Goal: Task Accomplishment & Management: Manage account settings

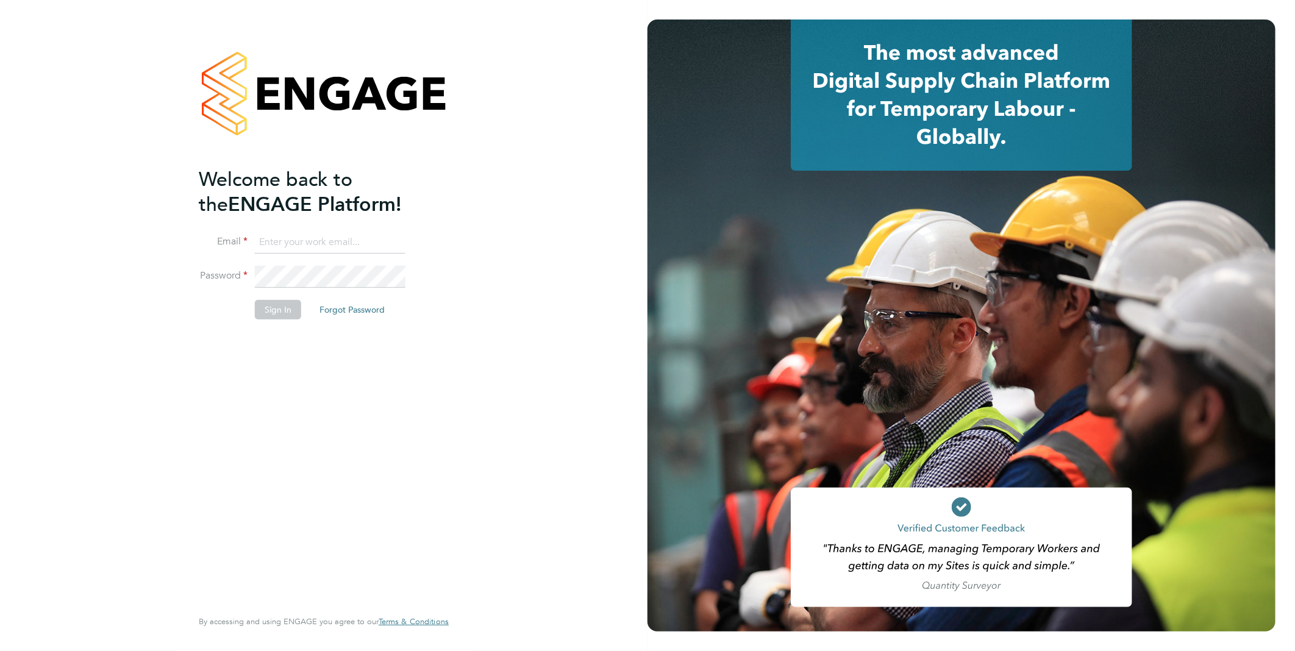
type input "B.Harris@setsquarerecruitment.com"
click at [674, 403] on div at bounding box center [961, 326] width 628 height 612
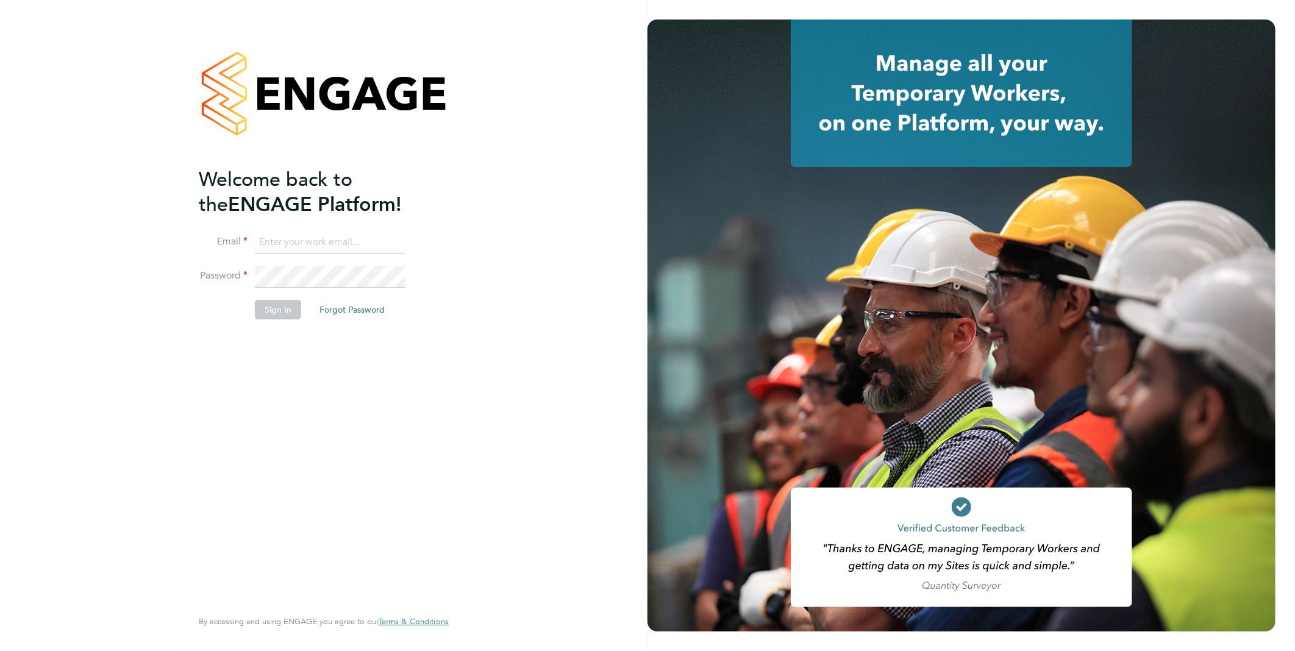
type input "B.Harris@setsquarerecruitment.com"
click at [274, 308] on button "Sign In" at bounding box center [278, 310] width 46 height 20
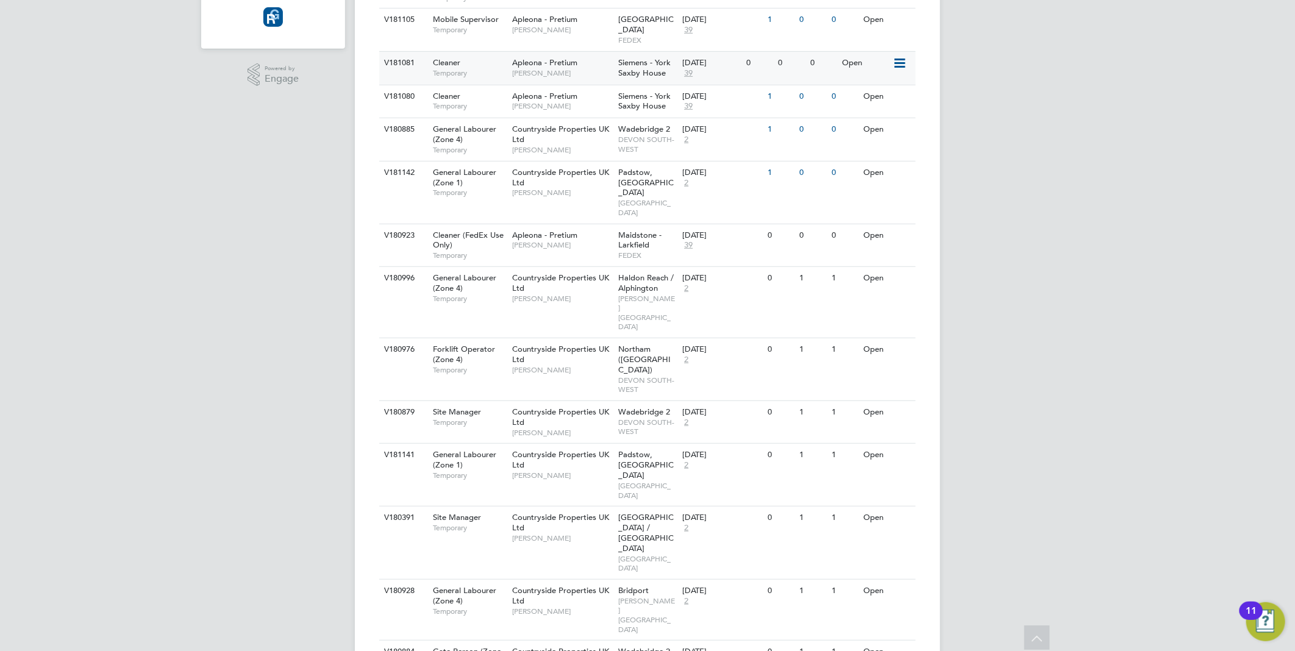
scroll to position [363, 0]
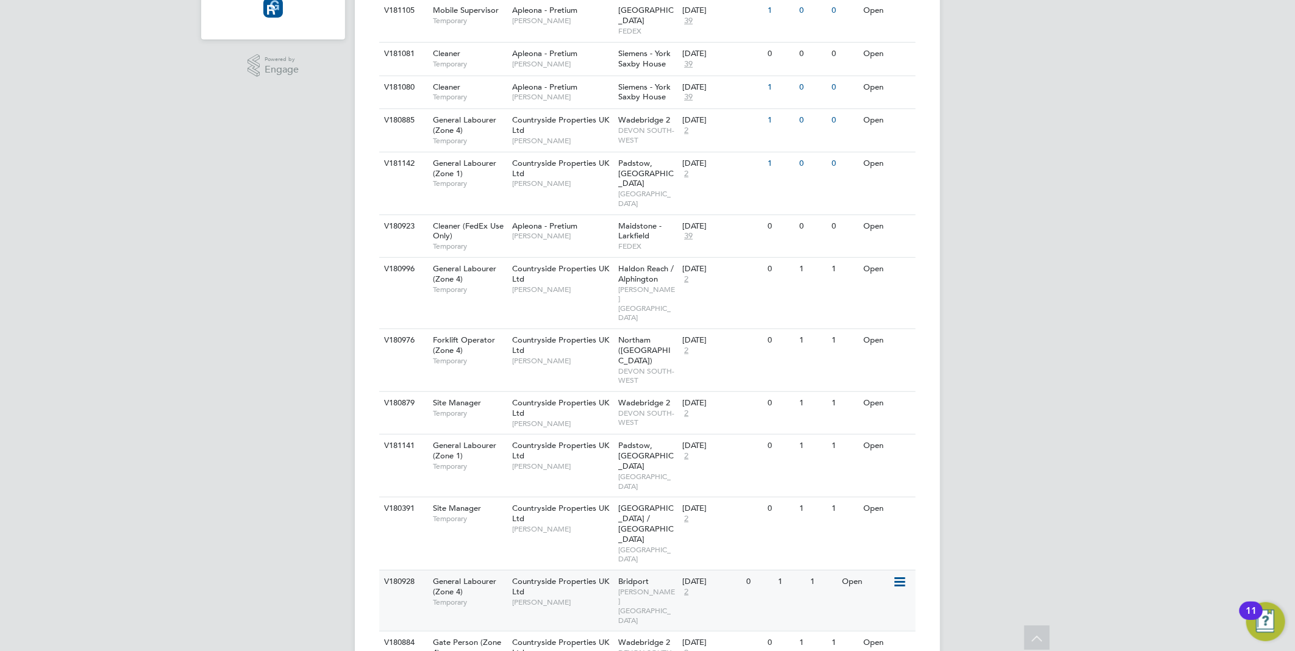
click at [508, 571] on div "General Labourer (Zone 4) Temporary" at bounding box center [466, 592] width 85 height 42
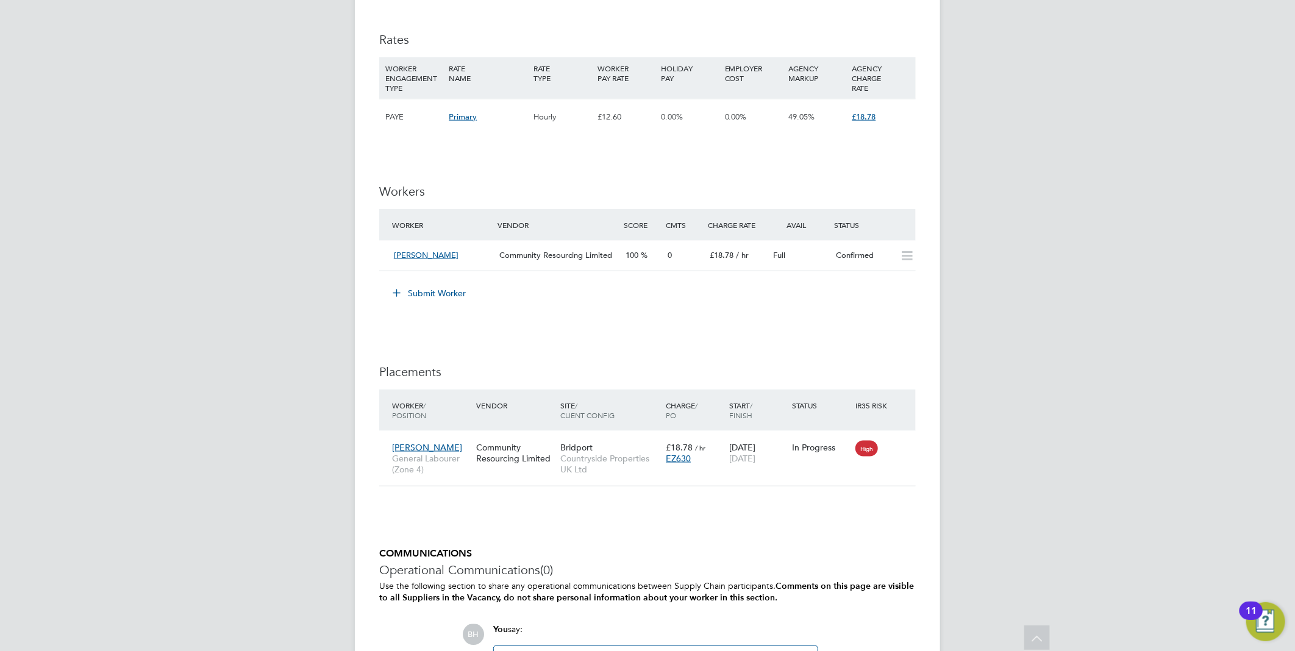
scroll to position [904, 0]
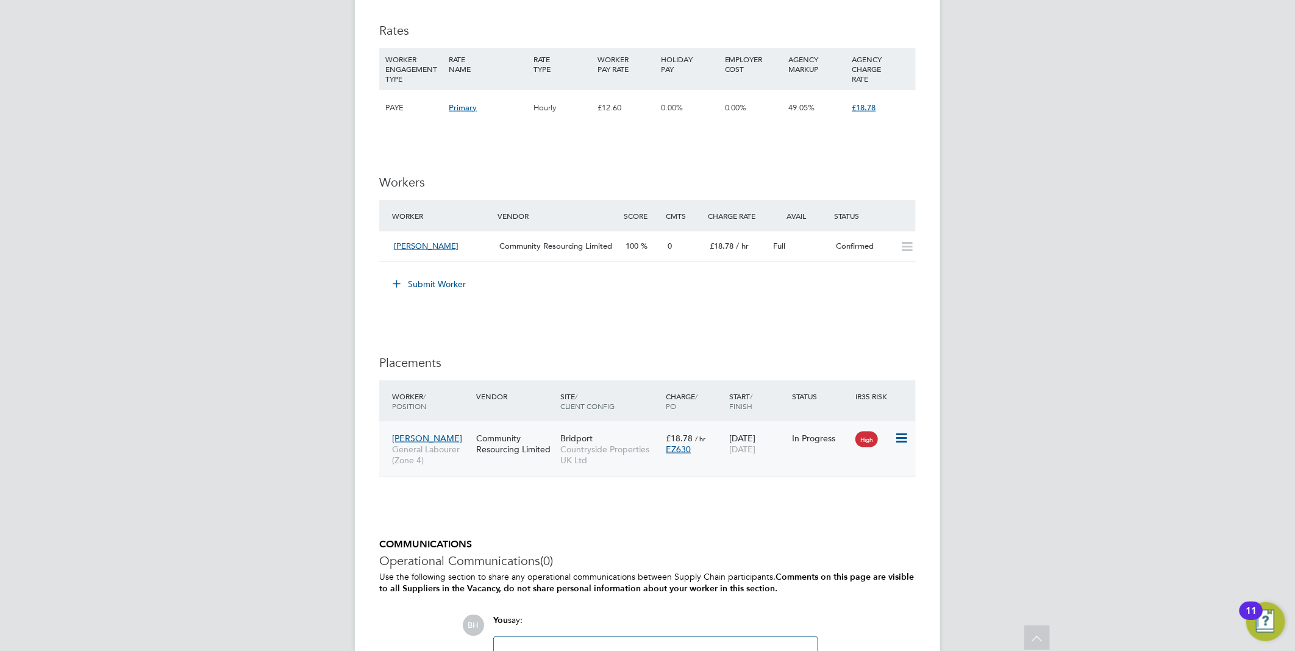
click at [872, 444] on span "High" at bounding box center [866, 440] width 23 height 16
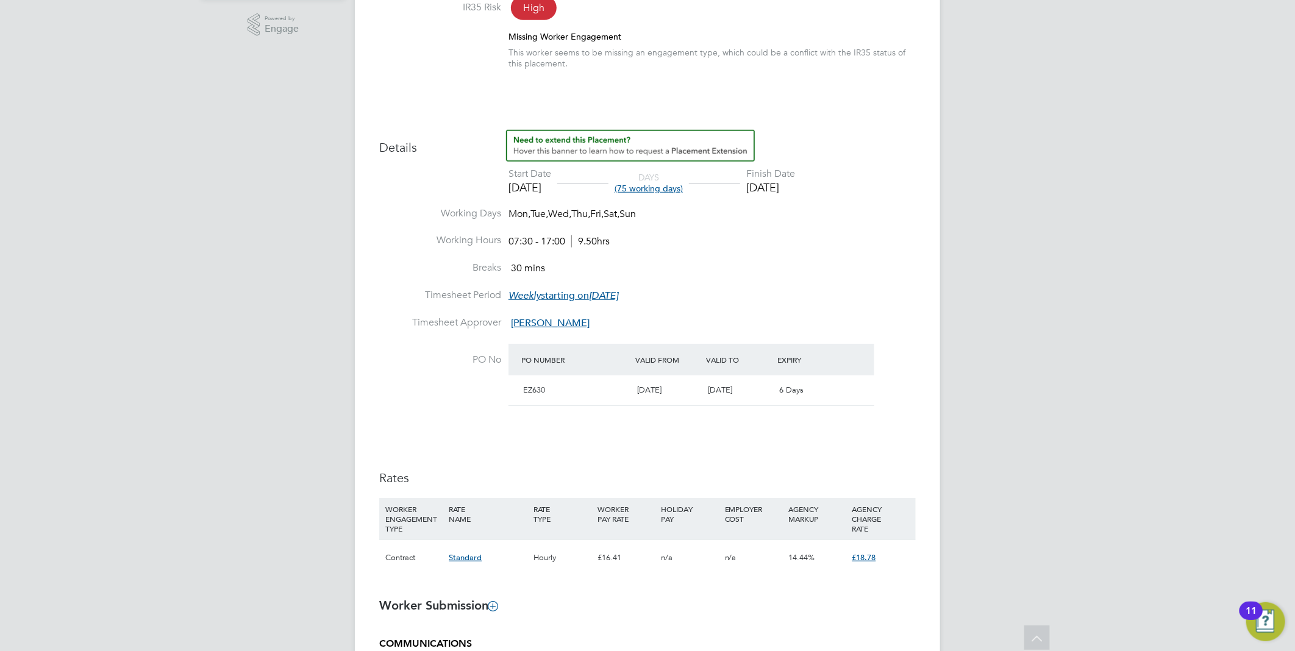
scroll to position [405, 0]
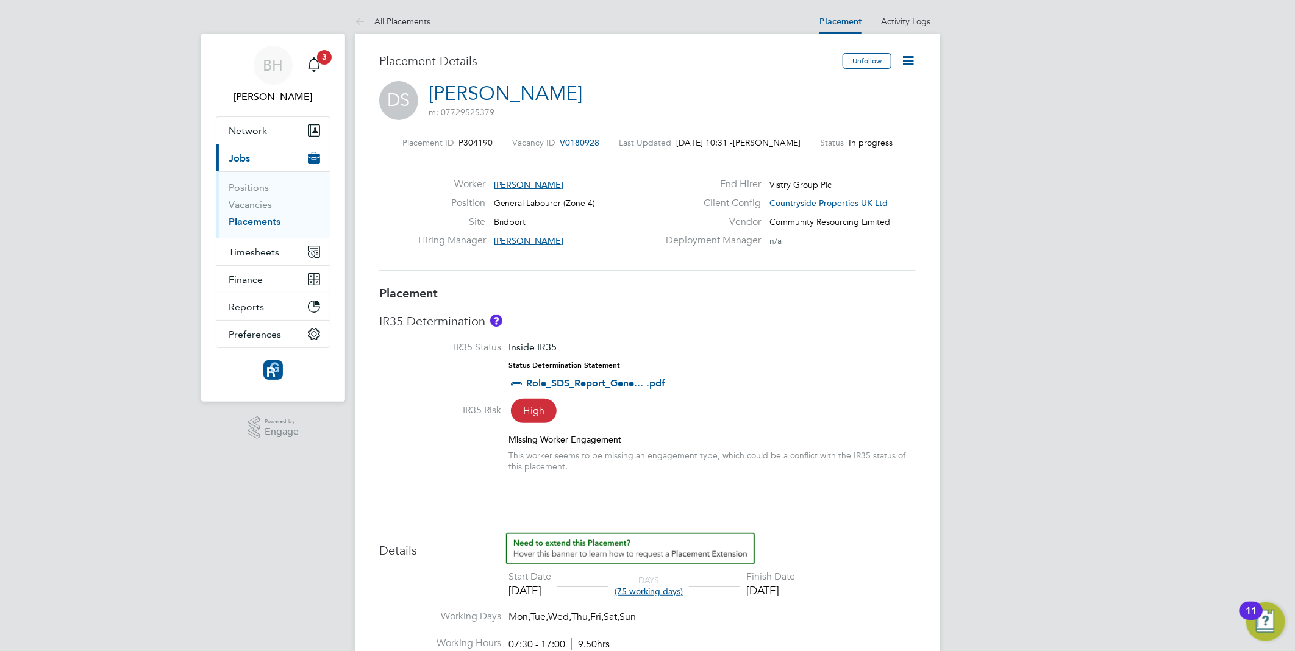
click at [524, 405] on span "High" at bounding box center [534, 411] width 46 height 24
click at [916, 58] on icon at bounding box center [907, 60] width 15 height 15
click at [770, 435] on div "Missing Worker Engagement" at bounding box center [711, 439] width 407 height 11
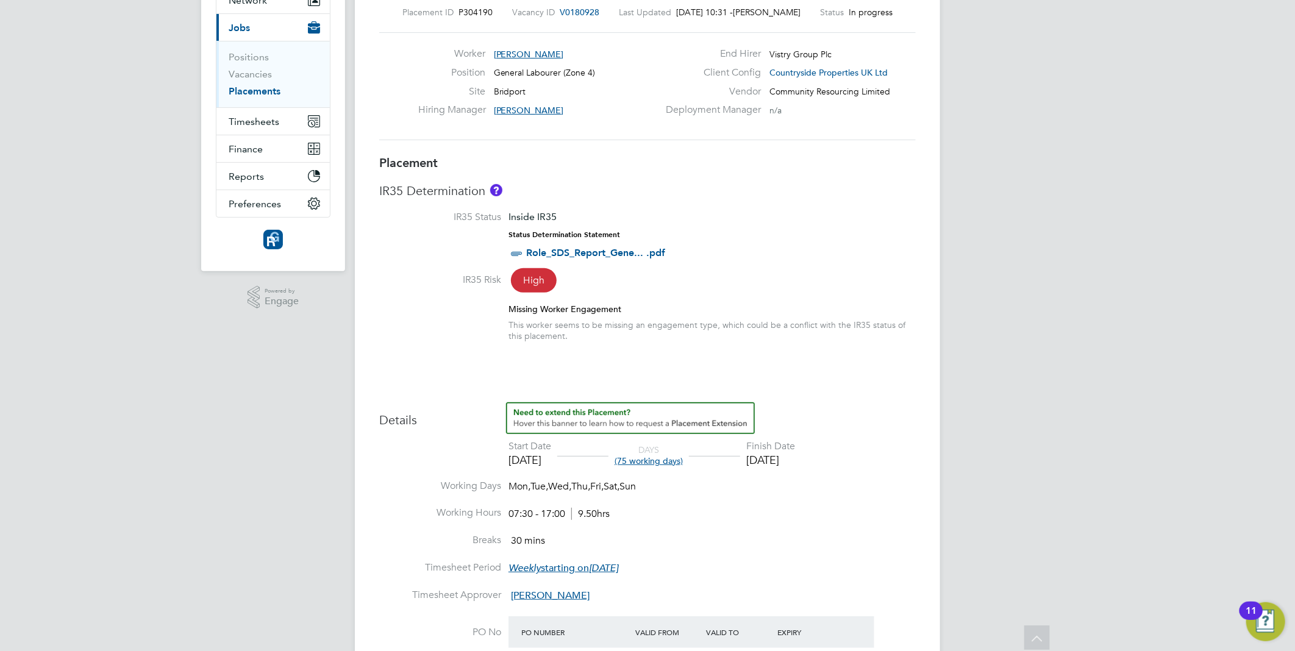
click at [581, 254] on link "Role_SDS_Report_Gene... .pdf" at bounding box center [595, 253] width 139 height 12
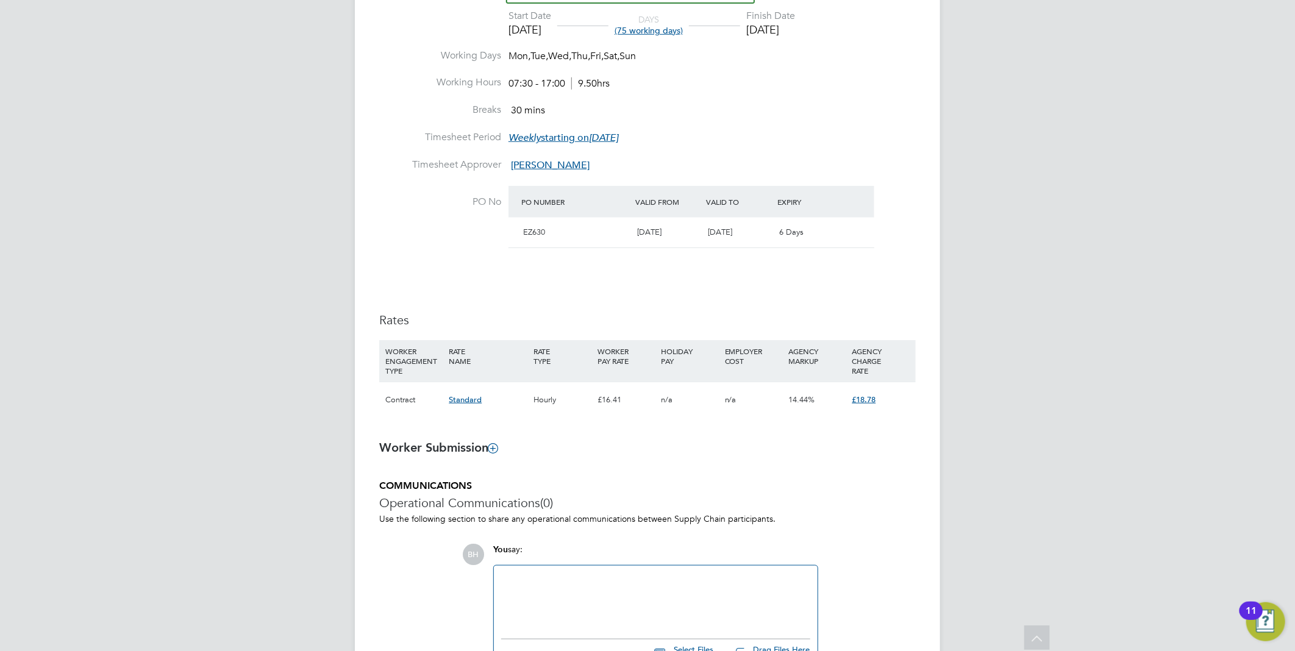
scroll to position [563, 0]
click at [495, 451] on icon at bounding box center [492, 446] width 9 height 9
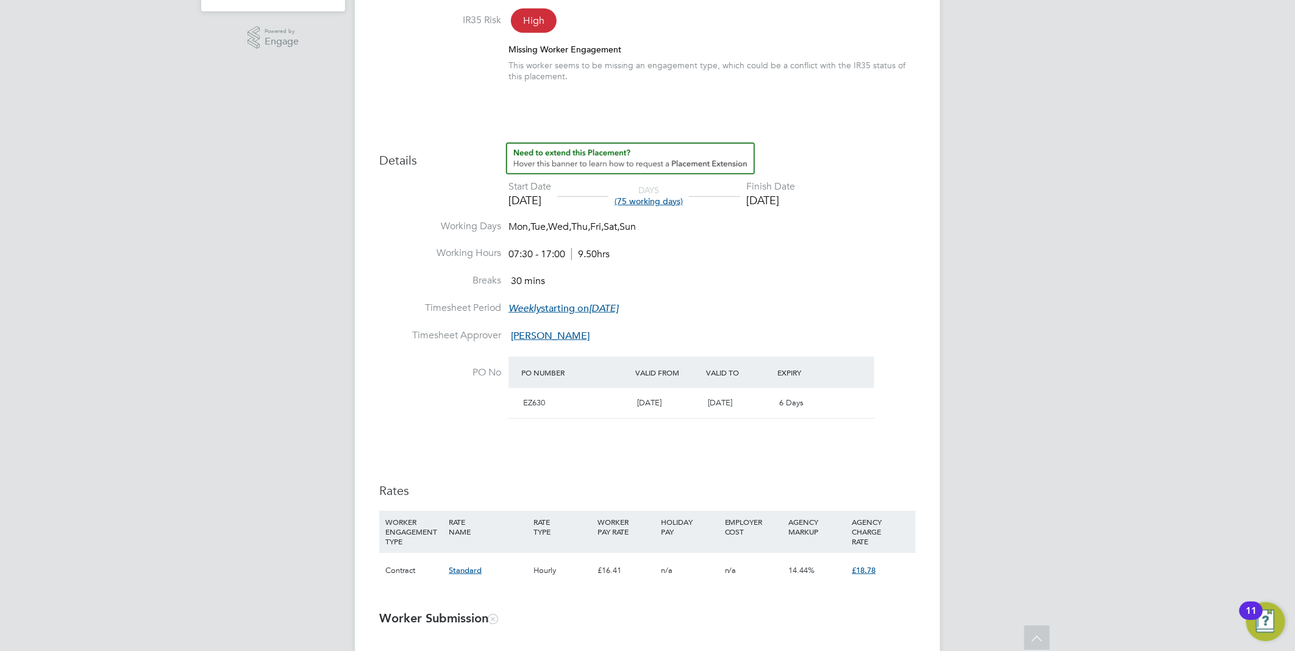
scroll to position [0, 0]
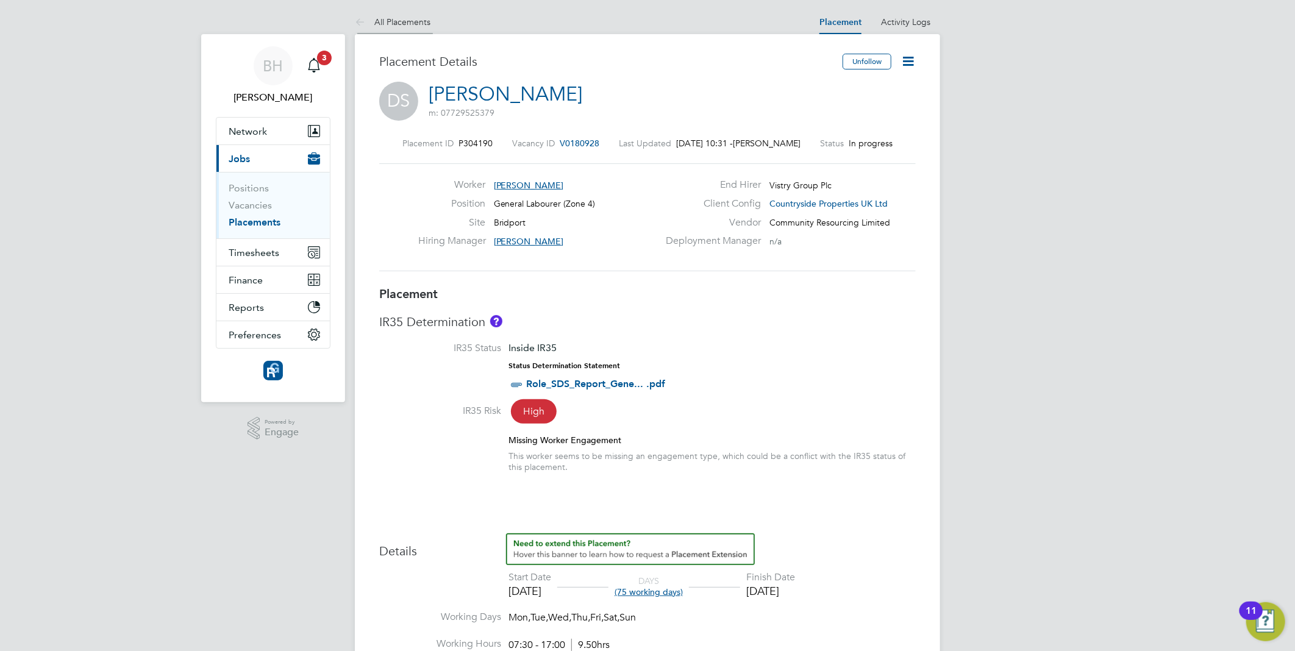
click at [398, 23] on link "All Placements" at bounding box center [393, 21] width 76 height 11
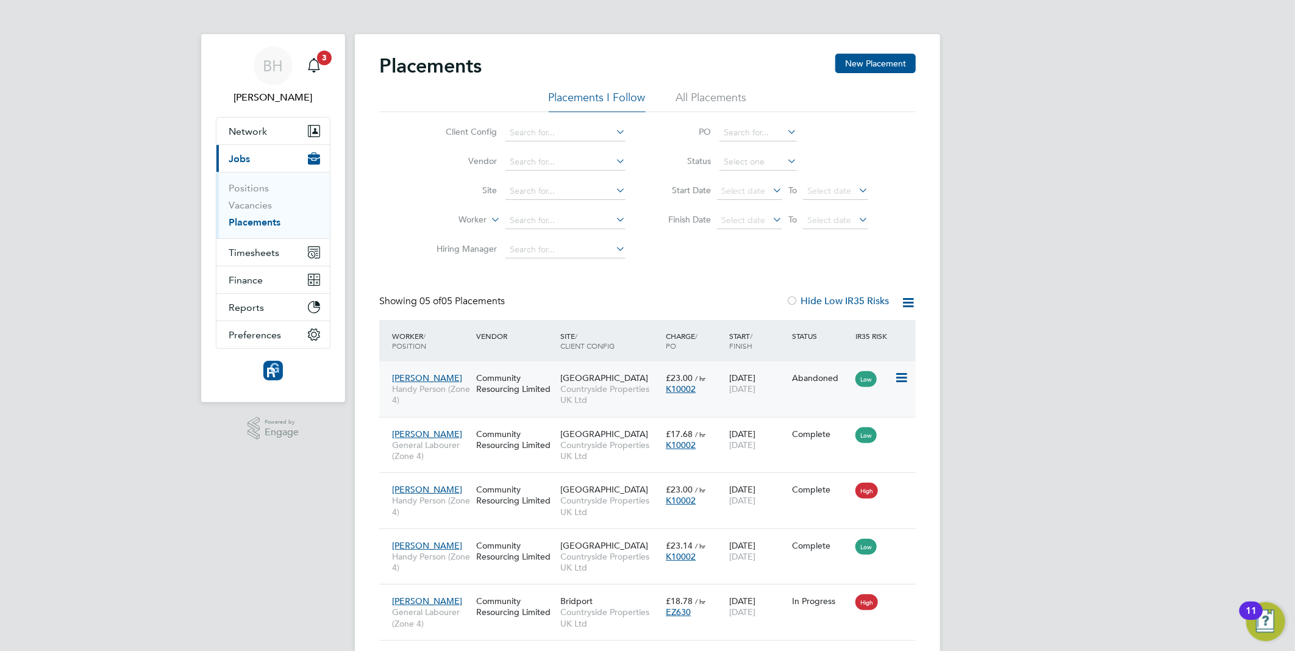
scroll to position [45, 0]
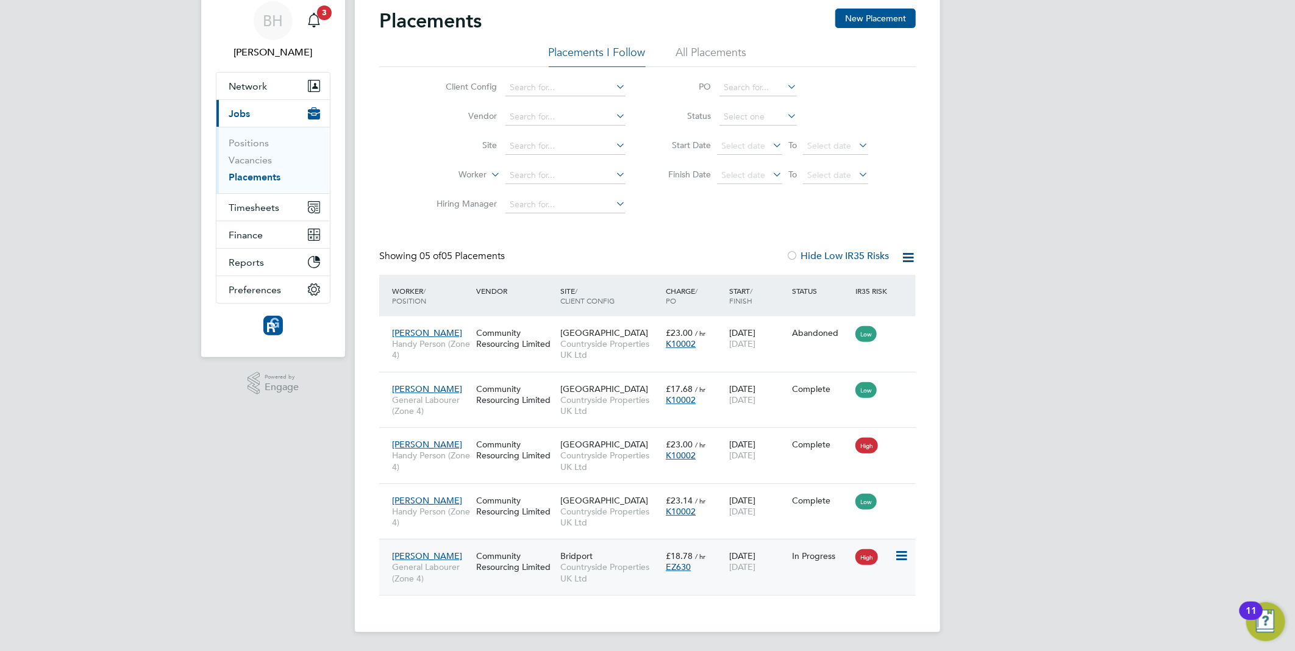
click at [901, 552] on icon at bounding box center [900, 556] width 12 height 15
click at [875, 583] on li "Show change log" at bounding box center [863, 583] width 87 height 17
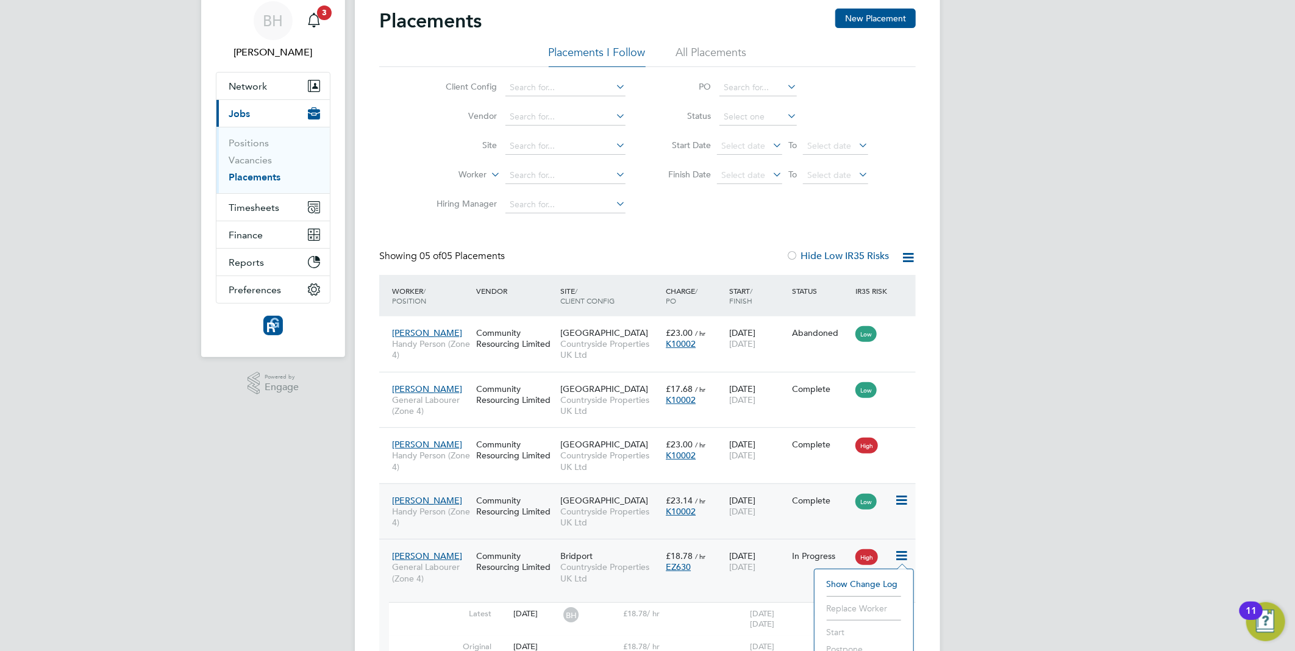
click at [789, 533] on div "Toby Nystrom Handy Person (Zone 4) Community Resourcing Limited Isleport Grove …" at bounding box center [647, 511] width 536 height 56
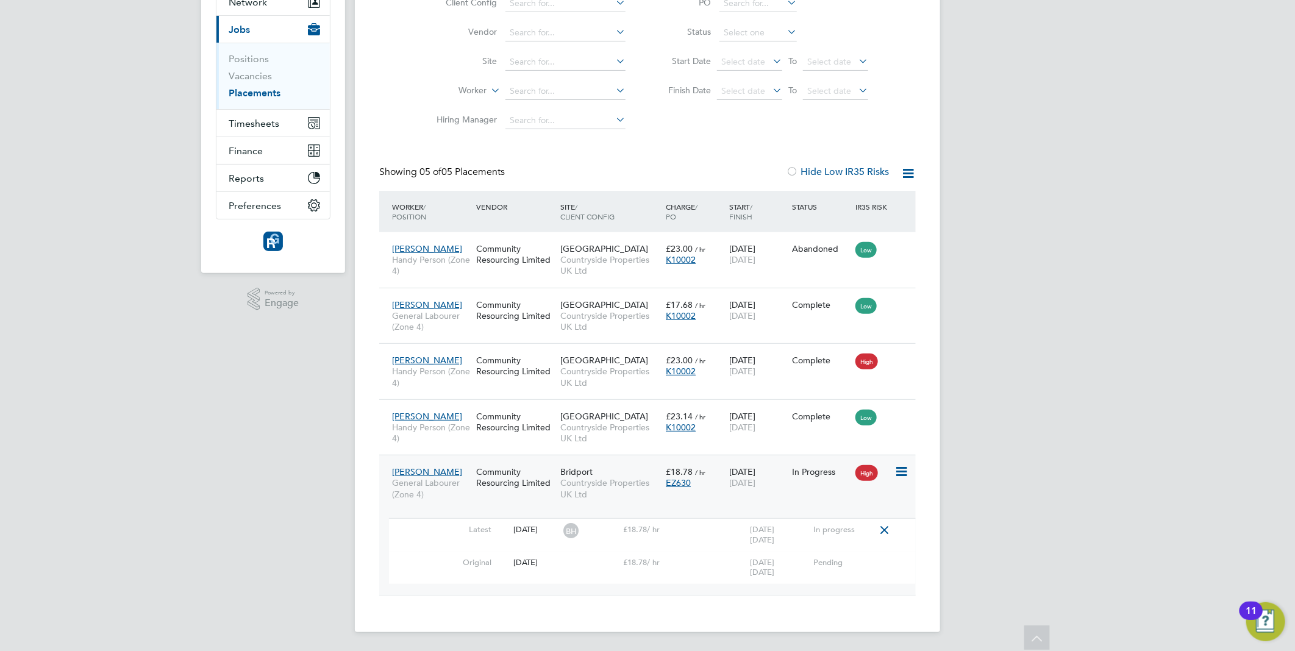
click at [433, 471] on span "[PERSON_NAME]" at bounding box center [427, 471] width 70 height 11
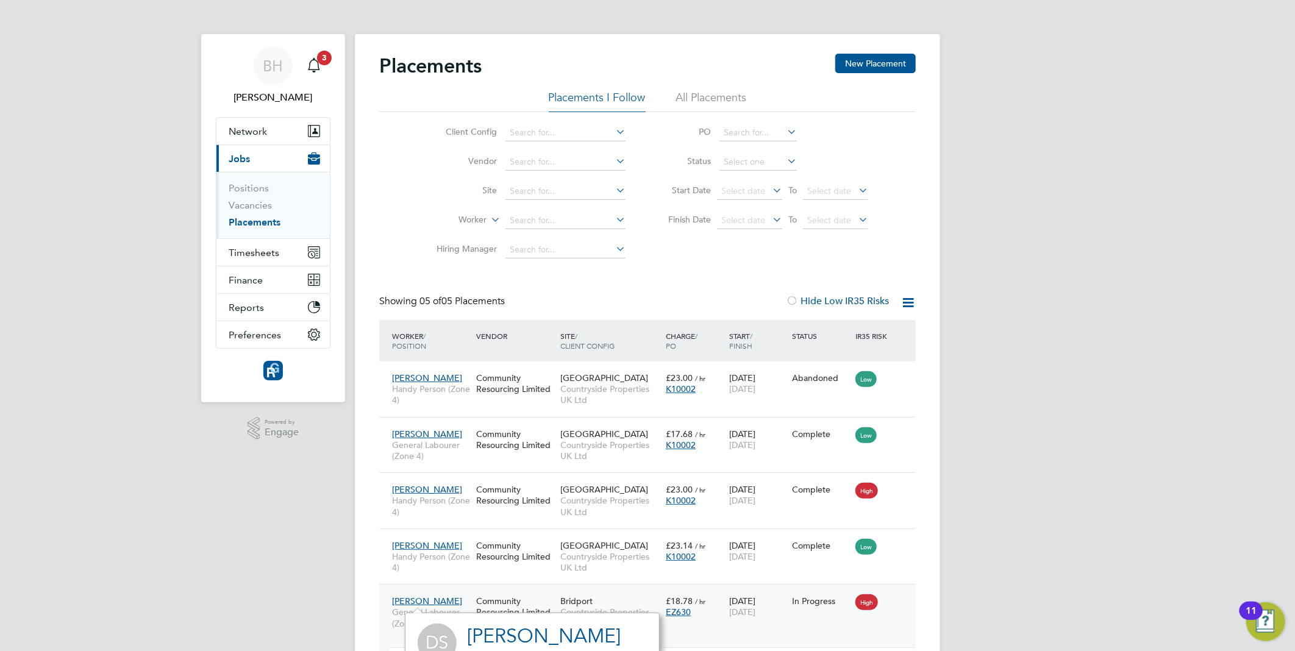
scroll to position [269, 0]
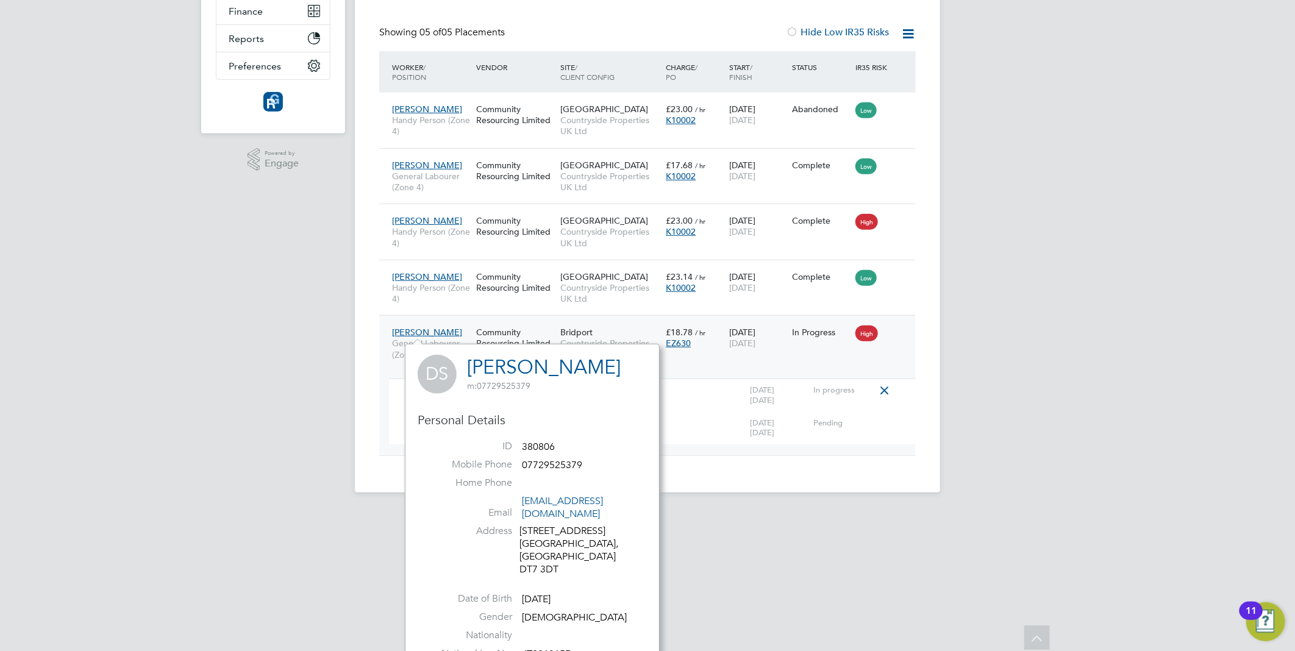
click at [967, 512] on html "BH Bradley Harris Notifications 3 Applications: Network Team Members Businesses…" at bounding box center [647, 121] width 1295 height 781
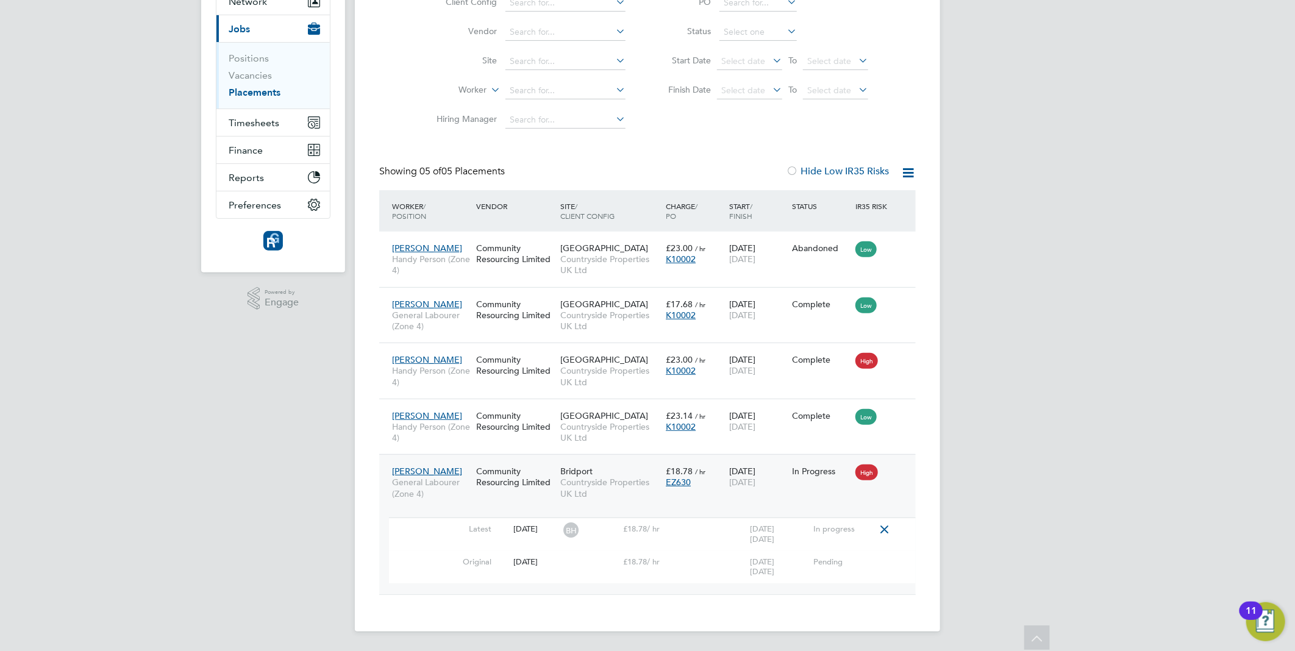
scroll to position [129, 0]
click at [1062, 272] on div "BH Bradley Harris Notifications 3 Applications: Network Team Members Businesses…" at bounding box center [647, 261] width 1295 height 781
click at [689, 498] on div "Darren Shotton General Labourer (Zone 4) Community Resourcing Limited Bridport …" at bounding box center [647, 525] width 536 height 140
click at [443, 472] on span "[PERSON_NAME]" at bounding box center [427, 471] width 70 height 11
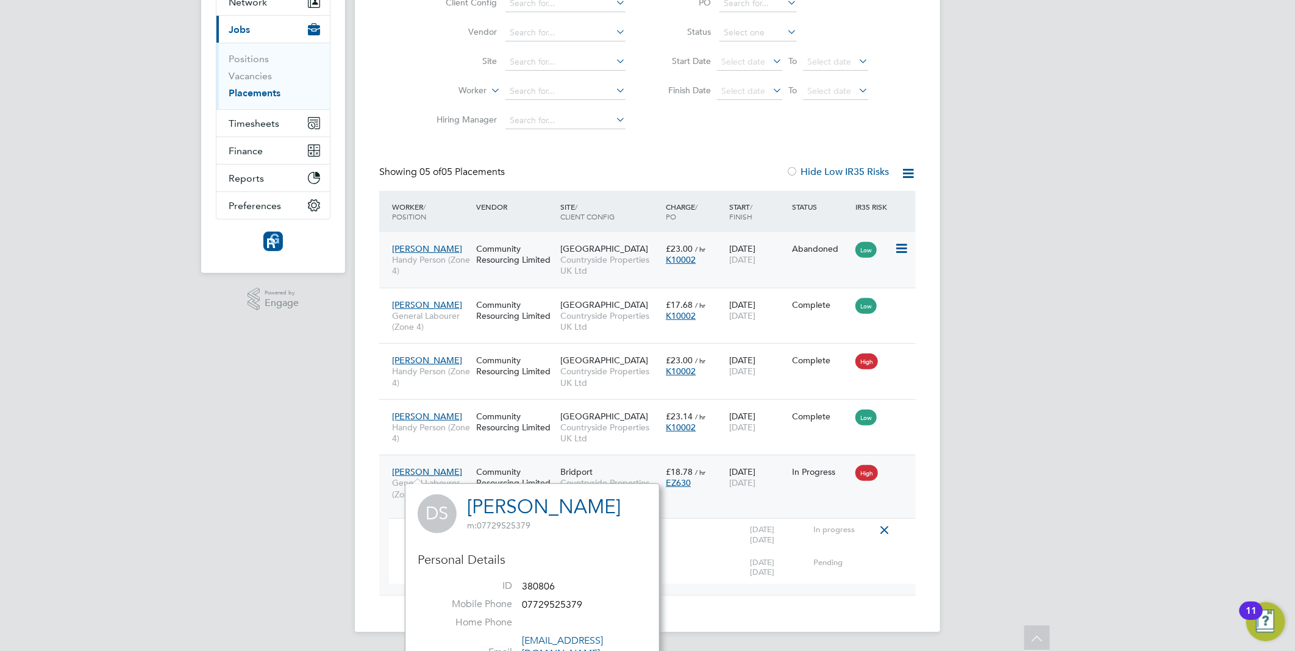
click at [511, 503] on link "[PERSON_NAME]" at bounding box center [544, 507] width 154 height 24
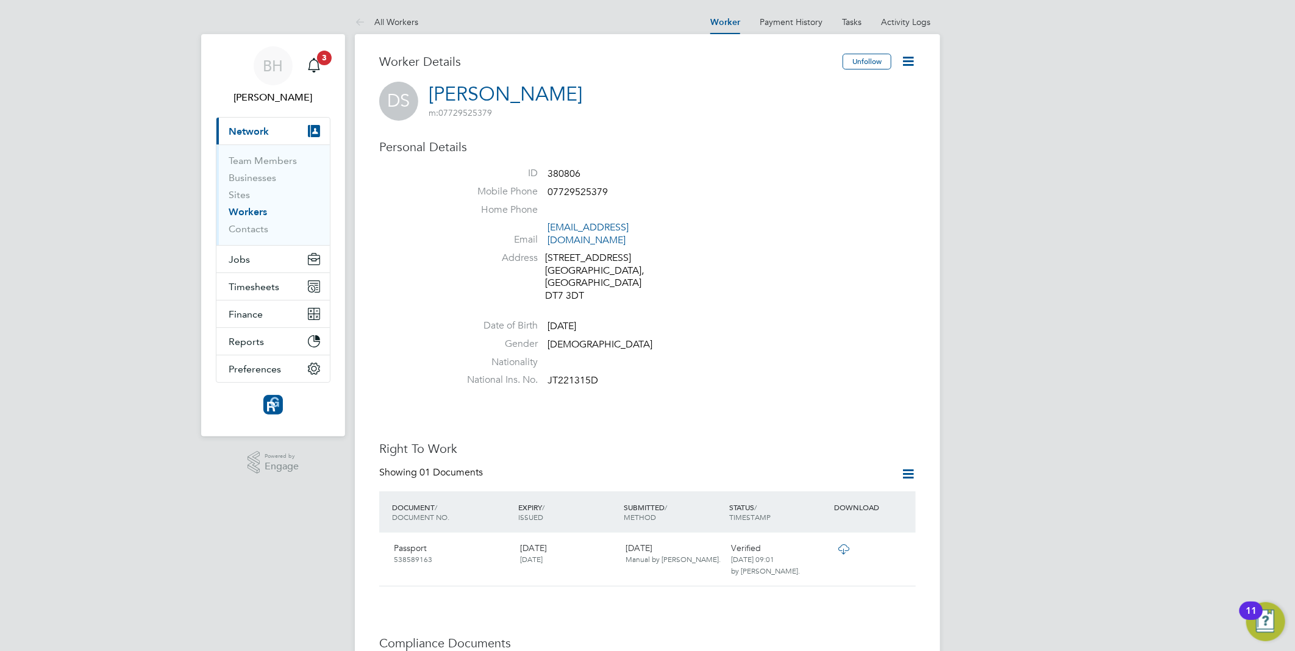
click at [910, 55] on icon at bounding box center [907, 61] width 15 height 15
click at [790, 88] on li "Invite Worker" at bounding box center [838, 90] width 152 height 17
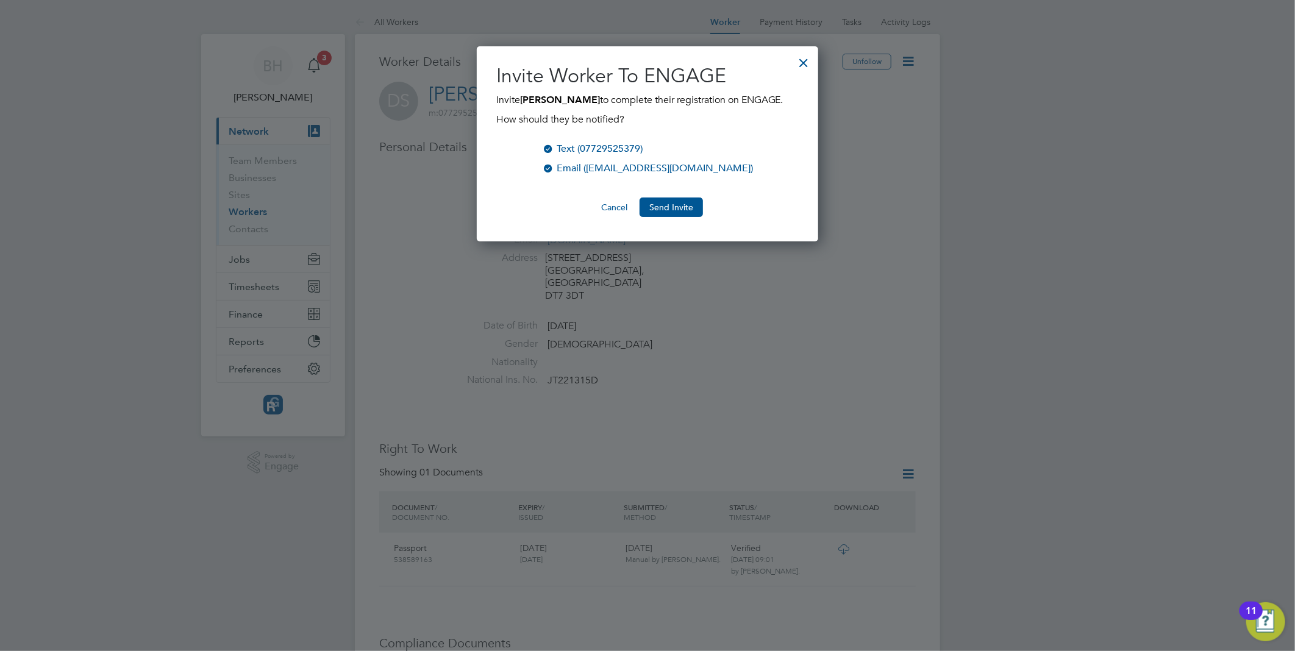
scroll to position [196, 342]
click at [803, 65] on div at bounding box center [804, 60] width 22 height 22
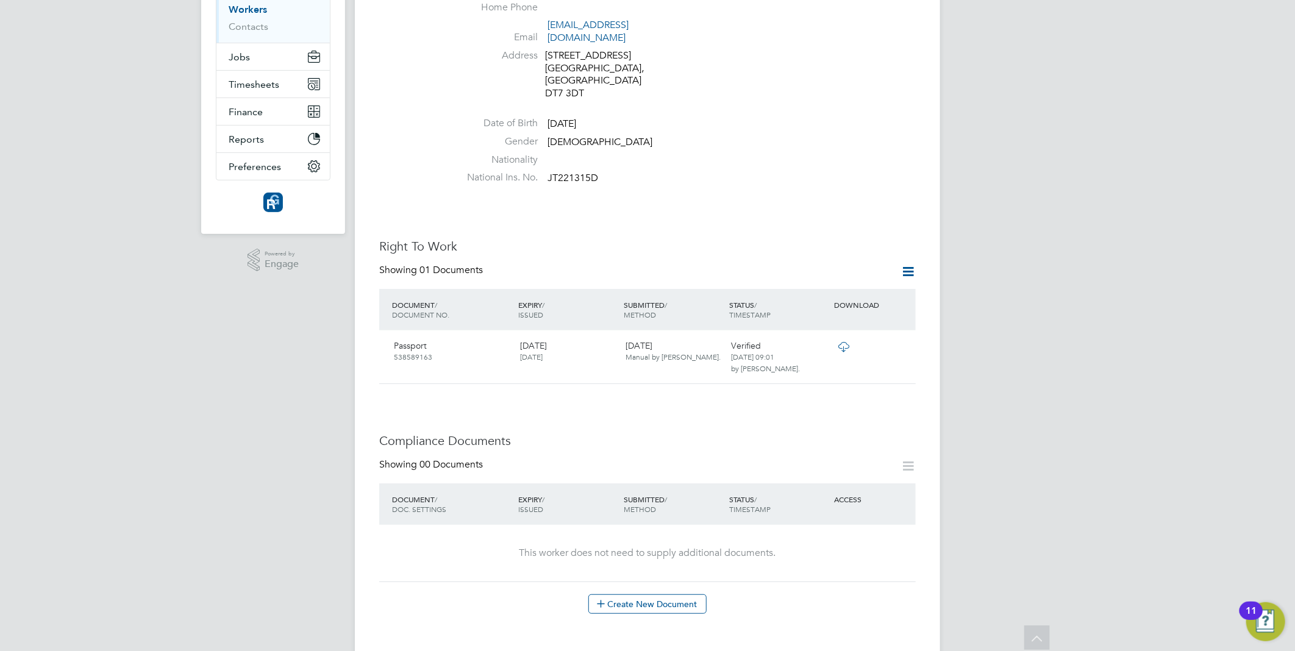
scroll to position [115, 0]
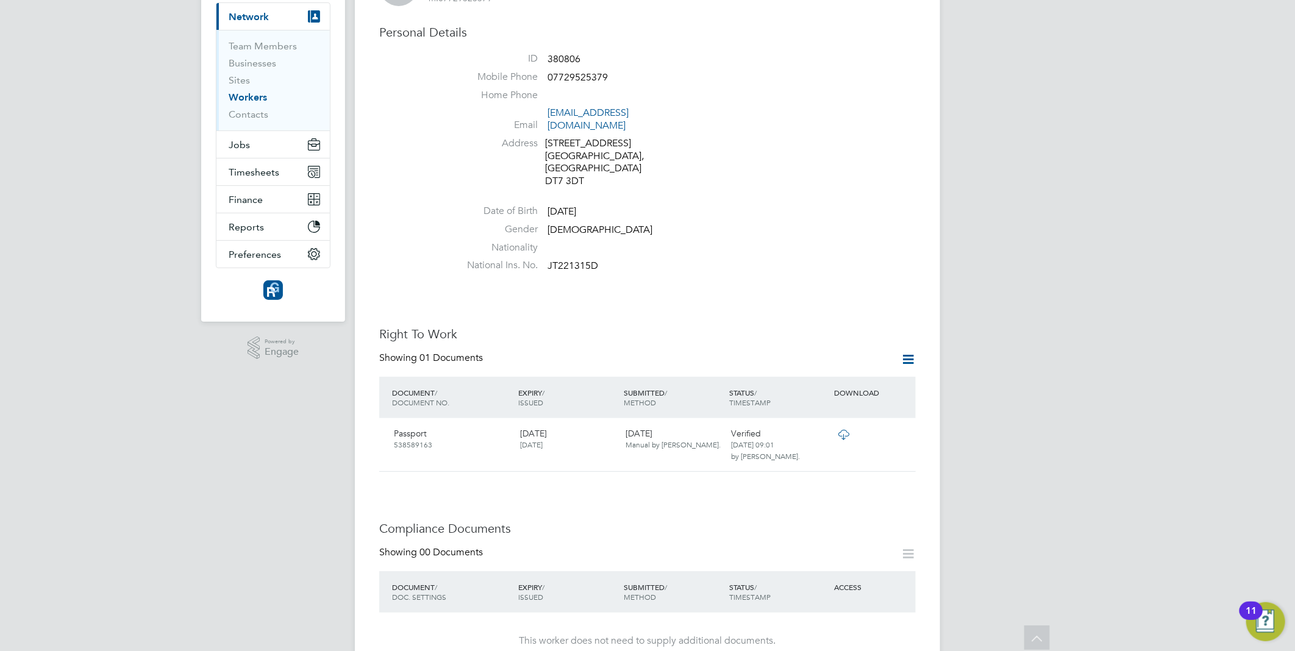
click at [902, 352] on icon at bounding box center [907, 359] width 15 height 15
click at [849, 289] on div "Worker Details Unfollow DS Darren Shotton m: 07729525379 Personal Details ID 38…" at bounding box center [647, 656] width 536 height 1435
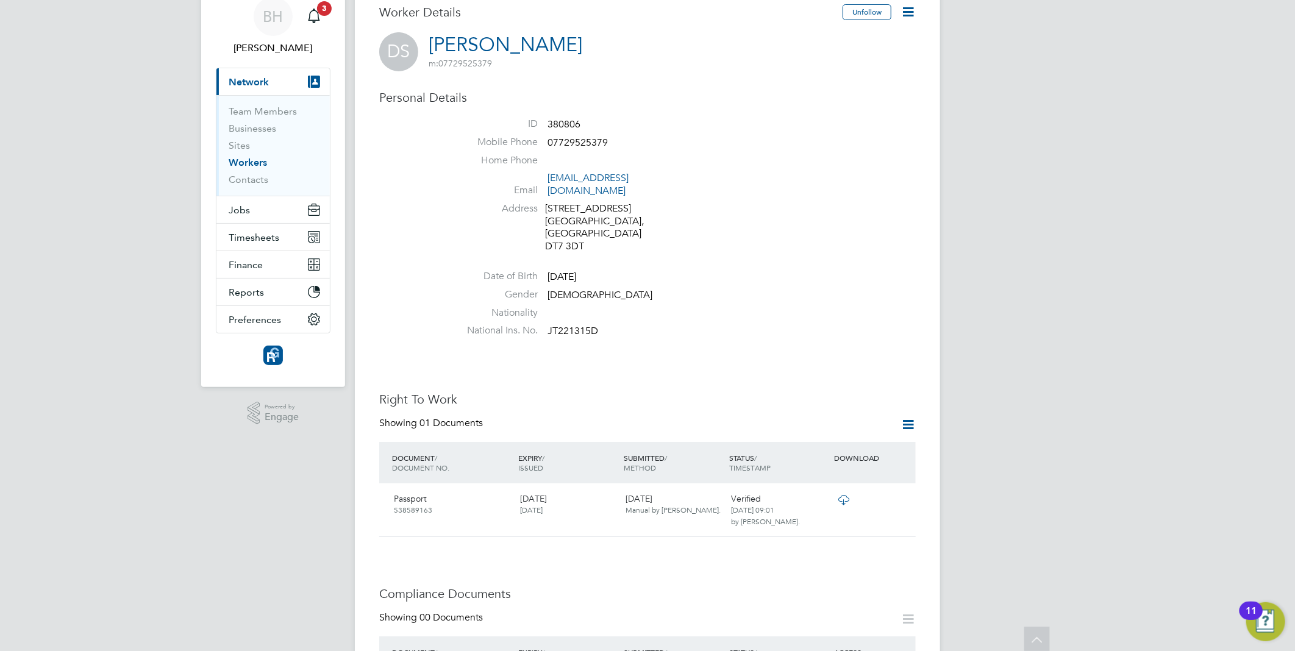
scroll to position [0, 0]
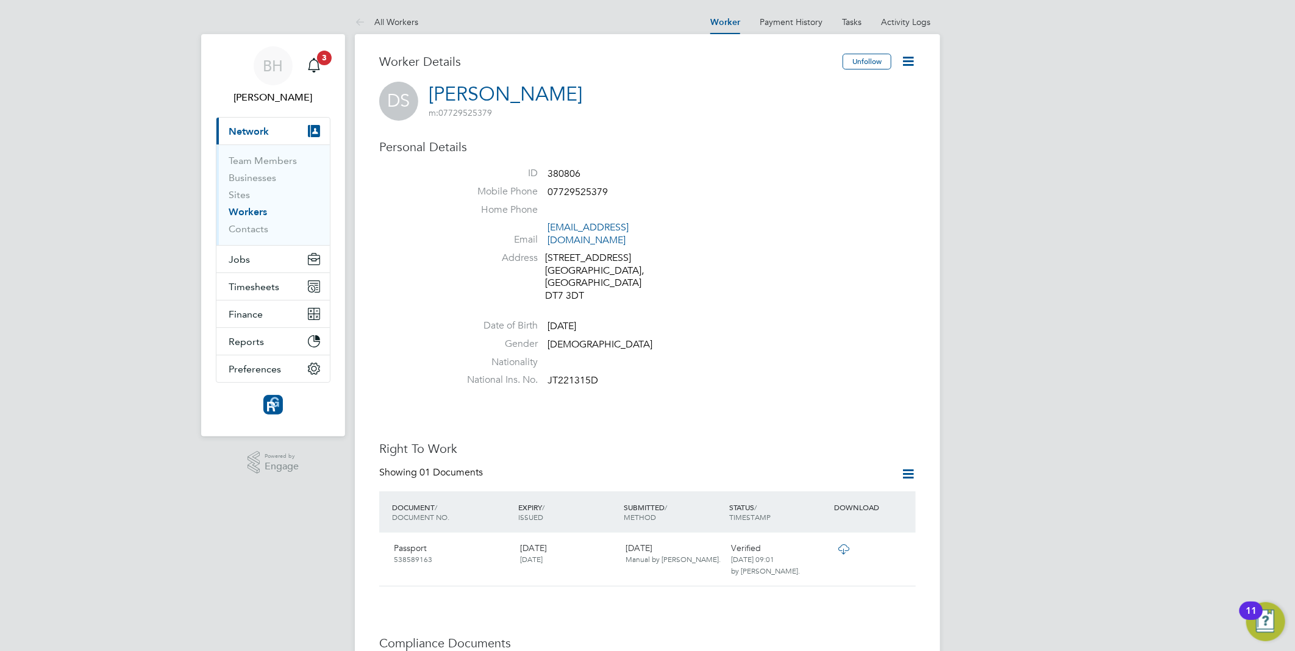
click at [907, 59] on icon at bounding box center [907, 61] width 15 height 15
click at [638, 110] on div "DS Darren Shotton m: 07729525379" at bounding box center [647, 101] width 536 height 39
click at [807, 23] on link "Payment History" at bounding box center [790, 21] width 63 height 11
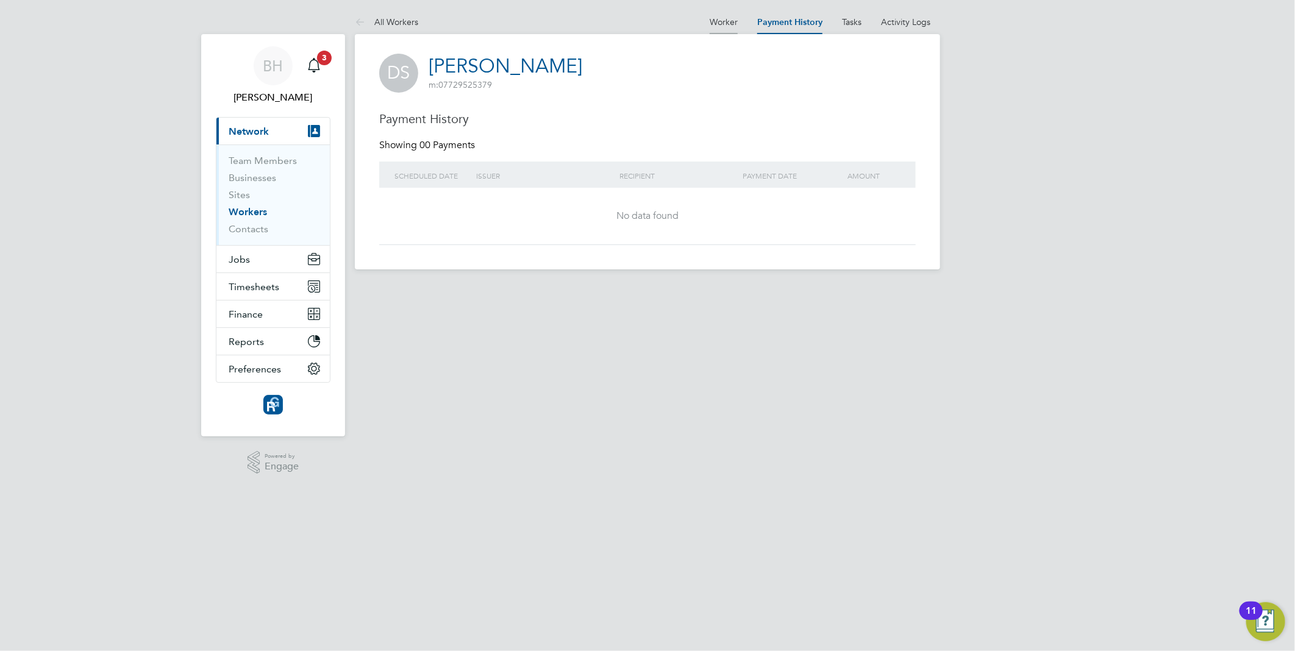
click at [710, 17] on link "Worker" at bounding box center [724, 21] width 28 height 11
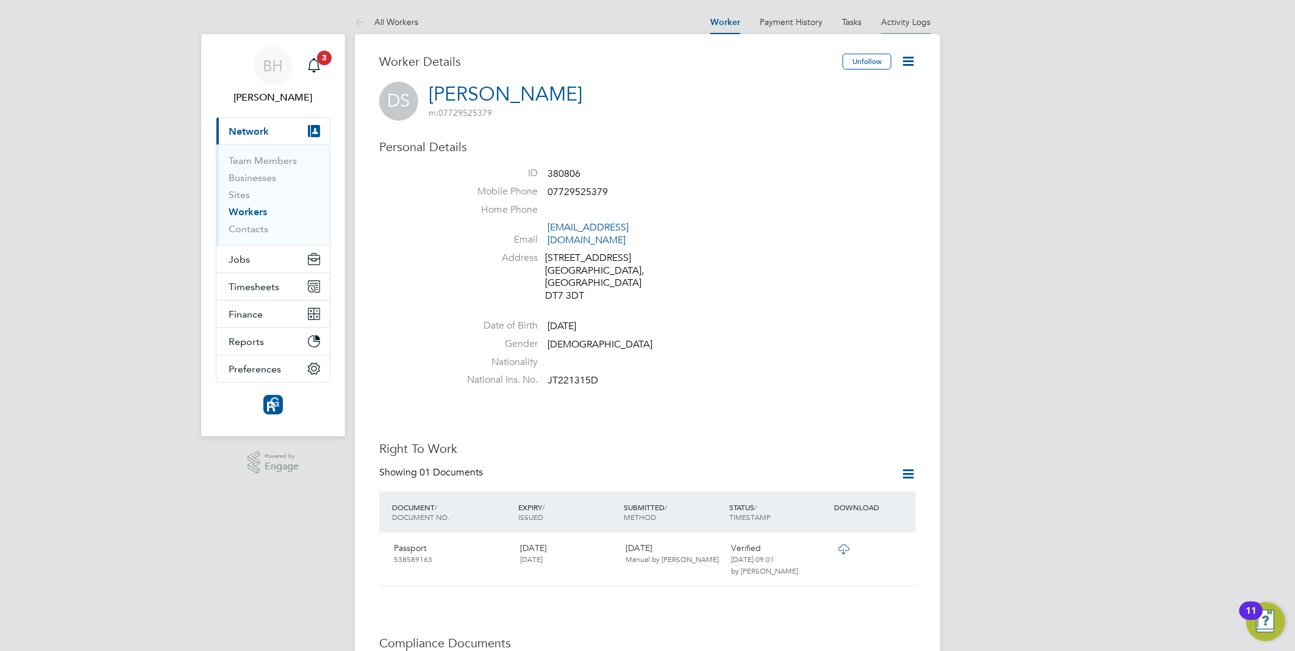
click at [898, 24] on link "Activity Logs" at bounding box center [905, 21] width 49 height 11
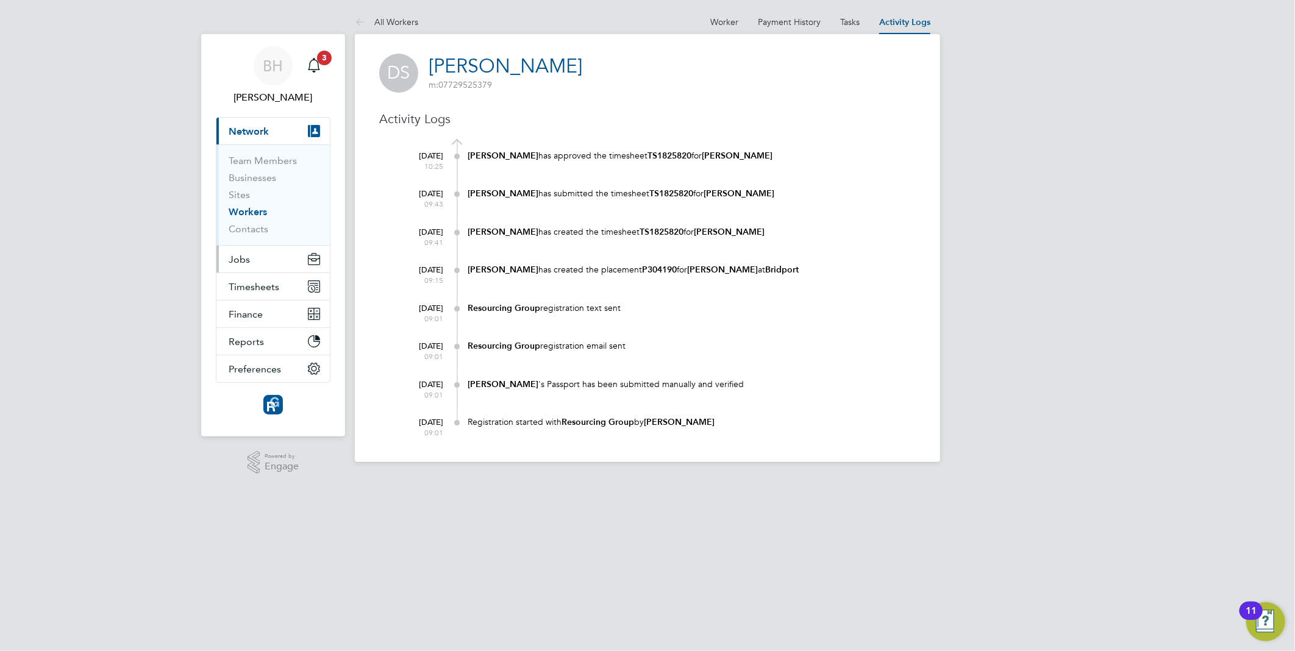
click at [240, 265] on button "Jobs" at bounding box center [272, 259] width 113 height 27
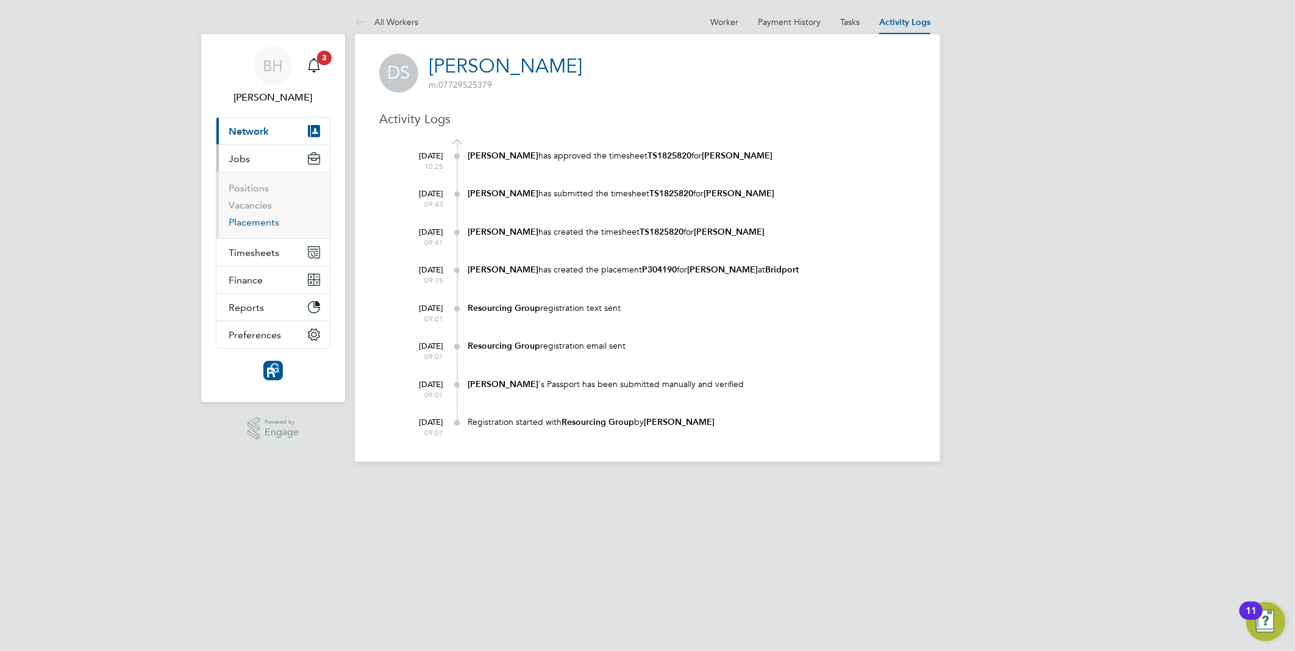
click at [245, 221] on link "Placements" at bounding box center [254, 222] width 51 height 12
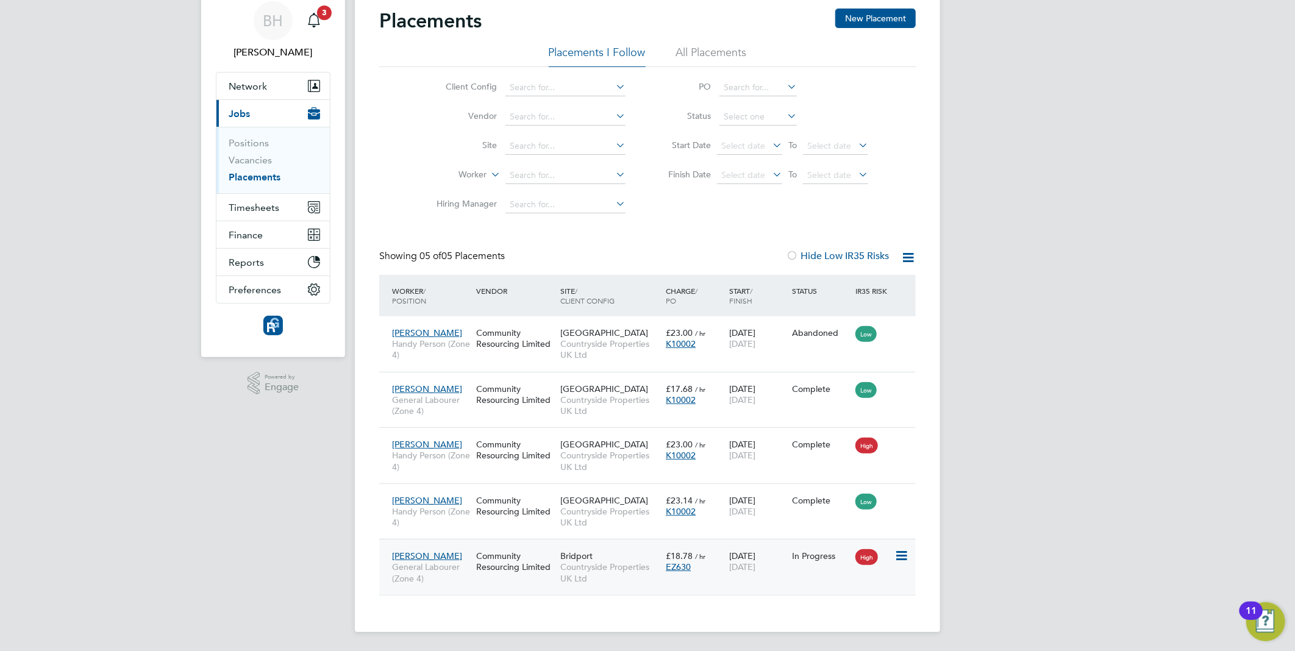
click at [435, 563] on span "General Labourer (Zone 4)" at bounding box center [431, 572] width 78 height 22
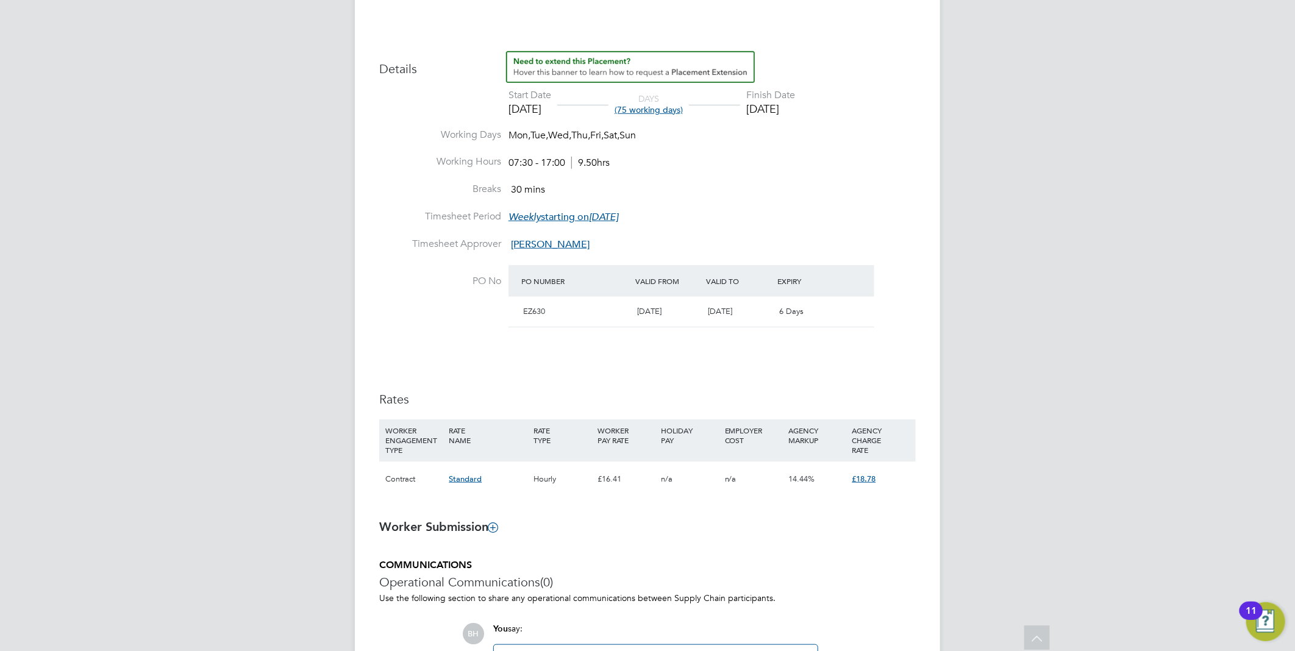
scroll to position [483, 0]
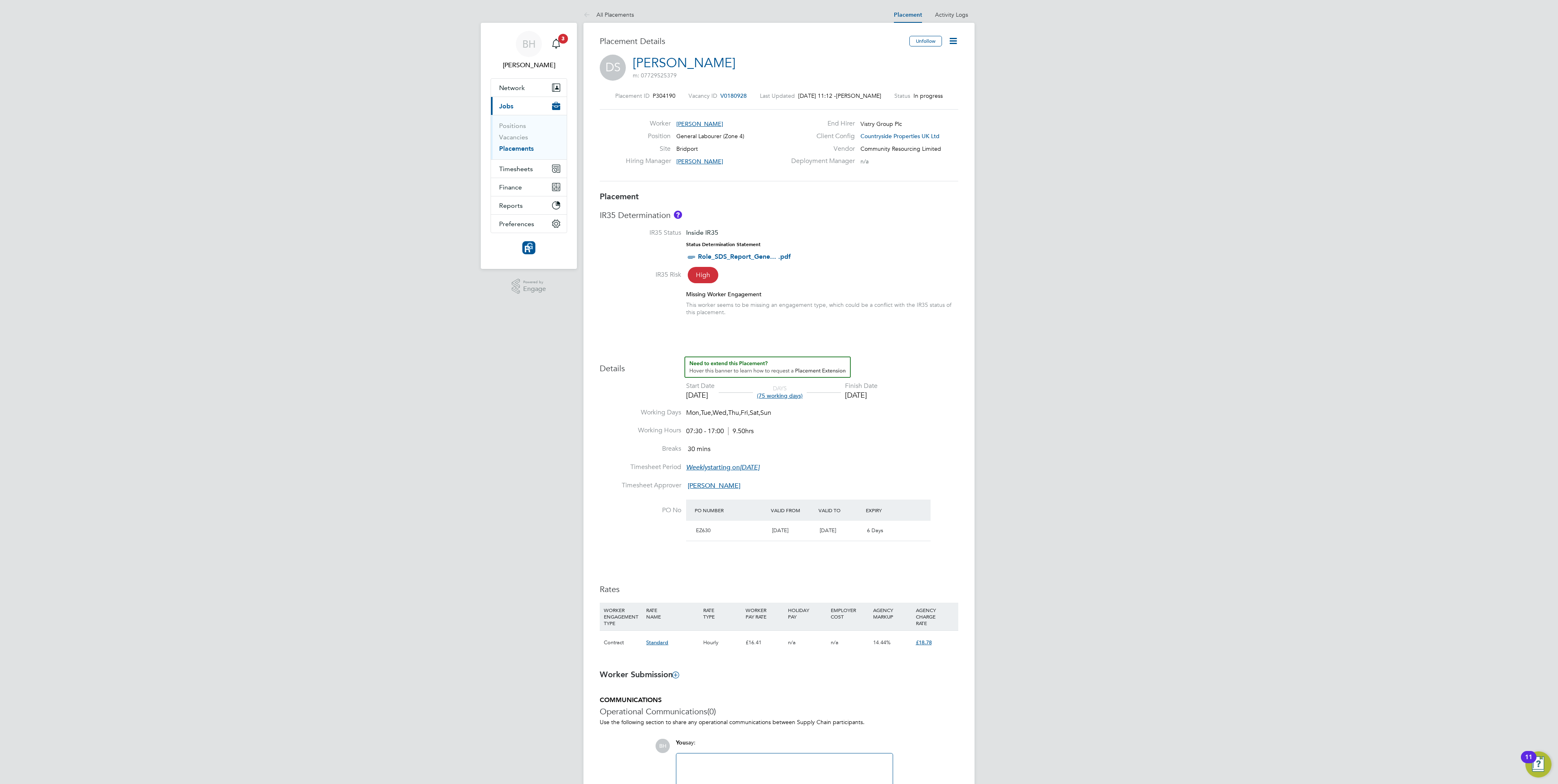
click at [865, 305] on div "BH Bradley Harris Notifications 3 Applications: Network Team Members Businesses…" at bounding box center [779, 439] width 1558 height 878
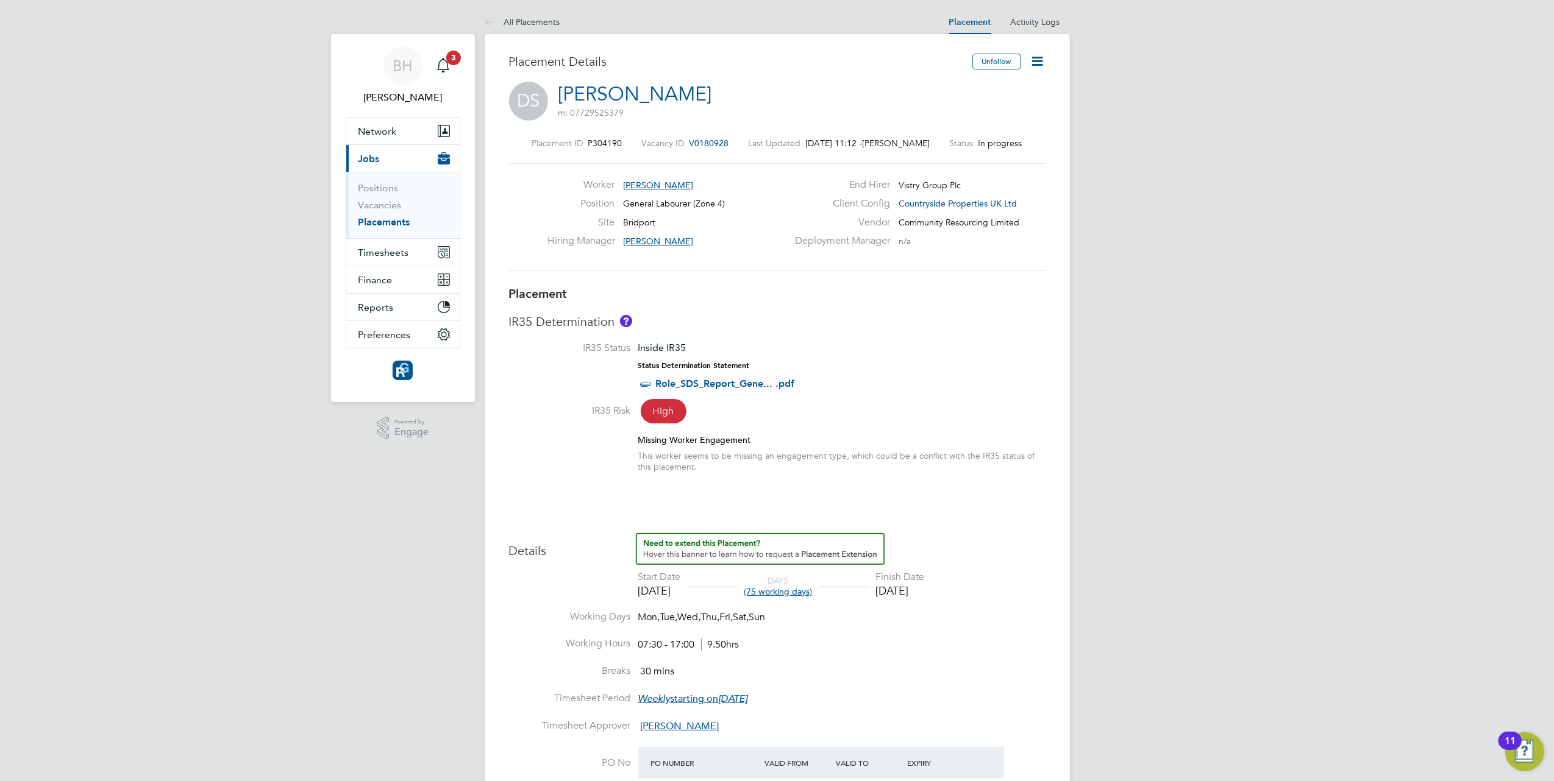
scroll to position [20, 241]
click at [1113, 266] on div "BH Bradley Harris Notifications 3 Applications: Network Team Members Businesses…" at bounding box center [777, 657] width 1554 height 1314
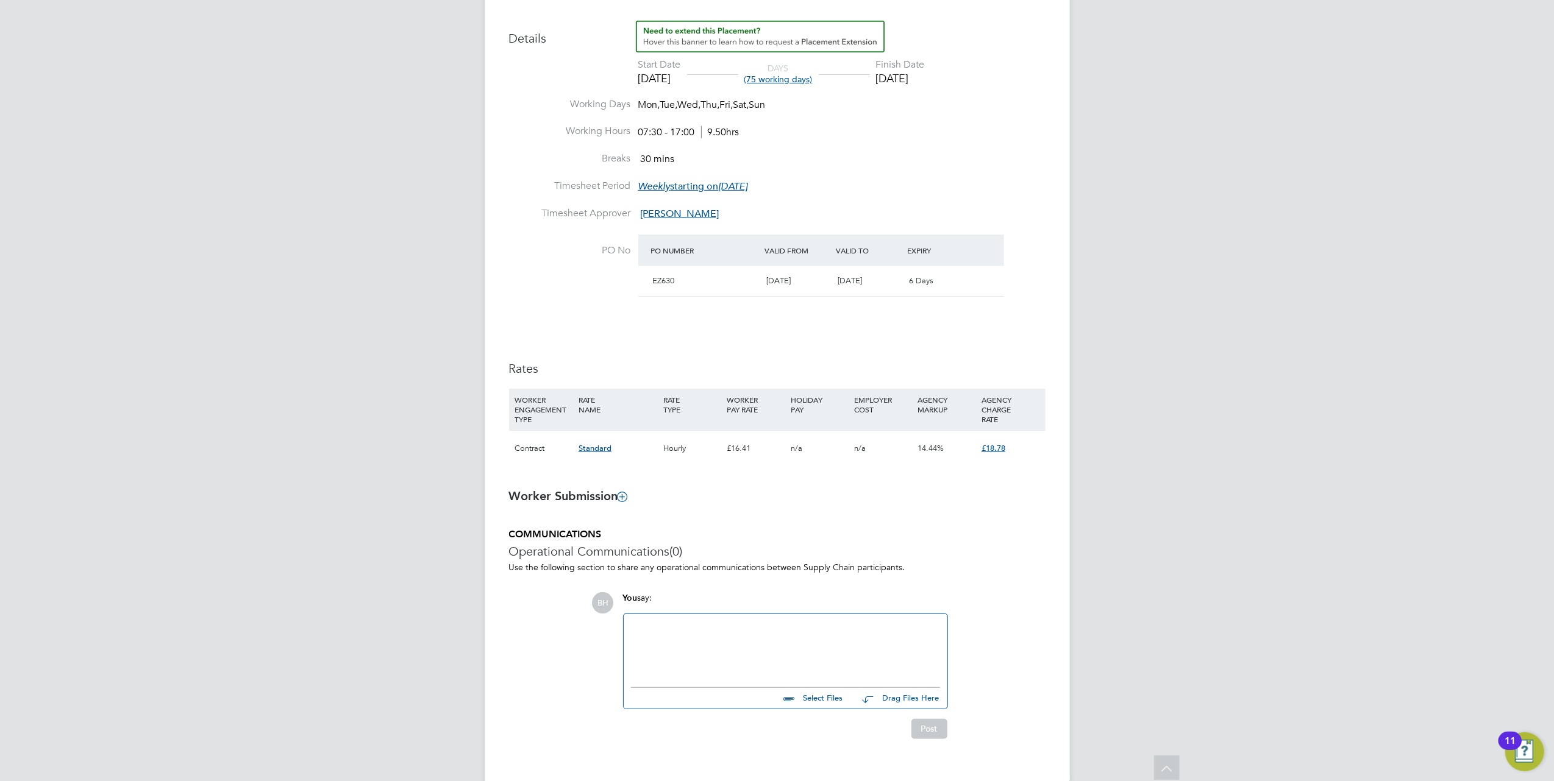
scroll to position [0, 0]
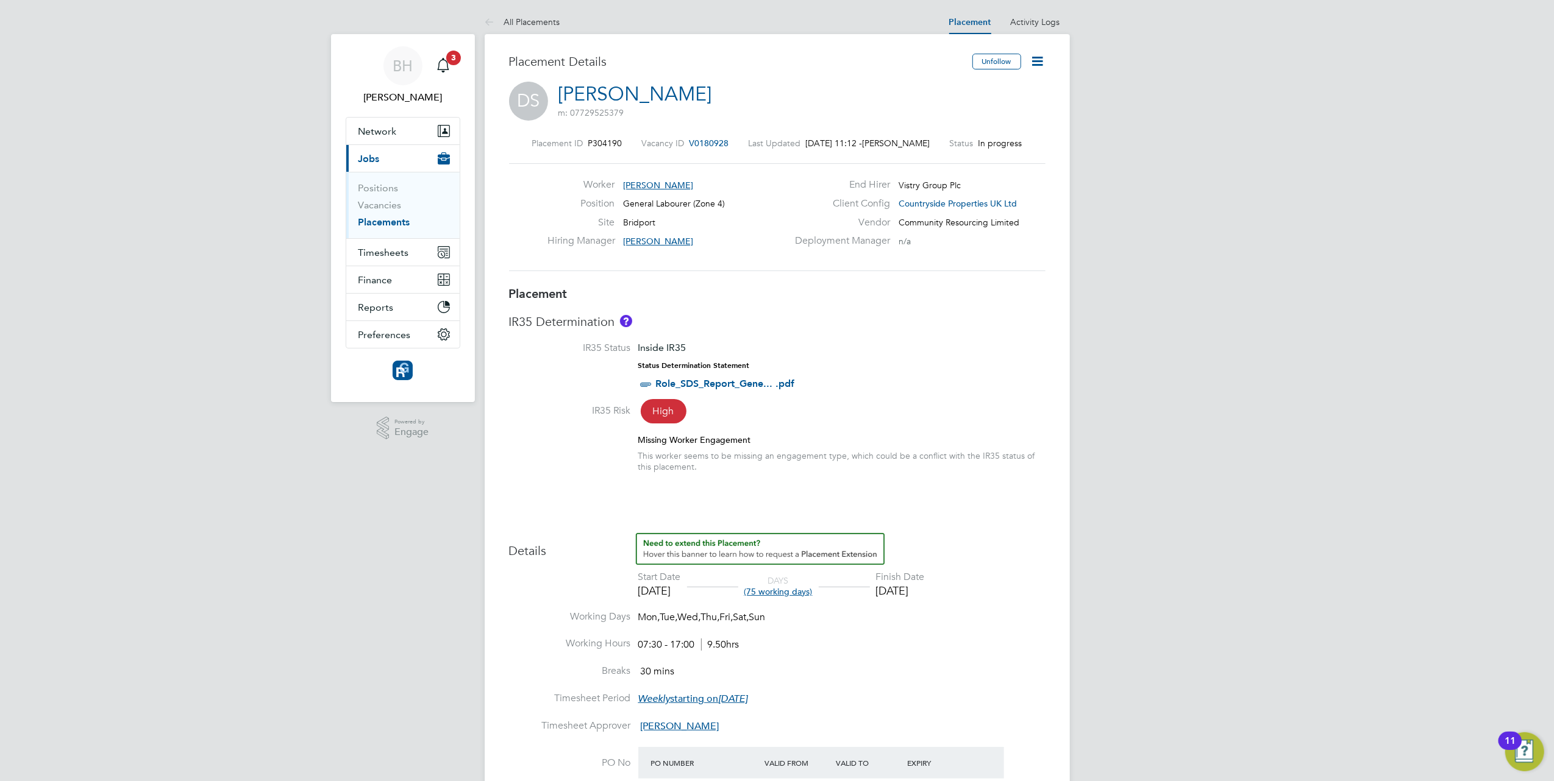
click at [623, 78] on div "Placement Details" at bounding box center [736, 68] width 454 height 28
click at [627, 90] on link "Darren Shotton" at bounding box center [635, 94] width 154 height 24
click at [391, 219] on link "Placements" at bounding box center [384, 222] width 52 height 12
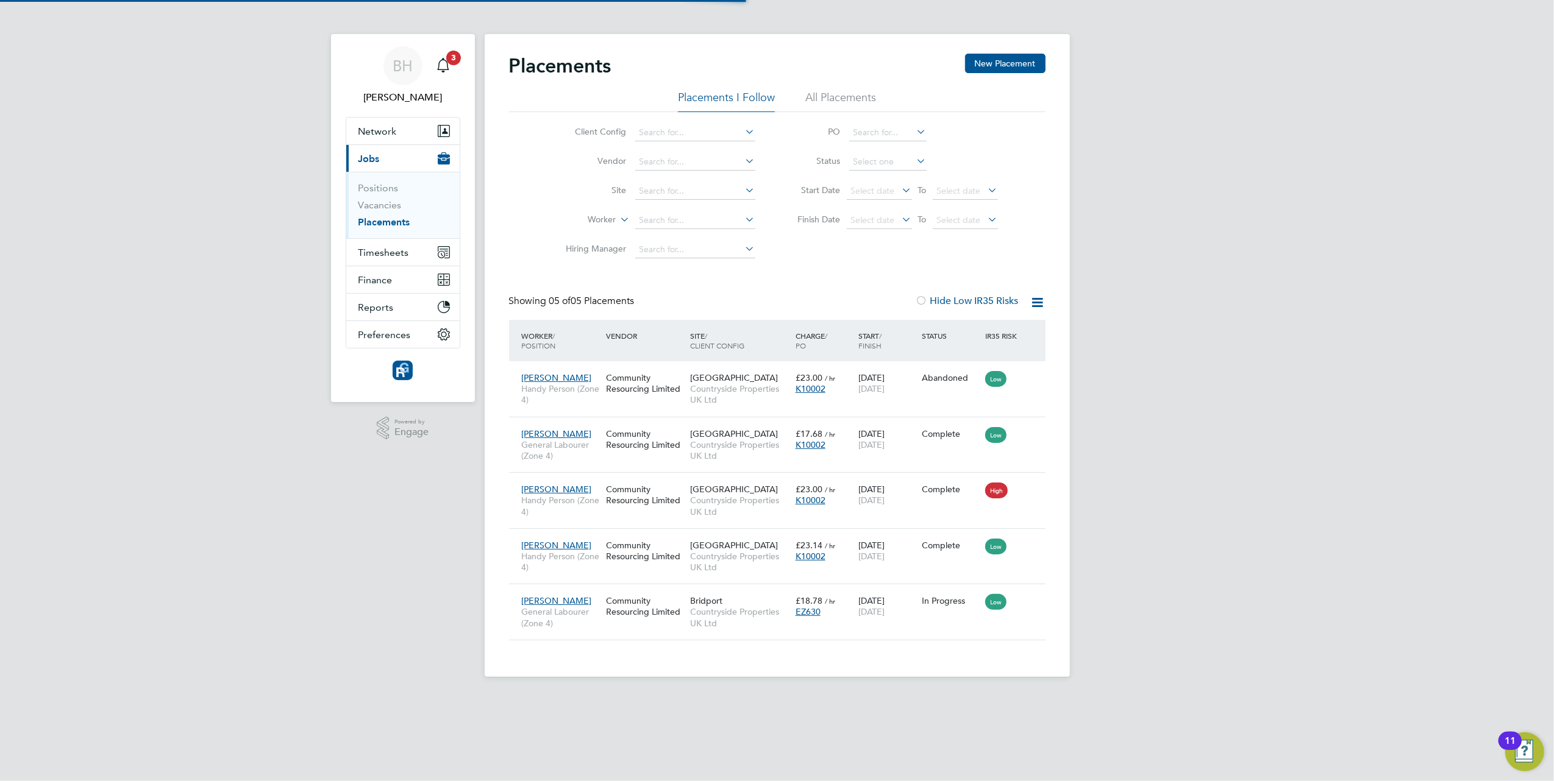
scroll to position [45, 106]
click at [569, 381] on span "[PERSON_NAME]" at bounding box center [557, 377] width 70 height 11
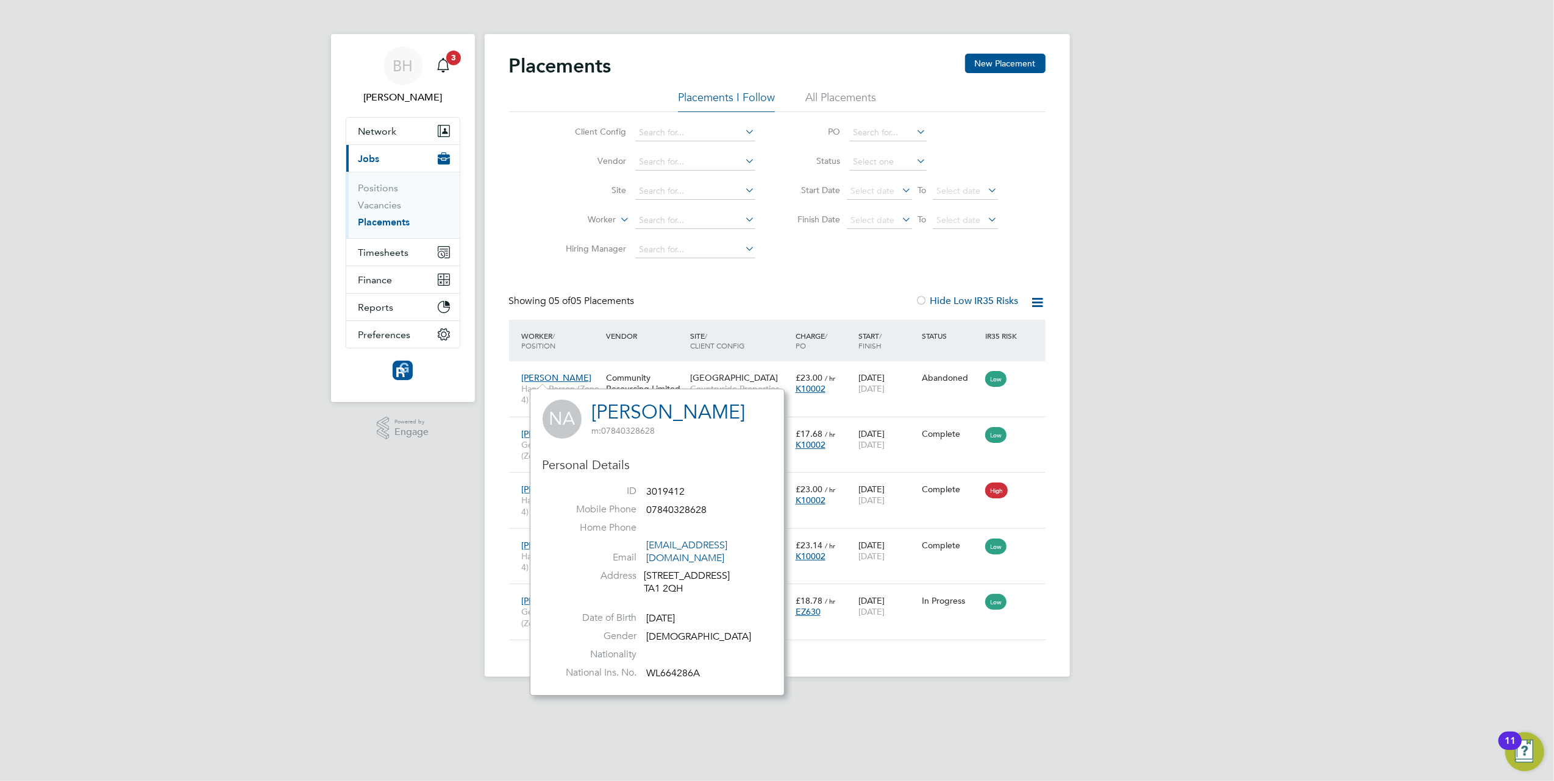
click at [619, 414] on link "[PERSON_NAME]" at bounding box center [669, 412] width 154 height 24
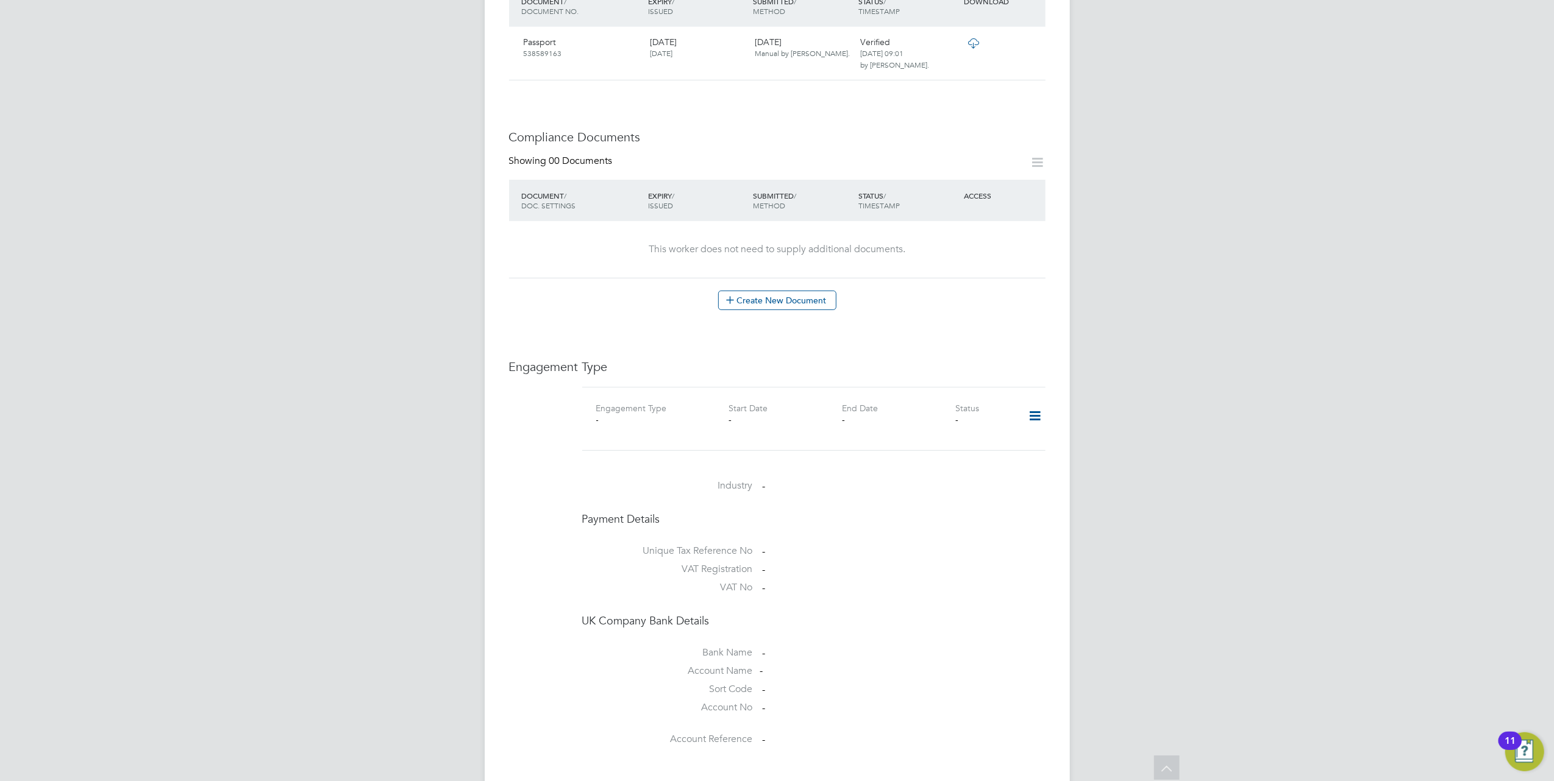
scroll to position [747, 0]
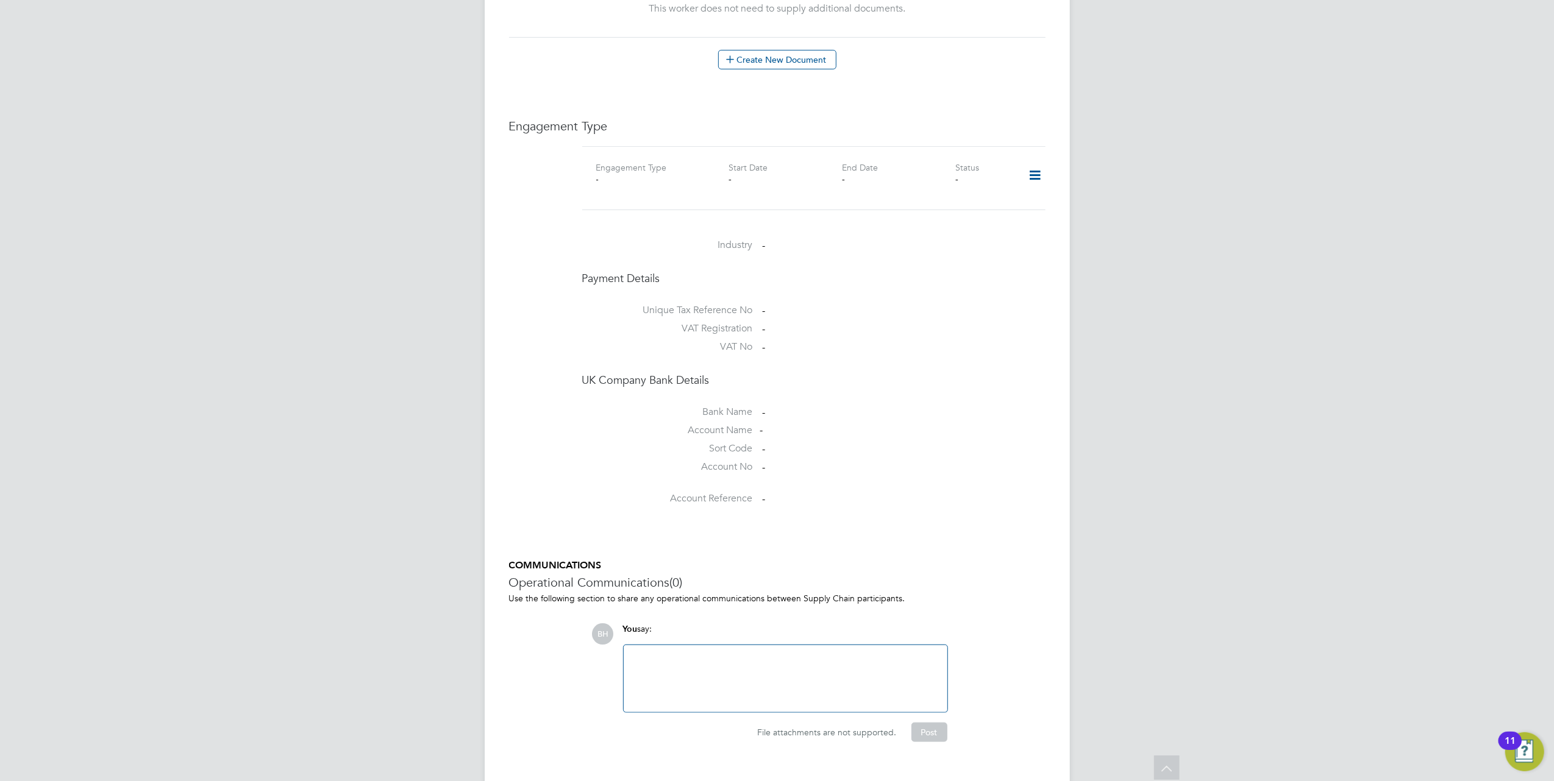
click at [1047, 149] on div "Worker Details Unfollow DS [PERSON_NAME] m: 07729525379 Personal Details ID 380…" at bounding box center [777, 36] width 585 height 1498
click at [1042, 162] on icon at bounding box center [1034, 176] width 21 height 28
click at [959, 204] on li "Add Engagement Type" at bounding box center [972, 204] width 138 height 17
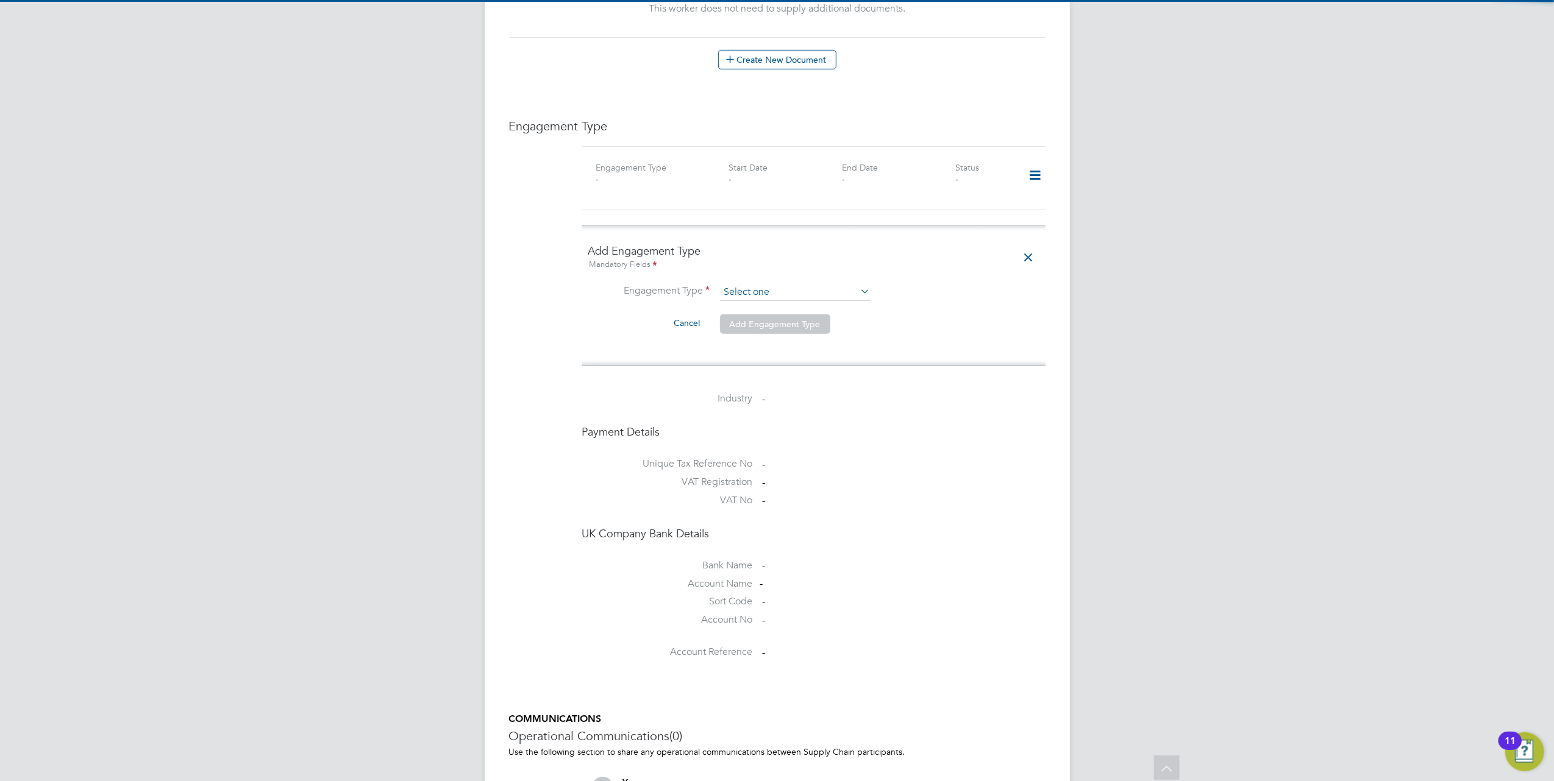
click at [815, 284] on input at bounding box center [795, 292] width 151 height 17
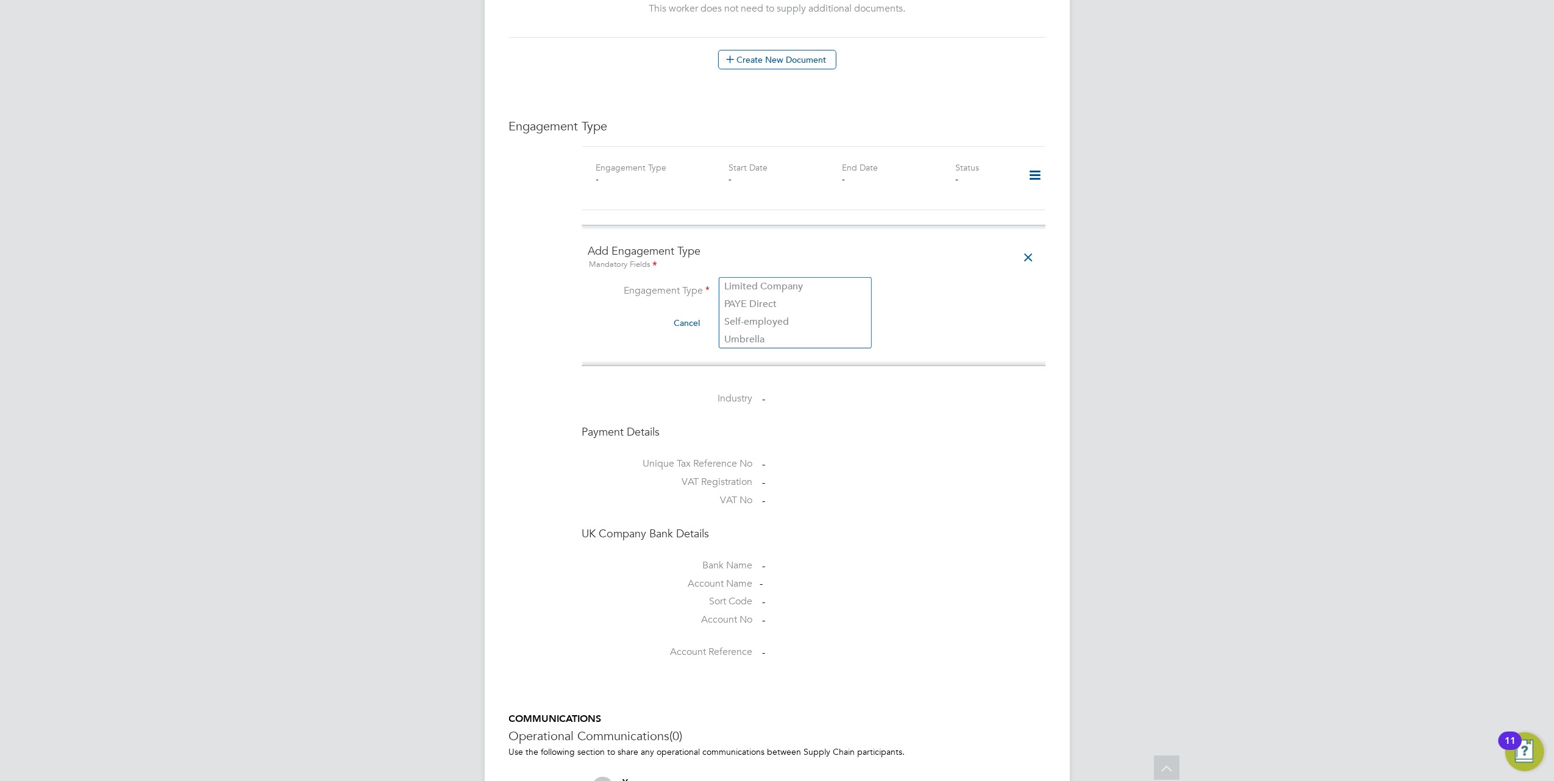
click at [840, 546] on ul "Bank Name - Account Name - Sort Code - Account No - Account Reference -" at bounding box center [813, 605] width 463 height 119
click at [833, 258] on ng-form "Add Engagement Type Mandatory Fields Engagement Type Cancel Add Engagement Type" at bounding box center [813, 296] width 451 height 104
click at [834, 284] on input at bounding box center [795, 292] width 151 height 17
click at [779, 335] on li "Umbrella" at bounding box center [795, 340] width 152 height 18
type input "Umbrella"
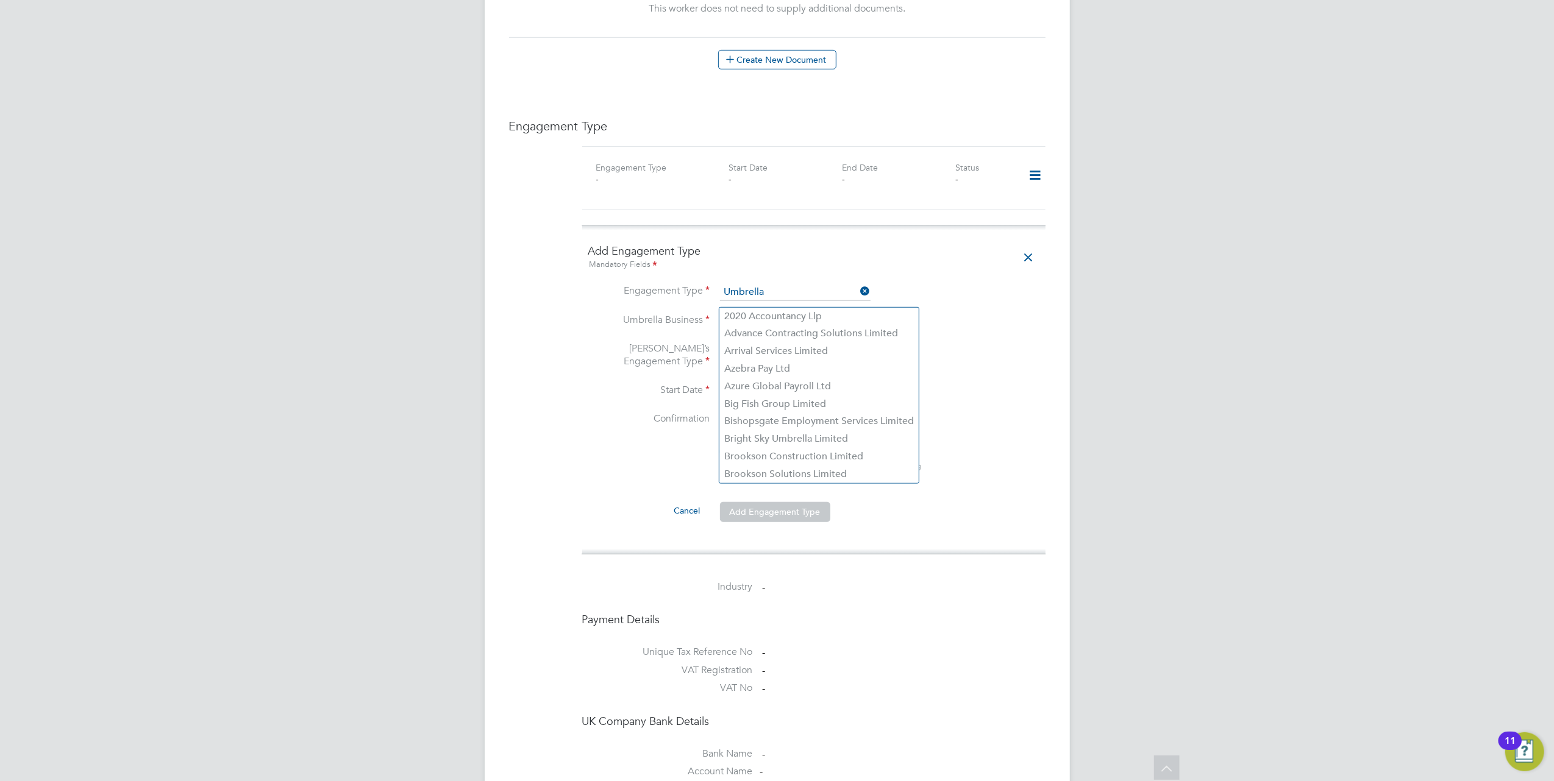
click at [819, 313] on input at bounding box center [795, 321] width 151 height 17
type input "Brookson Construction Limited"
click at [953, 382] on li "Start Date" at bounding box center [813, 397] width 451 height 30
click at [847, 313] on input at bounding box center [795, 321] width 151 height 17
type input "Brookson Construction Limited"
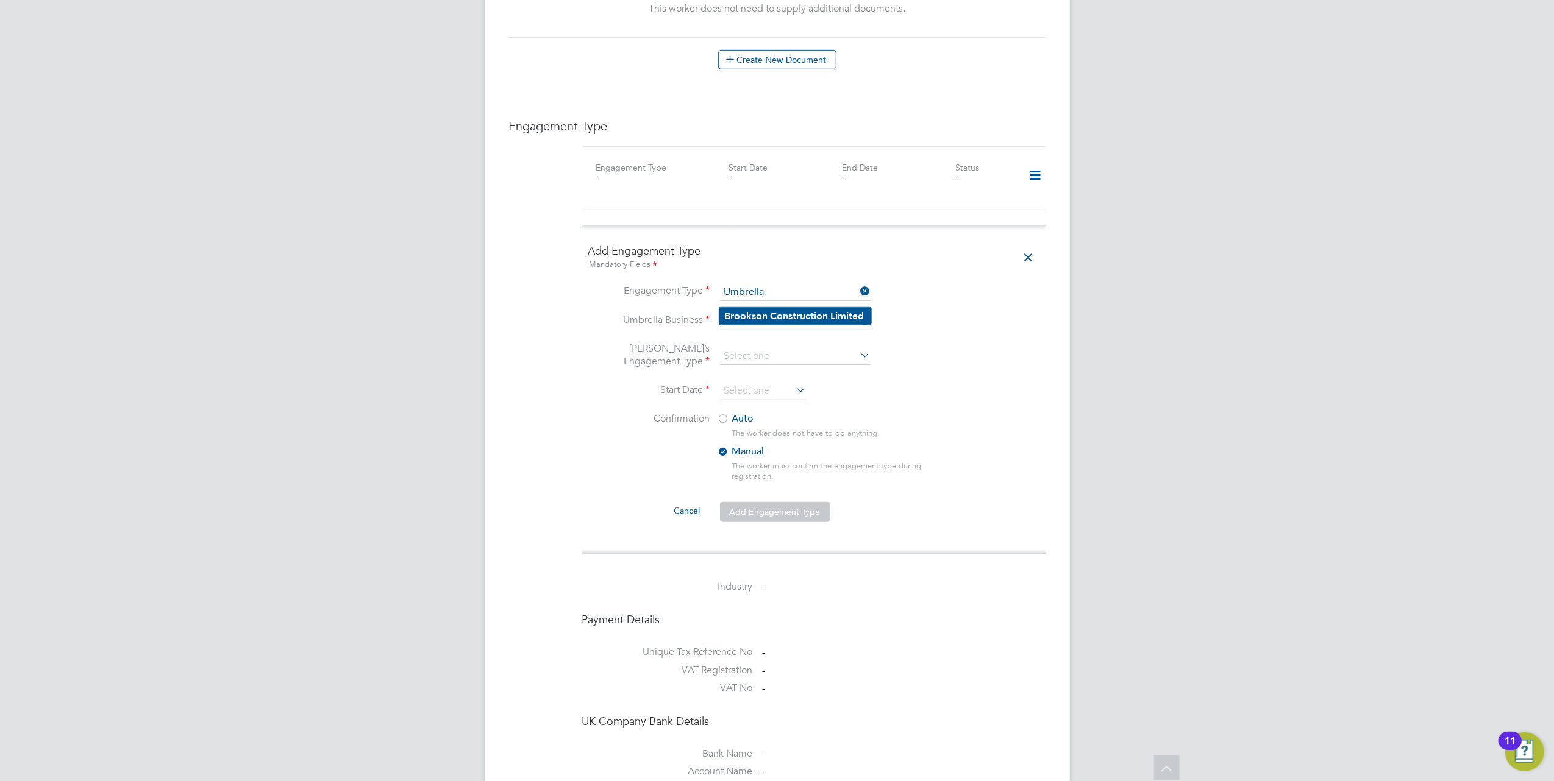
click at [786, 316] on b "Construction" at bounding box center [799, 316] width 58 height 12
click at [766, 348] on input at bounding box center [795, 356] width 151 height 17
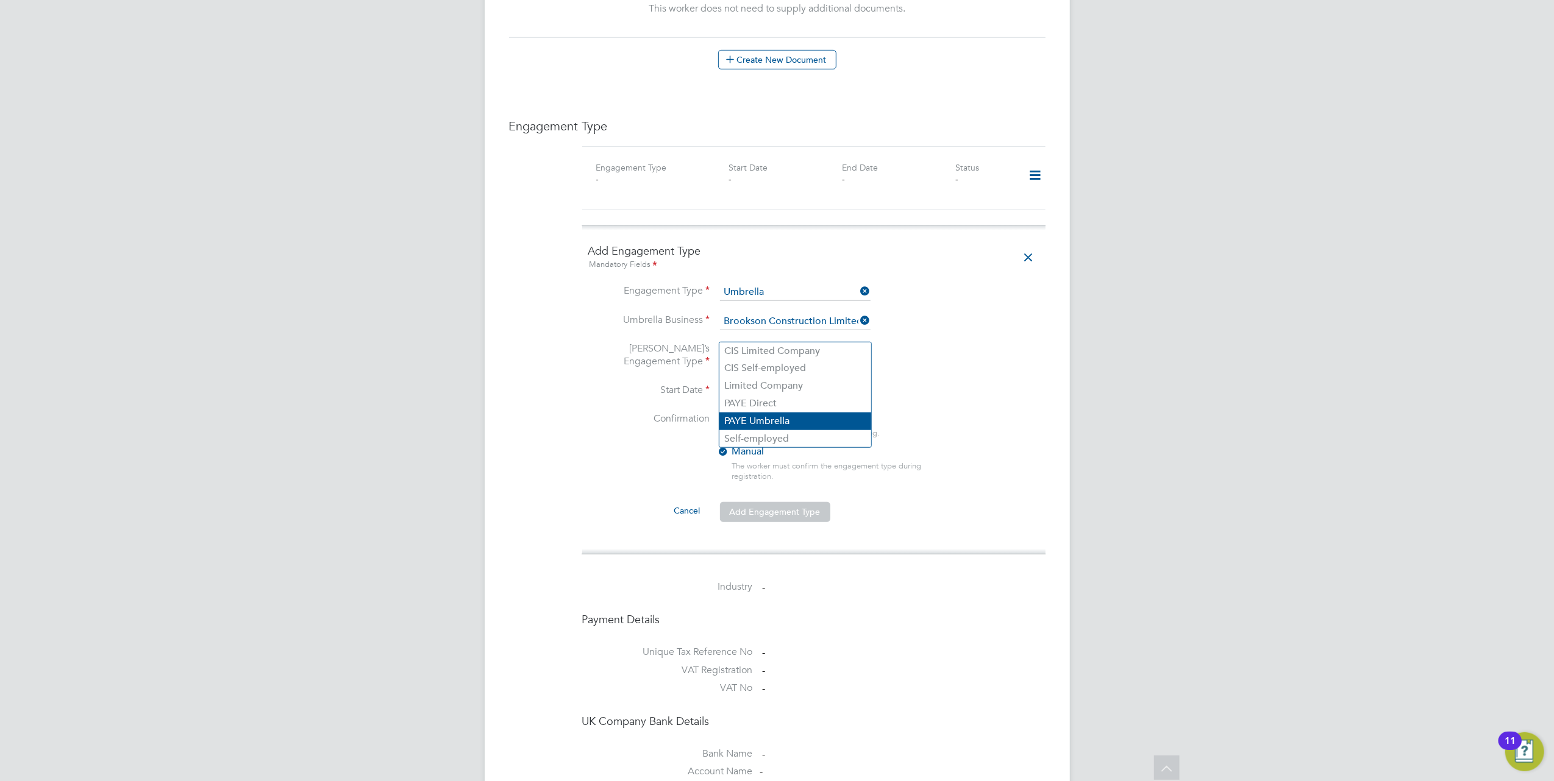
click at [794, 417] on li "PAYE Umbrella" at bounding box center [795, 422] width 152 height 18
type input "PAYE Umbrella"
click at [790, 382] on input at bounding box center [763, 391] width 87 height 18
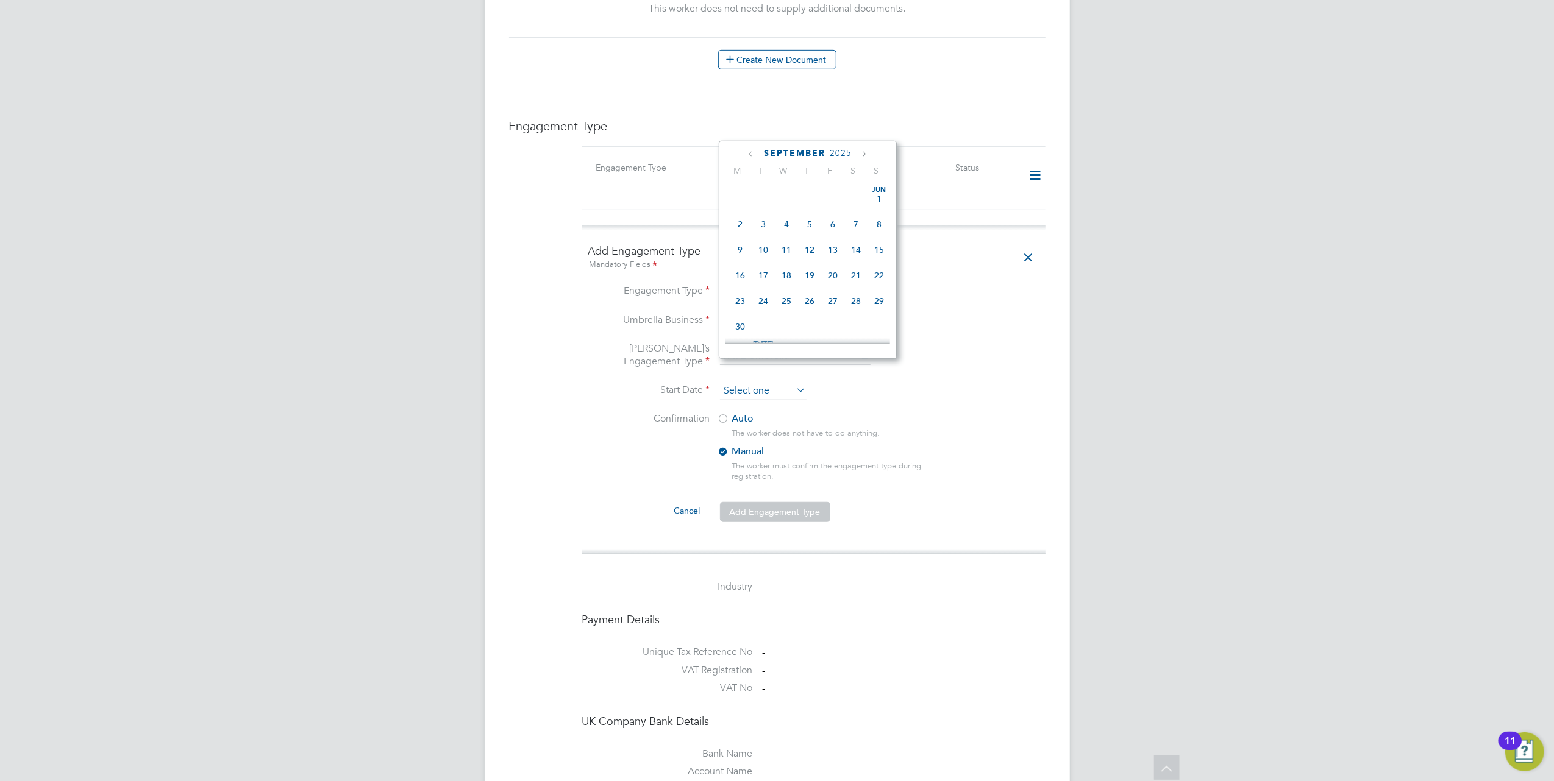
scroll to position [444, 0]
click at [741, 218] on span "15" at bounding box center [739, 217] width 23 height 23
type input "15 Sep 2025"
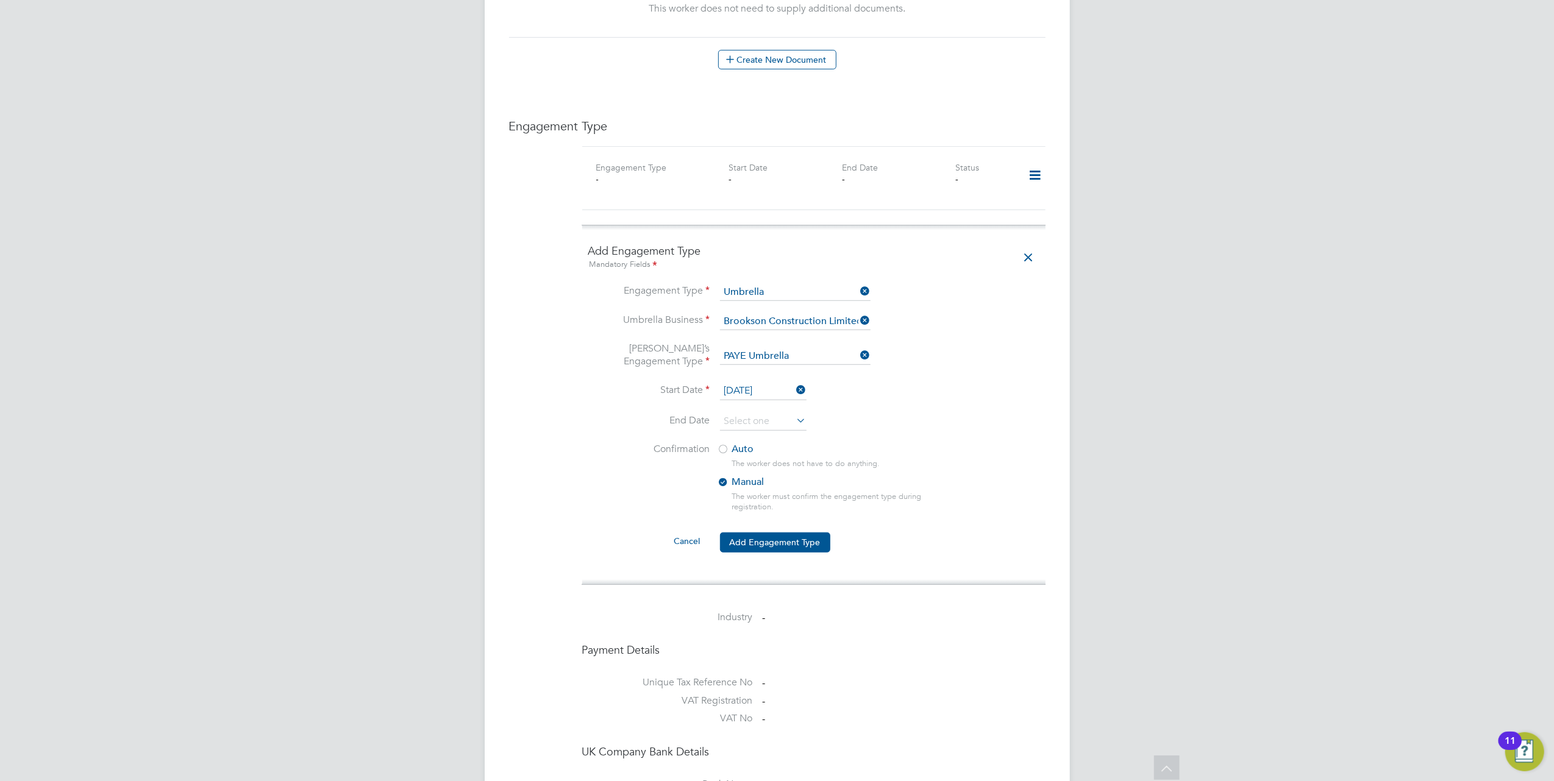
click at [724, 444] on div at bounding box center [723, 450] width 12 height 12
click at [790, 533] on button "Add Engagement Type" at bounding box center [775, 543] width 110 height 20
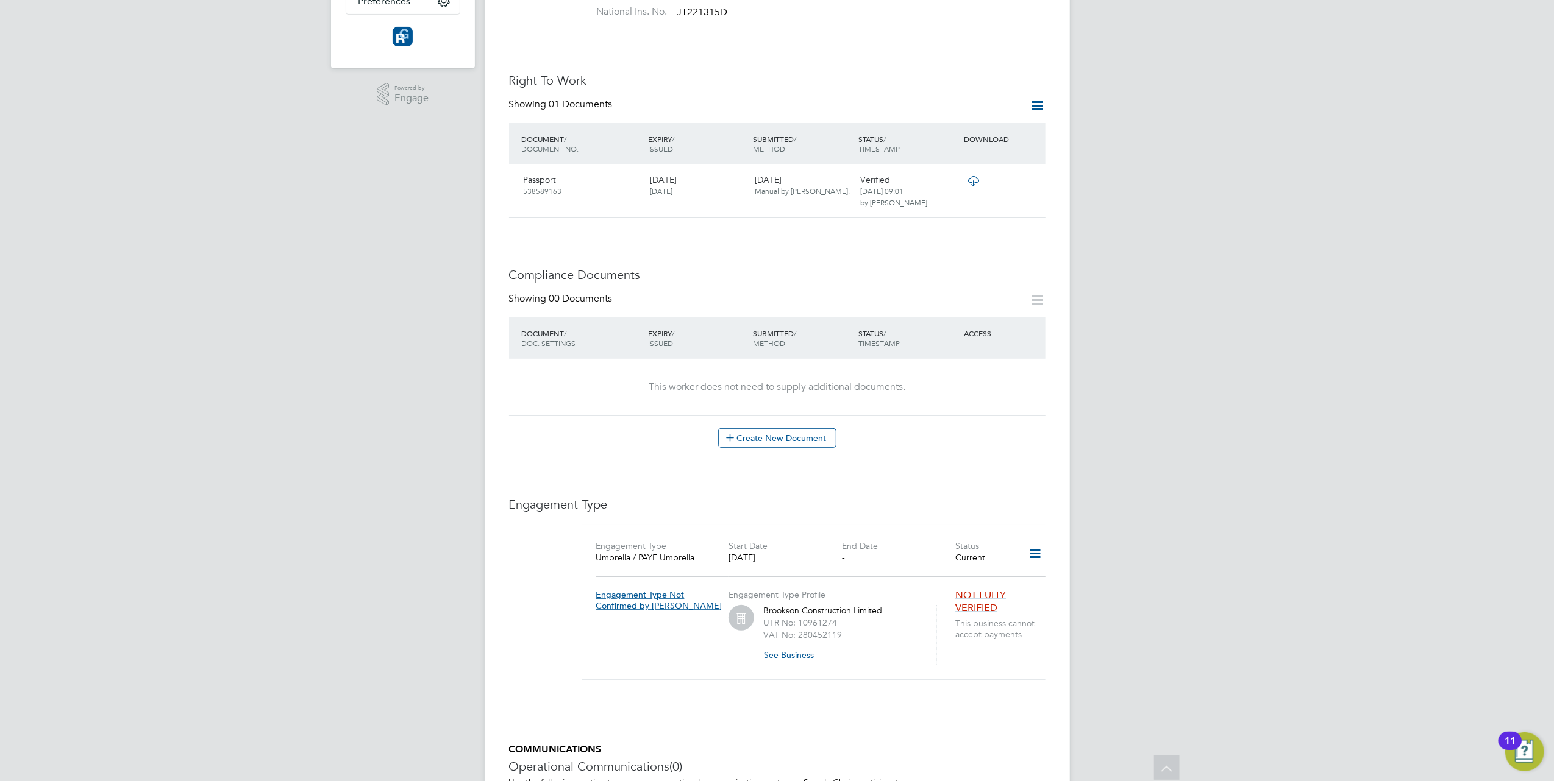
scroll to position [383, 0]
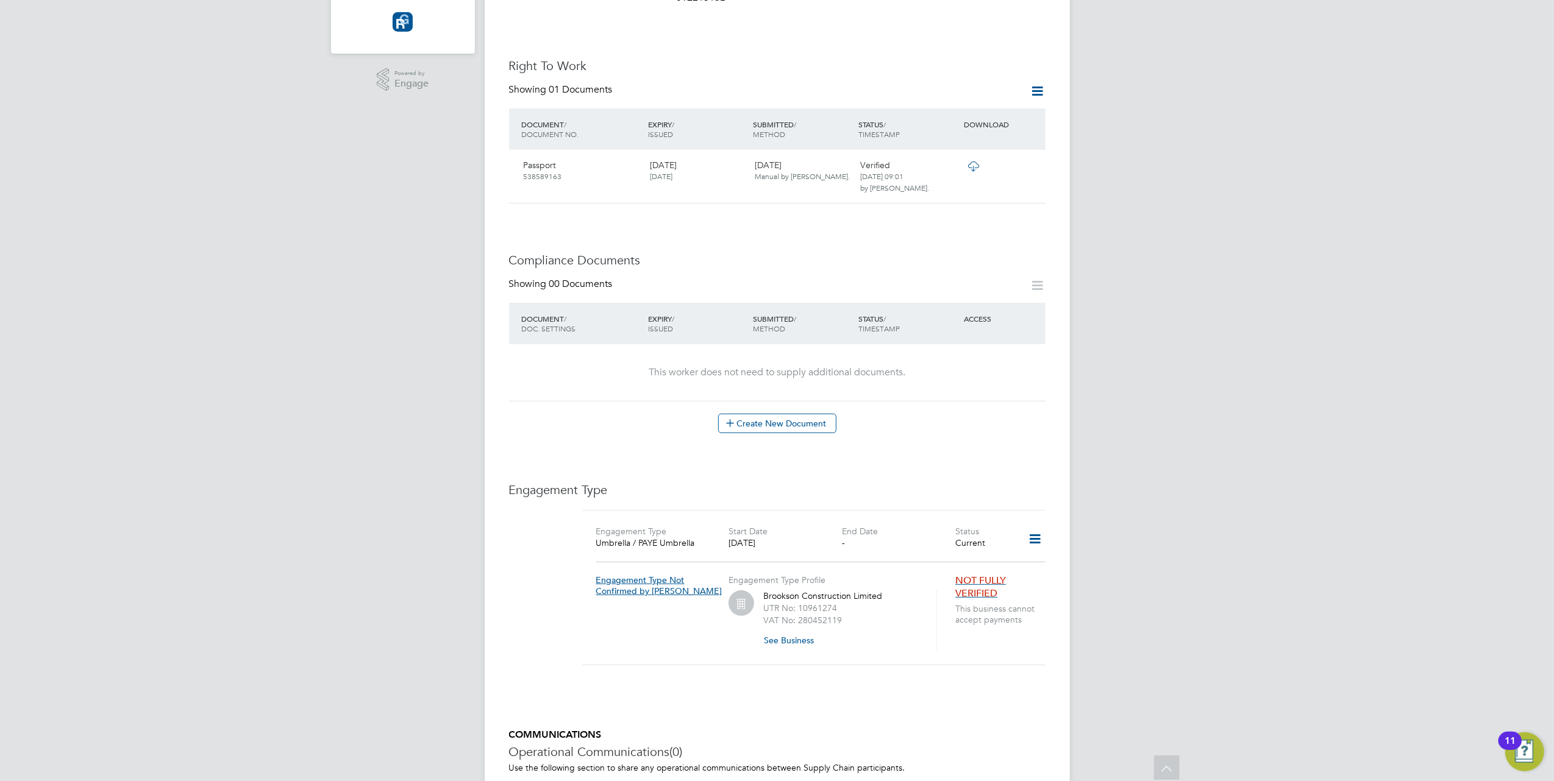
click at [987, 575] on span "NOT FULLY VERIFIED" at bounding box center [980, 587] width 51 height 25
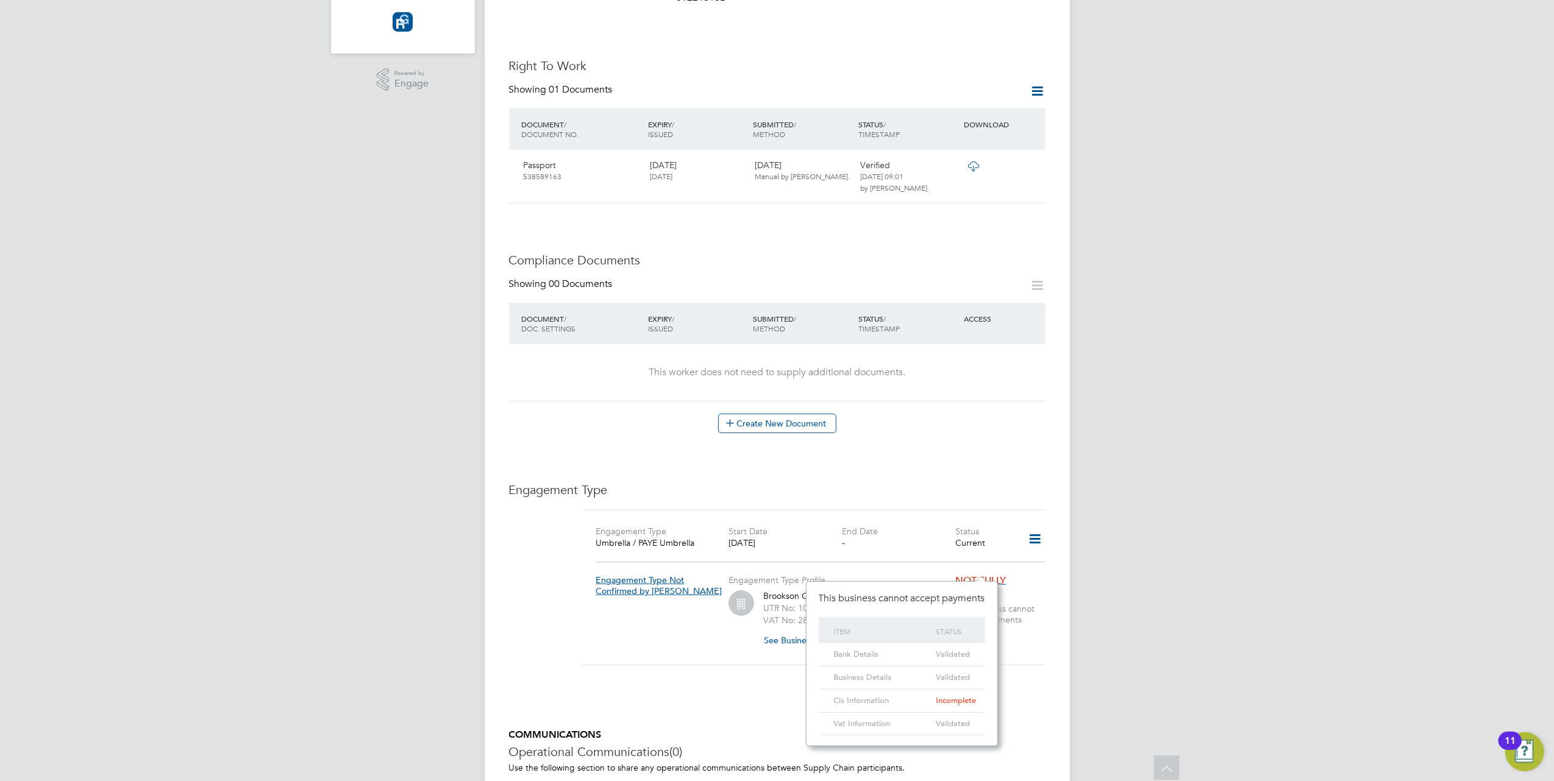
click at [1030, 603] on span "This business cannot accept payments" at bounding box center [1002, 614] width 94 height 22
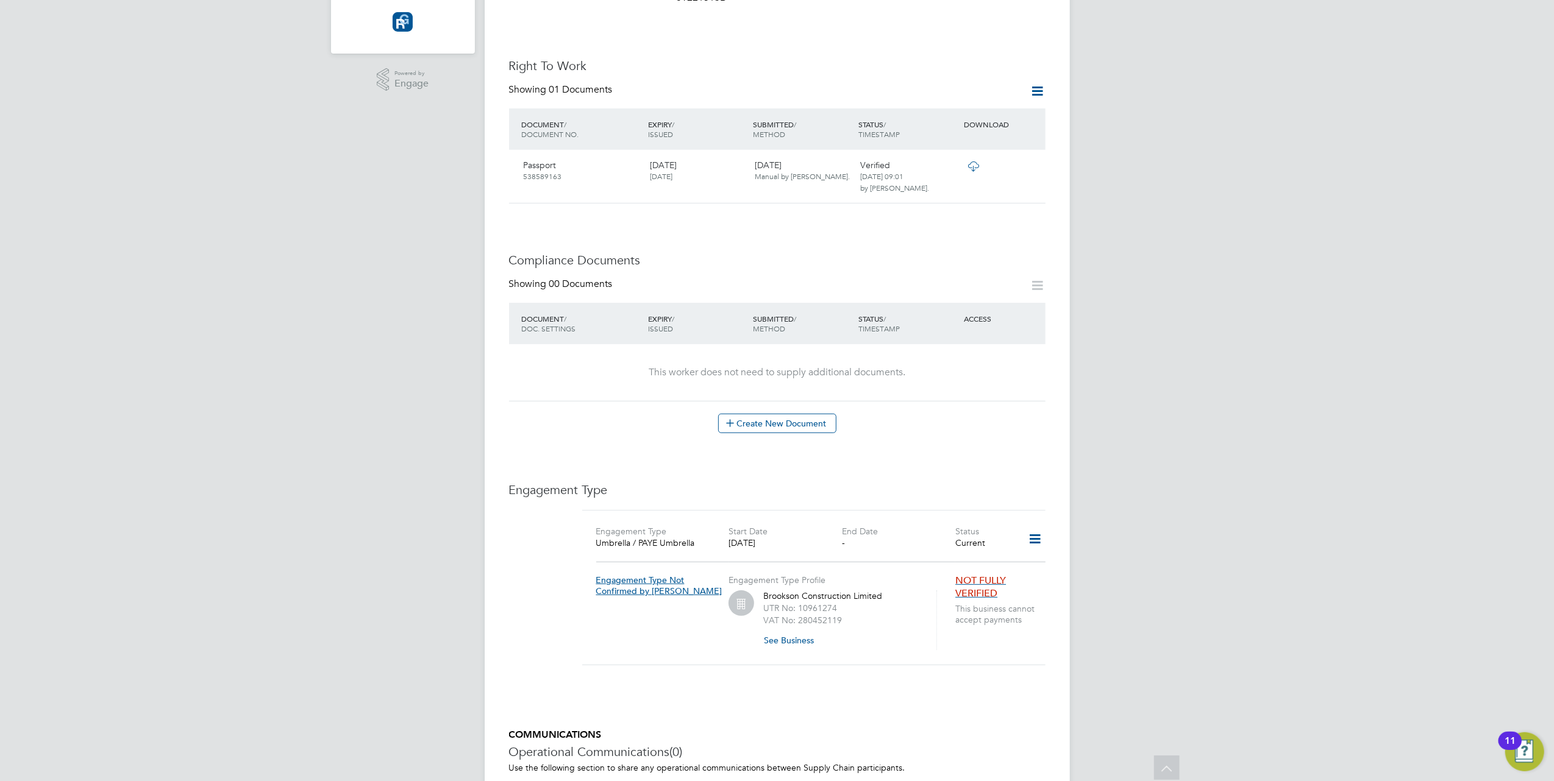
click at [1025, 525] on icon at bounding box center [1034, 539] width 21 height 28
click at [991, 414] on div "Create New Document" at bounding box center [777, 424] width 536 height 20
click at [992, 603] on span "This business cannot accept payments" at bounding box center [1002, 614] width 94 height 22
click at [1024, 525] on icon at bounding box center [1034, 539] width 21 height 28
click at [936, 664] on div "Worker Details Unfollow DS Darren Shotton m: 07729525379 Personal Details ID 38…" at bounding box center [777, 292] width 536 height 1242
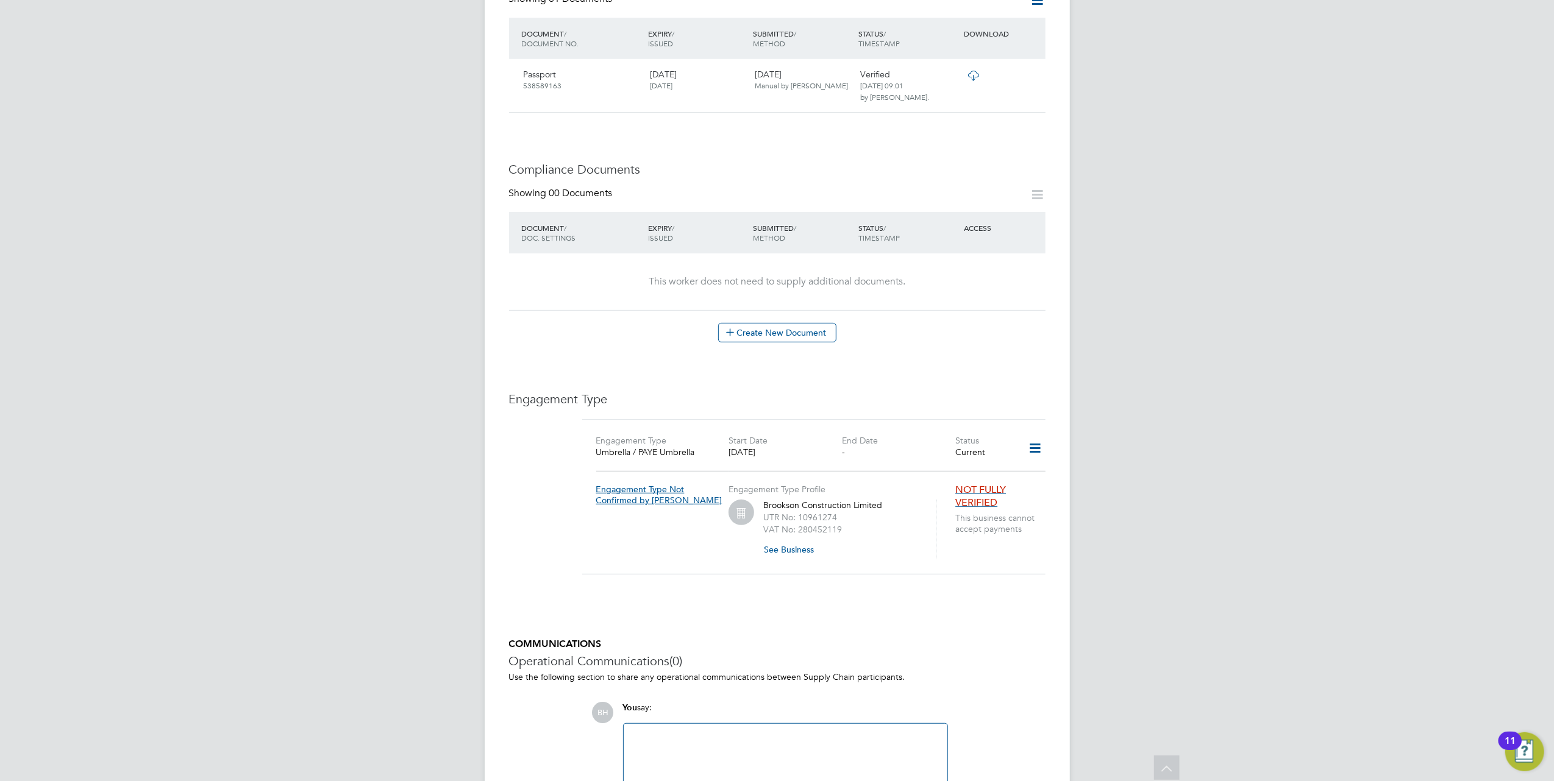
scroll to position [474, 0]
click at [1032, 434] on icon at bounding box center [1034, 448] width 21 height 28
click at [966, 451] on li "Edit Engagement Type" at bounding box center [971, 459] width 140 height 17
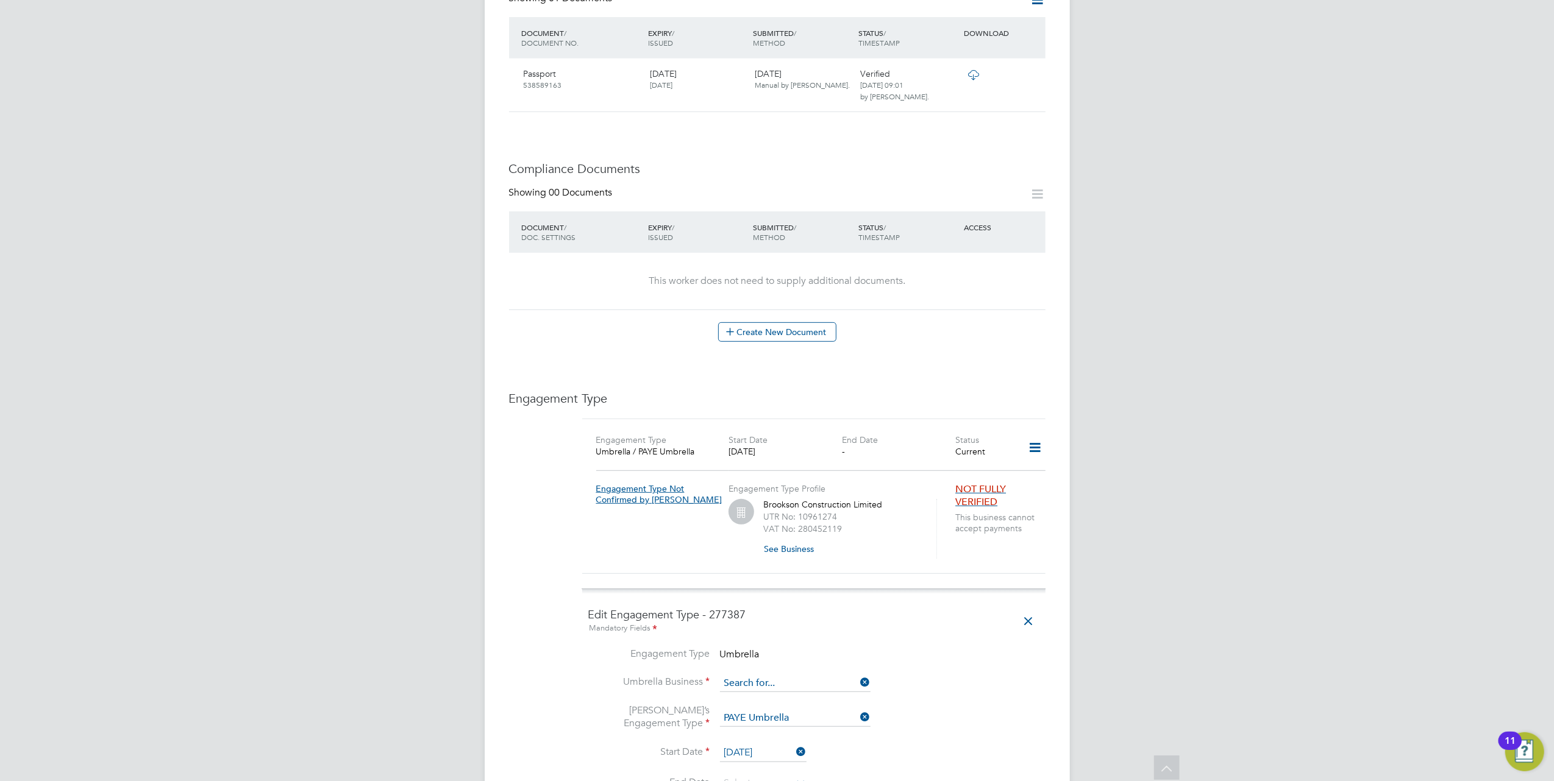
click at [861, 675] on input at bounding box center [795, 683] width 151 height 17
click at [807, 675] on li "Big Fish Group Limited" at bounding box center [795, 678] width 152 height 18
type input "Big Fish Group Limited"
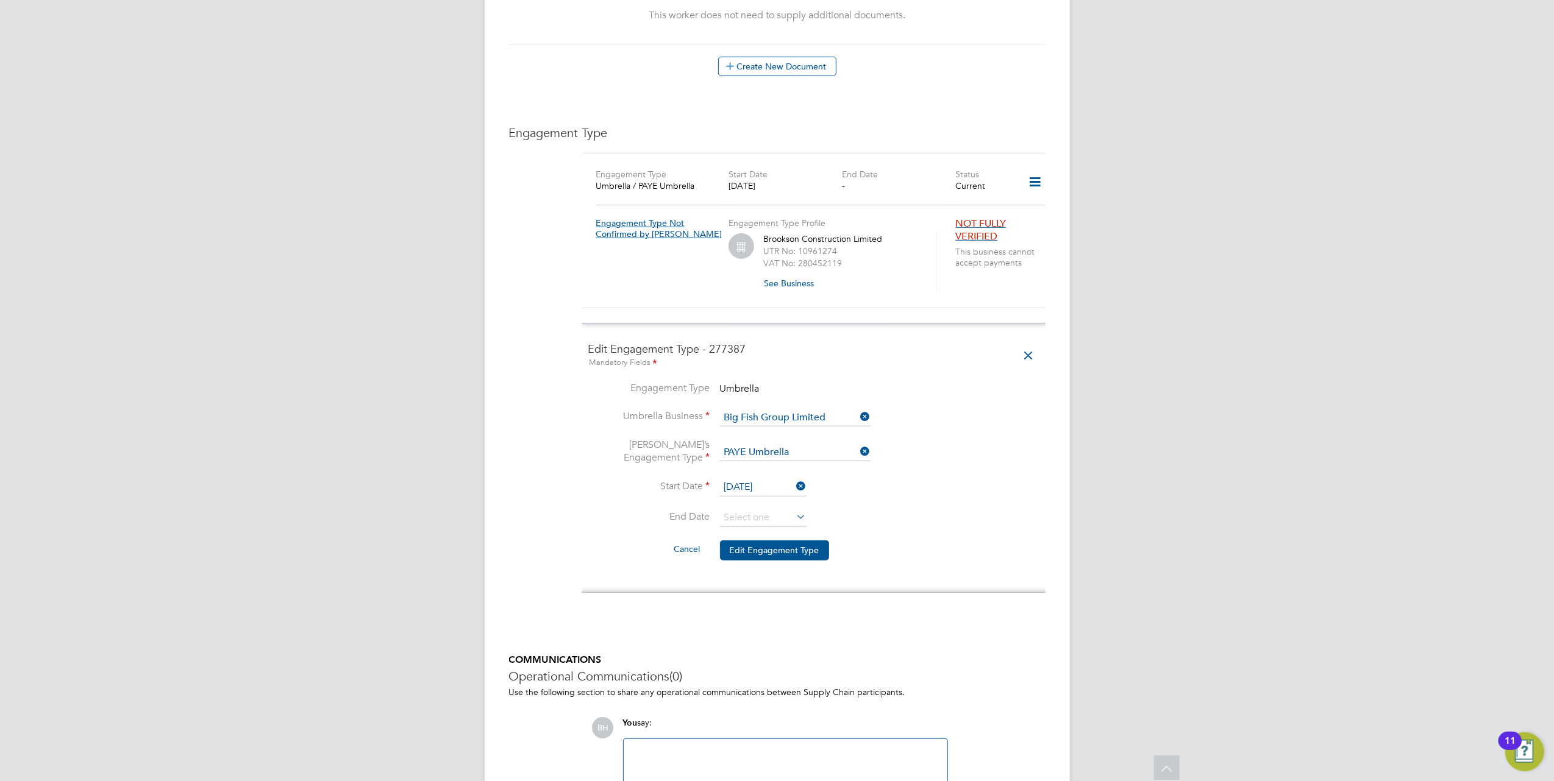
scroll to position [742, 0]
click at [766, 539] on button "Edit Engagement Type" at bounding box center [774, 549] width 109 height 20
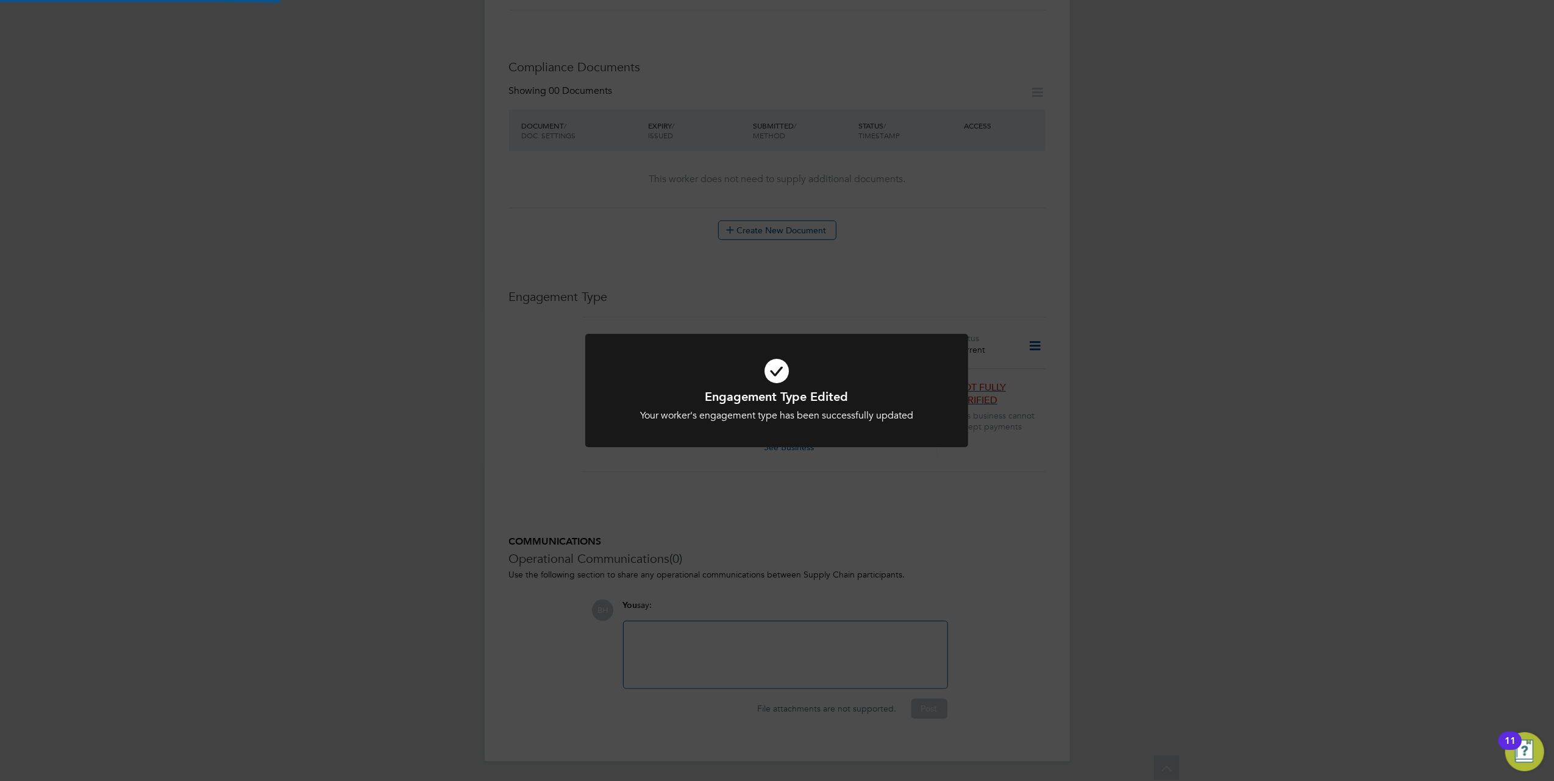
scroll to position [552, 0]
click at [1203, 564] on div "Engagement Type Edited Your worker's engagement type has been successfully upda…" at bounding box center [777, 390] width 1554 height 781
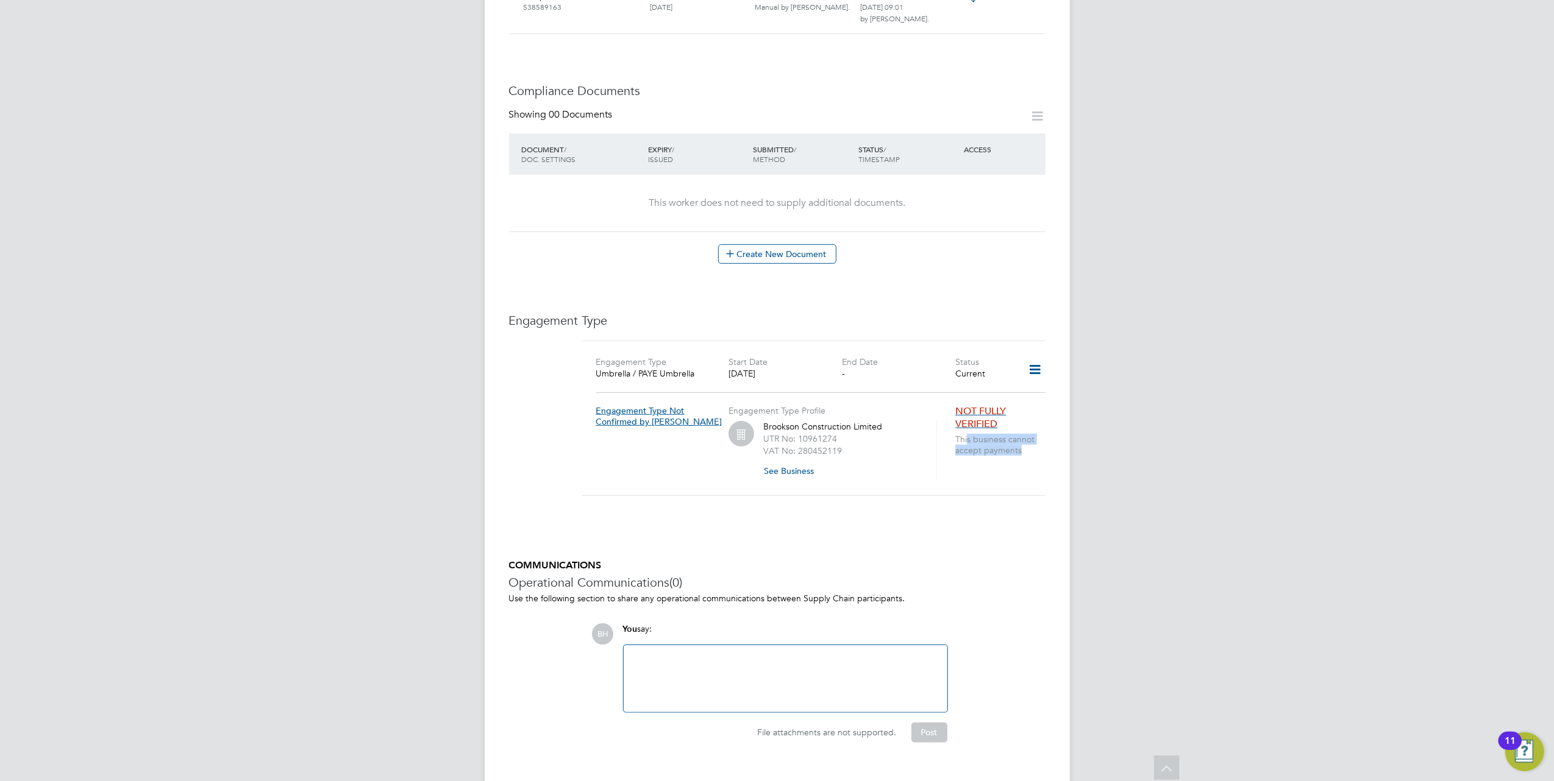
drag, startPoint x: 1000, startPoint y: 458, endPoint x: 961, endPoint y: 411, distance: 61.5
click at [961, 411] on div "Engagement Type Umbrella / PAYE Umbrella Start Date 15 Sep 2025 End Date - Stat…" at bounding box center [813, 419] width 463 height 156
drag, startPoint x: 961, startPoint y: 411, endPoint x: 1056, endPoint y: 573, distance: 188.0
click at [1056, 573] on div "Worker Details Unfollow DS Darren Shotton m: 07729525379 Personal Details ID 38…" at bounding box center [777, 134] width 585 height 1304
click at [1042, 356] on icon at bounding box center [1034, 370] width 21 height 28
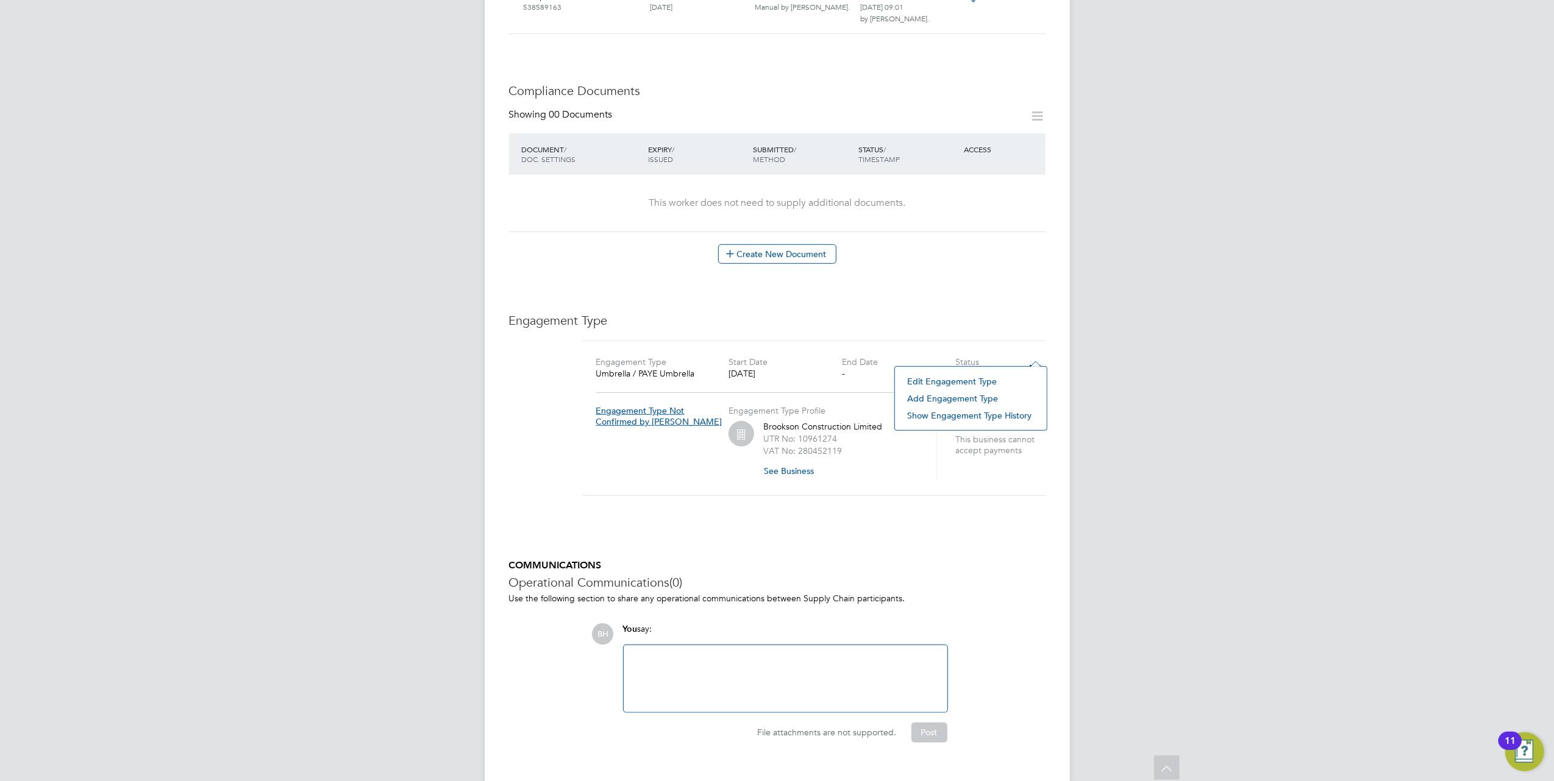
click at [956, 376] on li "Edit Engagement Type" at bounding box center [971, 381] width 140 height 17
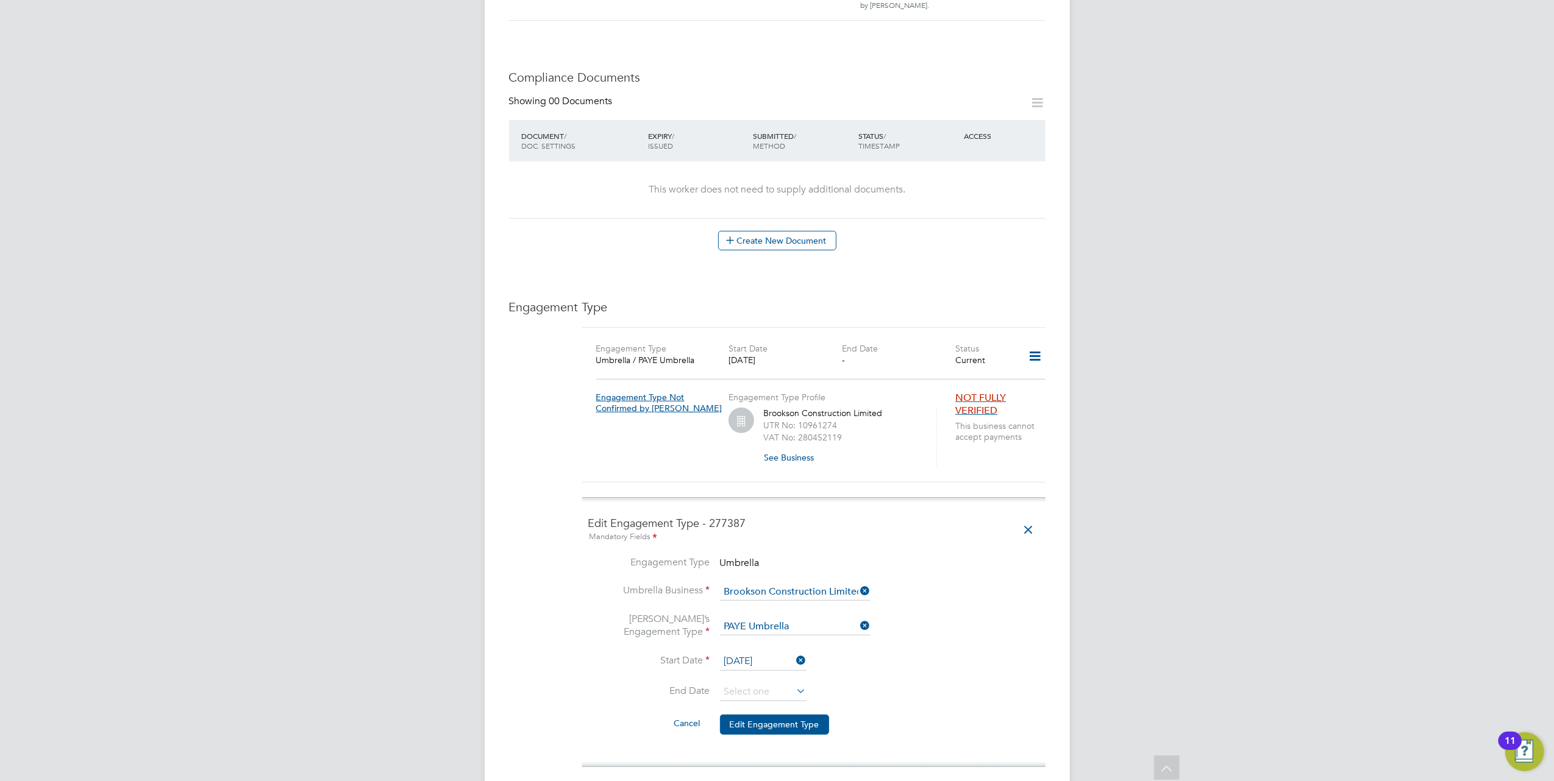
click at [1024, 516] on icon at bounding box center [1028, 530] width 21 height 28
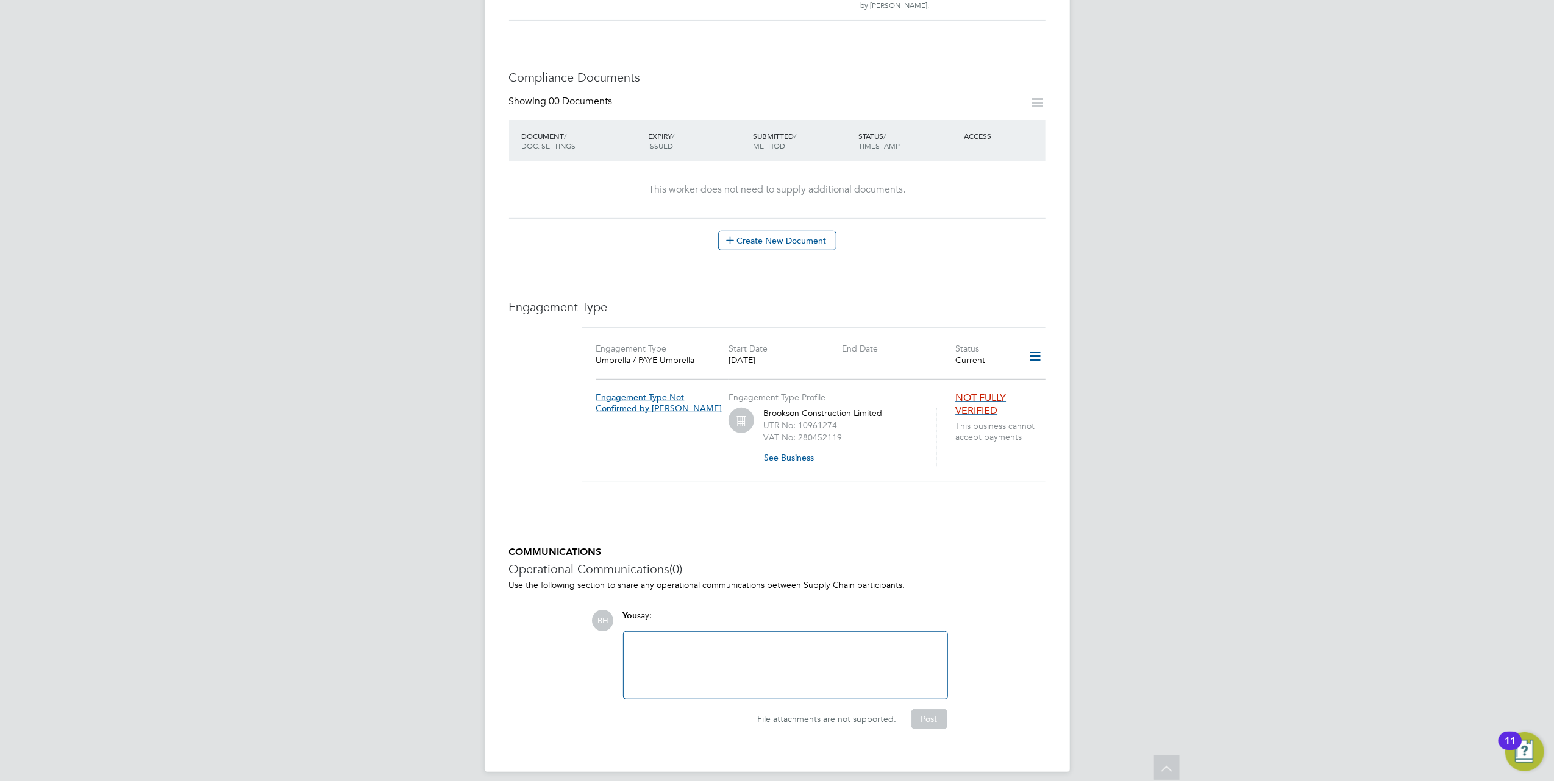
scroll to position [552, 0]
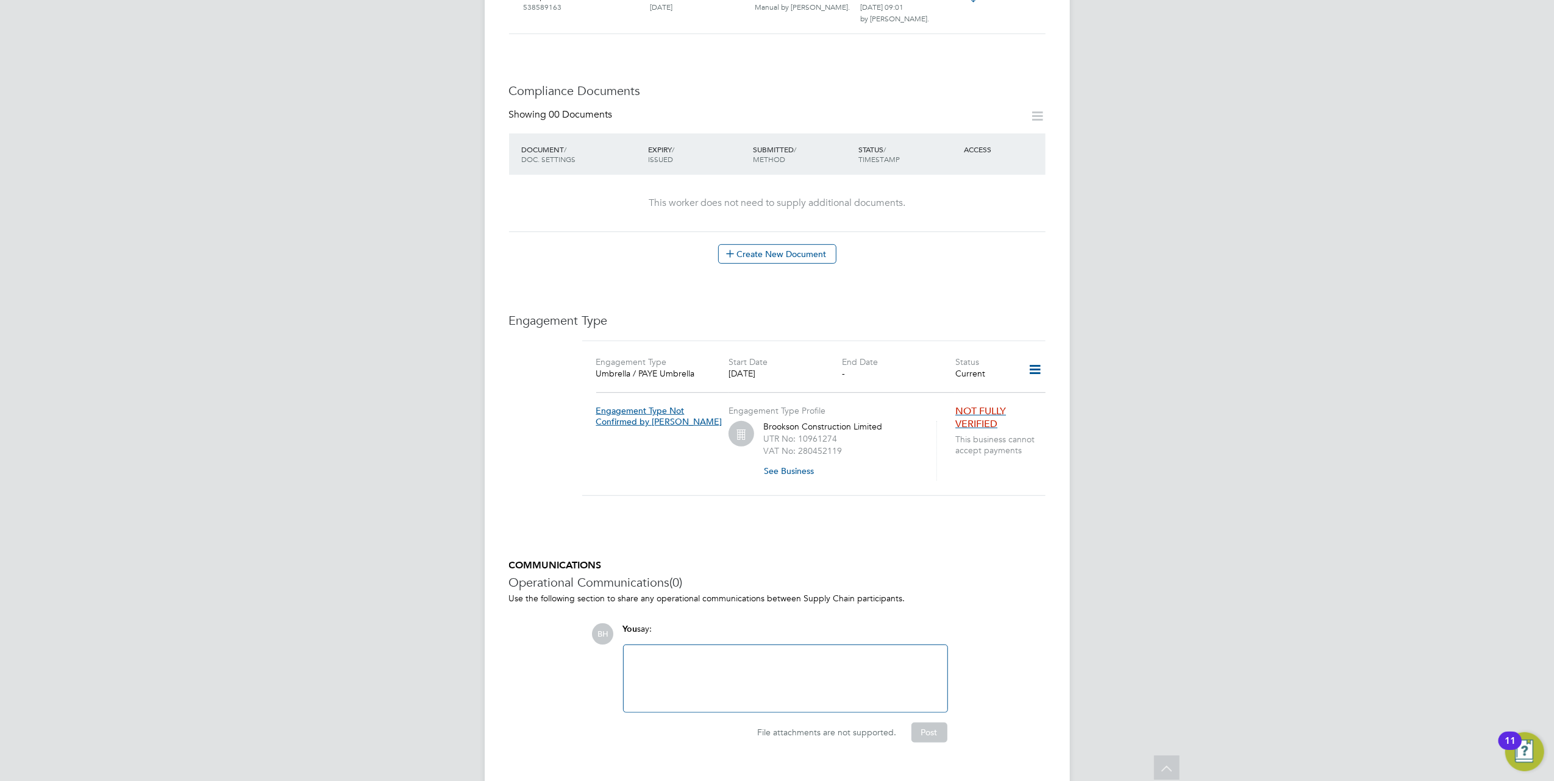
click at [1035, 356] on icon at bounding box center [1034, 370] width 21 height 28
click at [969, 393] on li "Add Engagement Type" at bounding box center [971, 398] width 140 height 17
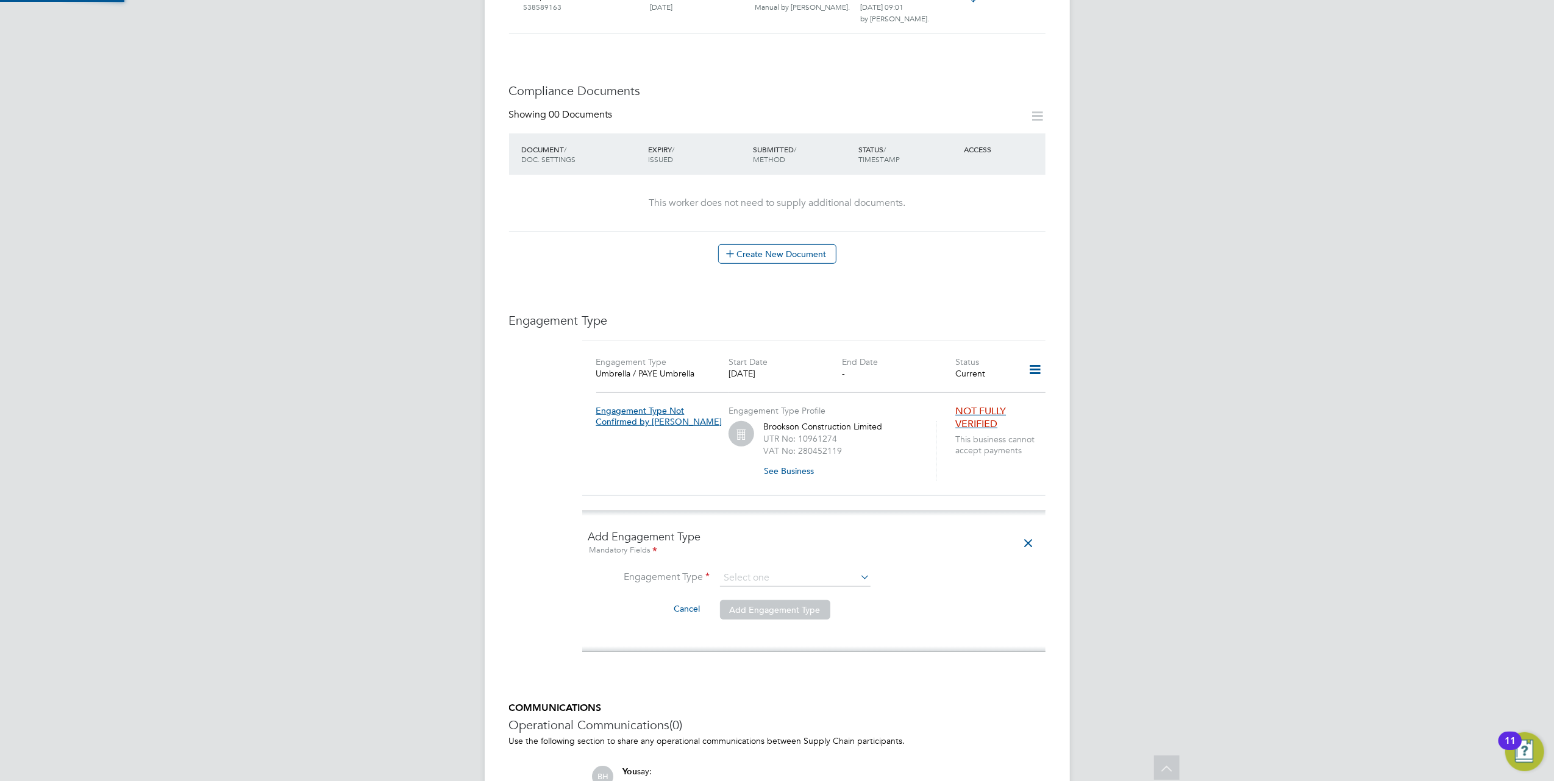
scroll to position [566, 0]
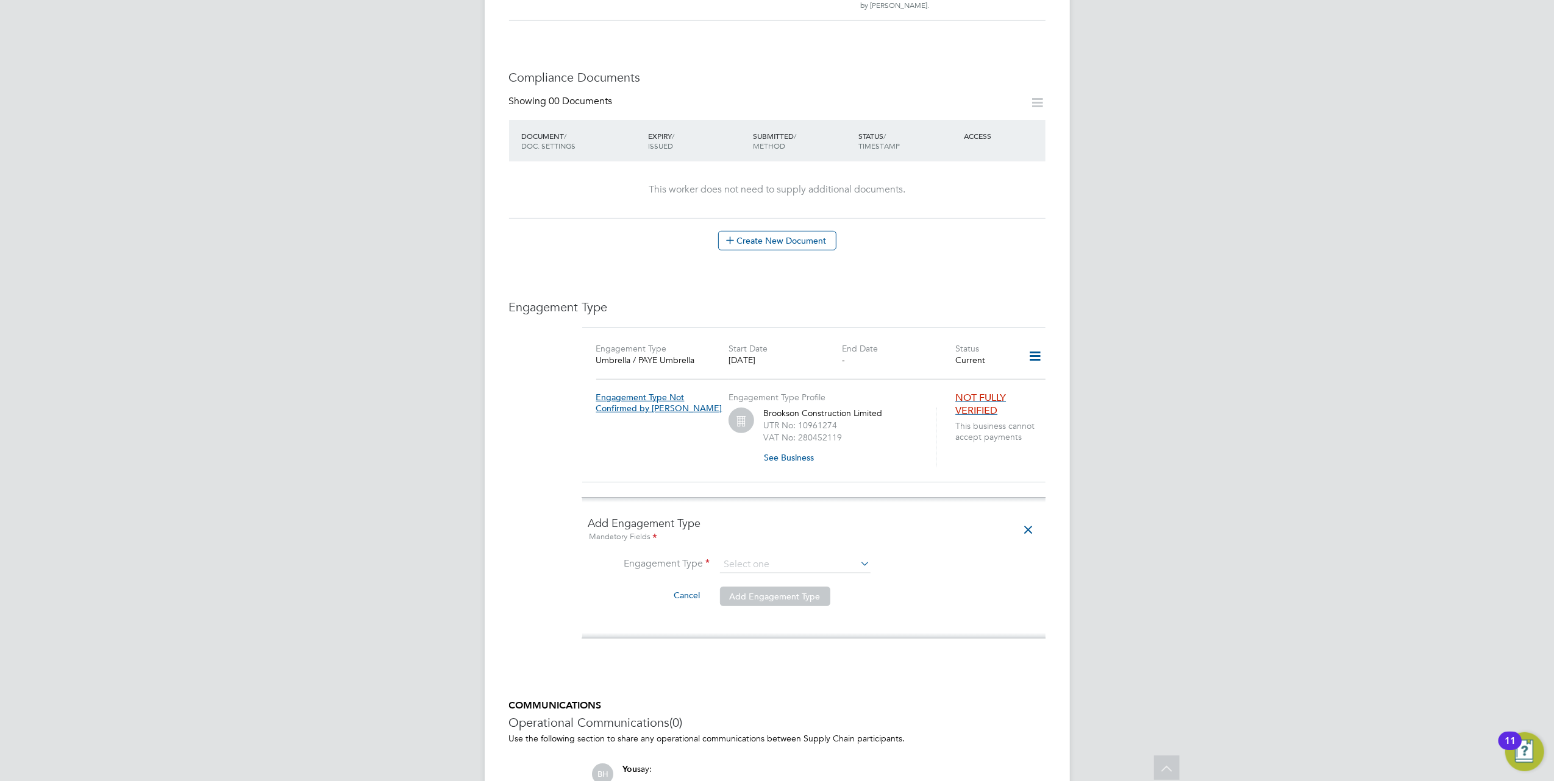
click at [749, 557] on li "Engagement Type" at bounding box center [813, 571] width 451 height 29
click at [753, 549] on div "All Workers Worker Payment History Tasks Activity Logs Worker Payment History T…" at bounding box center [777, 184] width 585 height 1481
click at [769, 615] on li "Umbrella" at bounding box center [795, 612] width 152 height 18
type input "Umbrella"
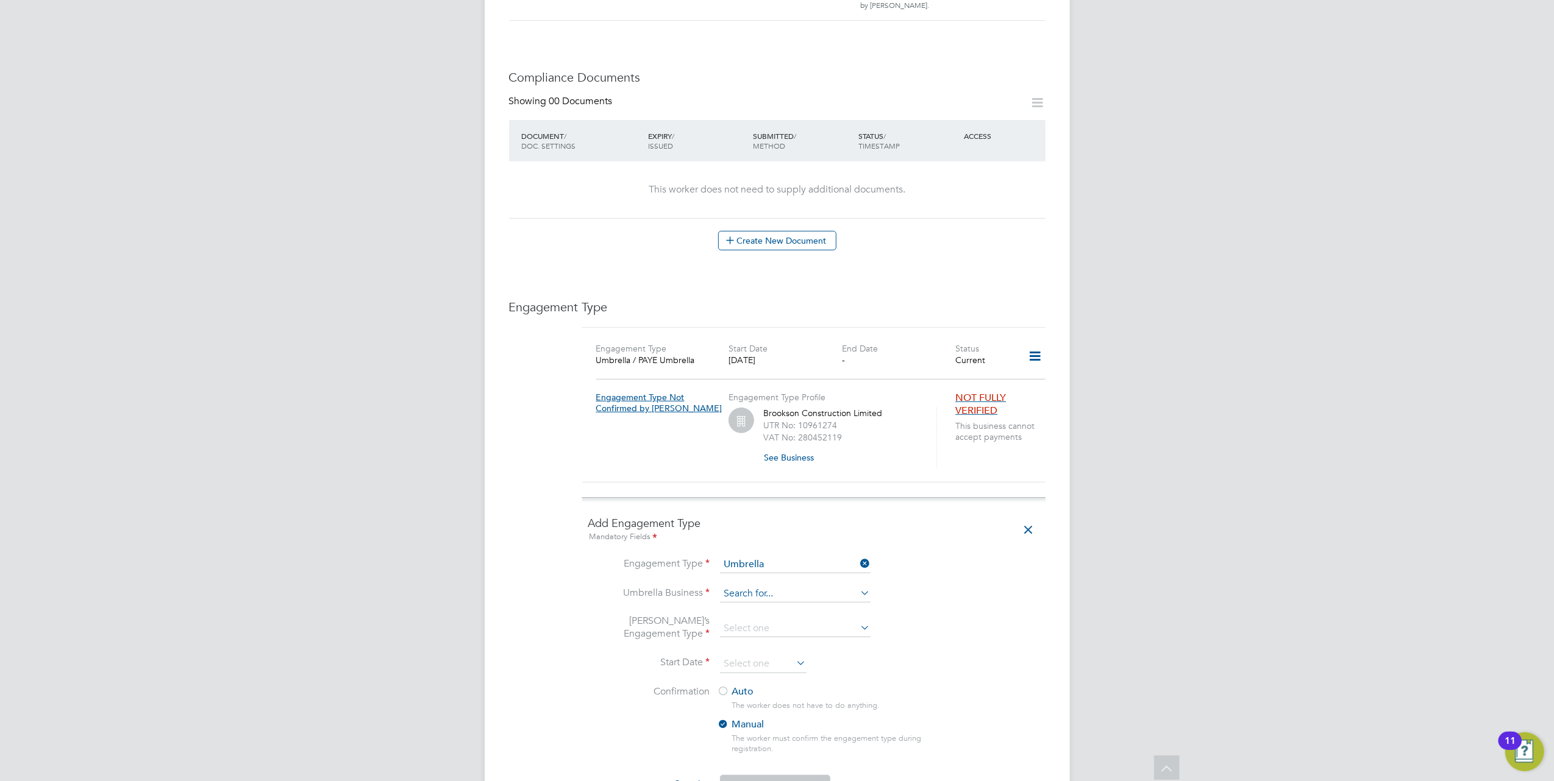
click at [784, 586] on input at bounding box center [795, 594] width 151 height 17
click at [813, 586] on li "Bi g Fish Group Limited" at bounding box center [818, 589] width 199 height 18
type input "Big Fish Group Limited"
click at [808, 621] on input at bounding box center [795, 629] width 151 height 17
click at [786, 694] on li "PAYE Umbrella" at bounding box center [795, 694] width 152 height 18
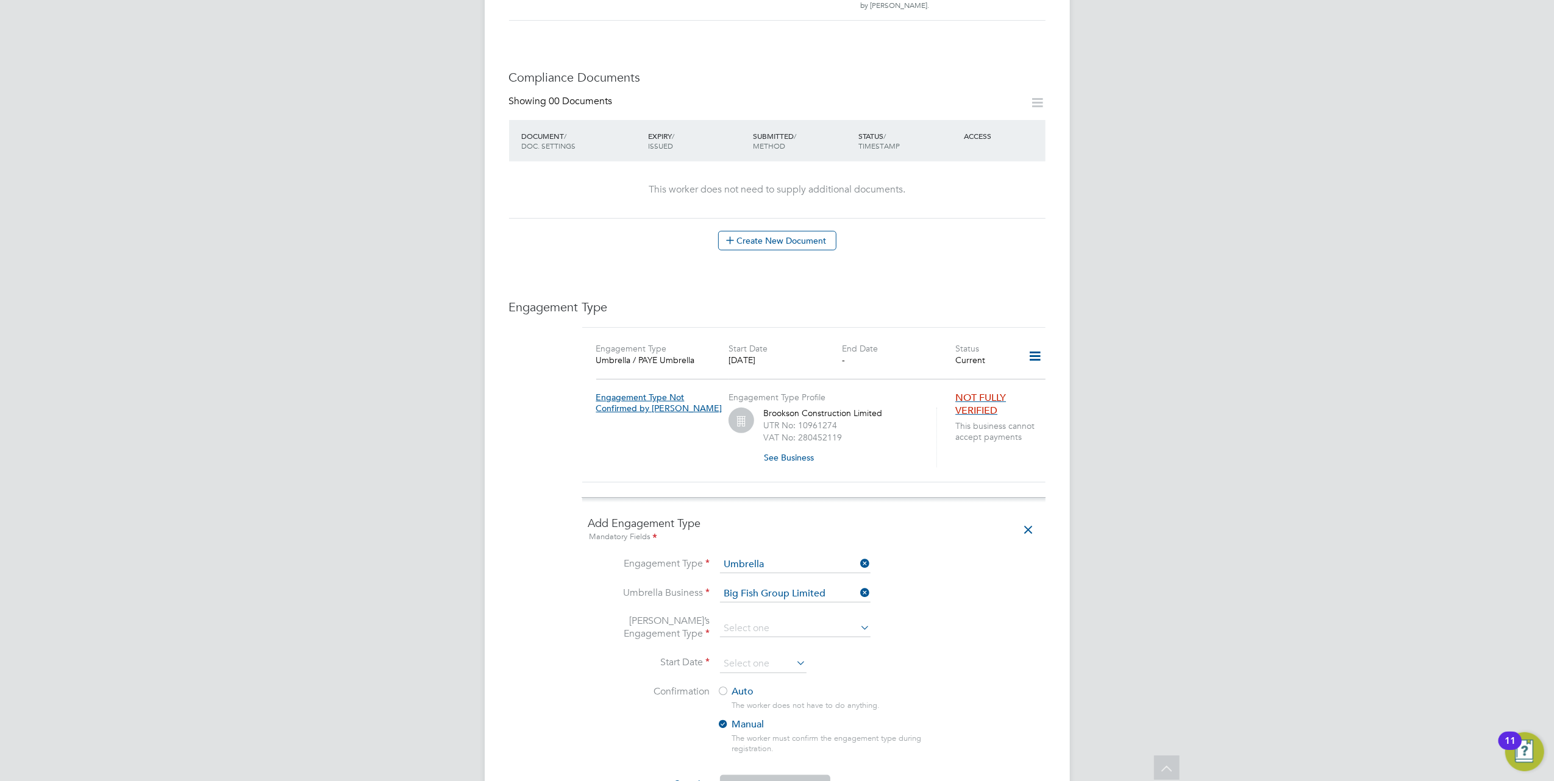
type input "PAYE Umbrella"
click at [794, 655] on icon at bounding box center [794, 663] width 0 height 17
click at [745, 493] on span "15" at bounding box center [739, 489] width 23 height 23
type input "15 Sep 2025"
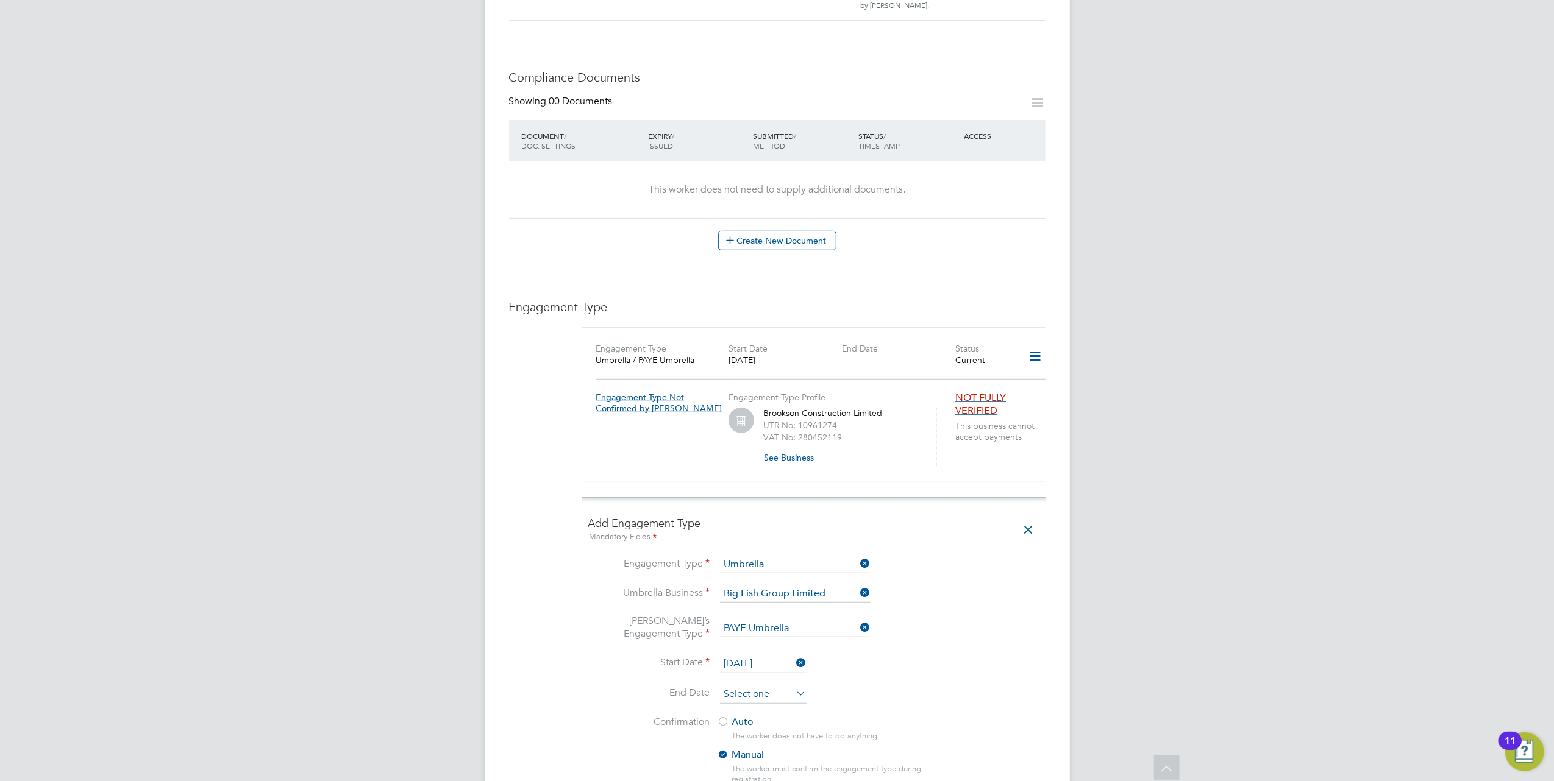
click at [772, 686] on input at bounding box center [763, 695] width 87 height 18
click at [942, 622] on li "Umbrella’s Engagement Type PAYE Umbrella" at bounding box center [813, 635] width 451 height 40
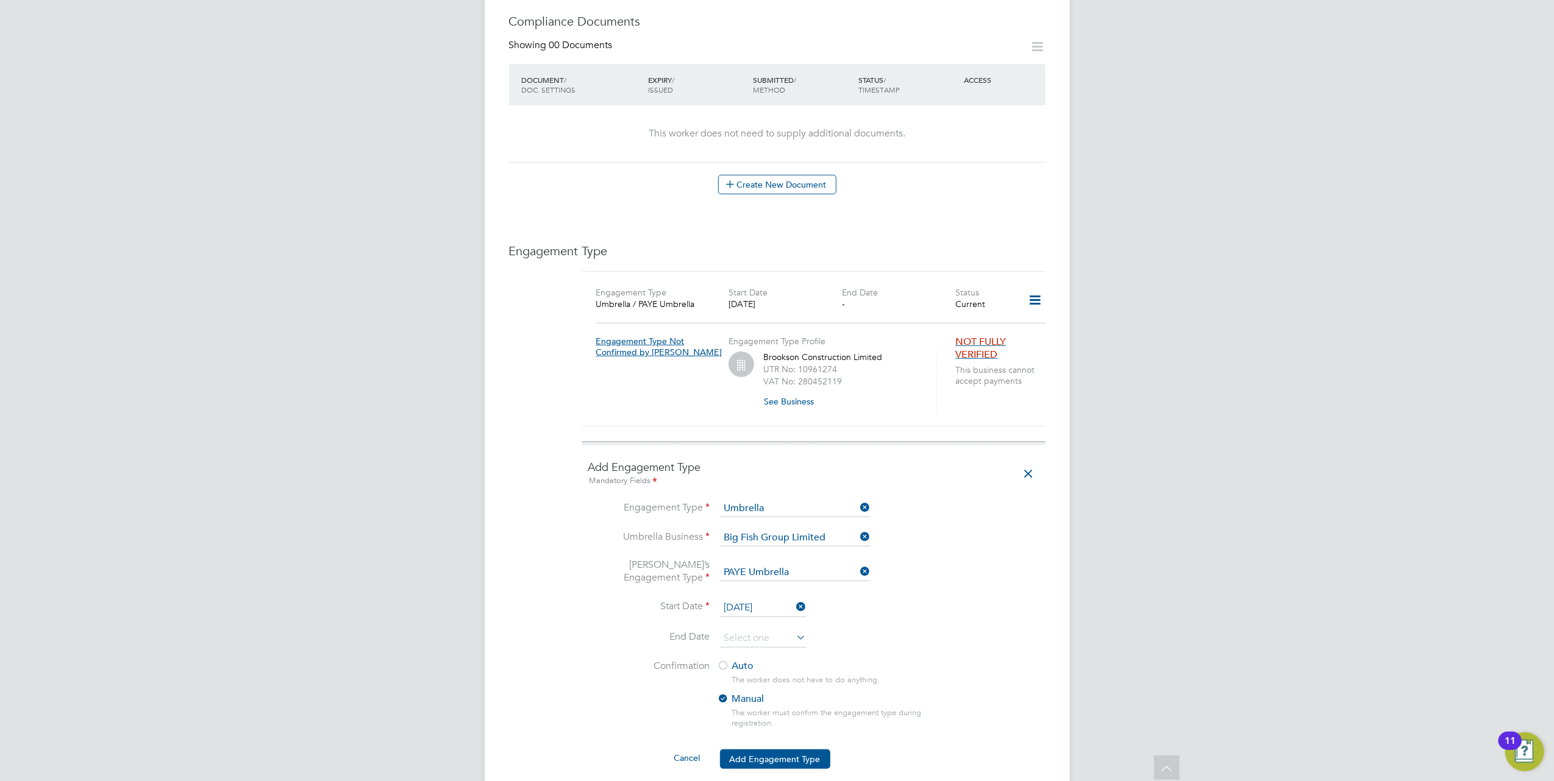
scroll to position [622, 0]
click at [720, 660] on div at bounding box center [723, 666] width 12 height 12
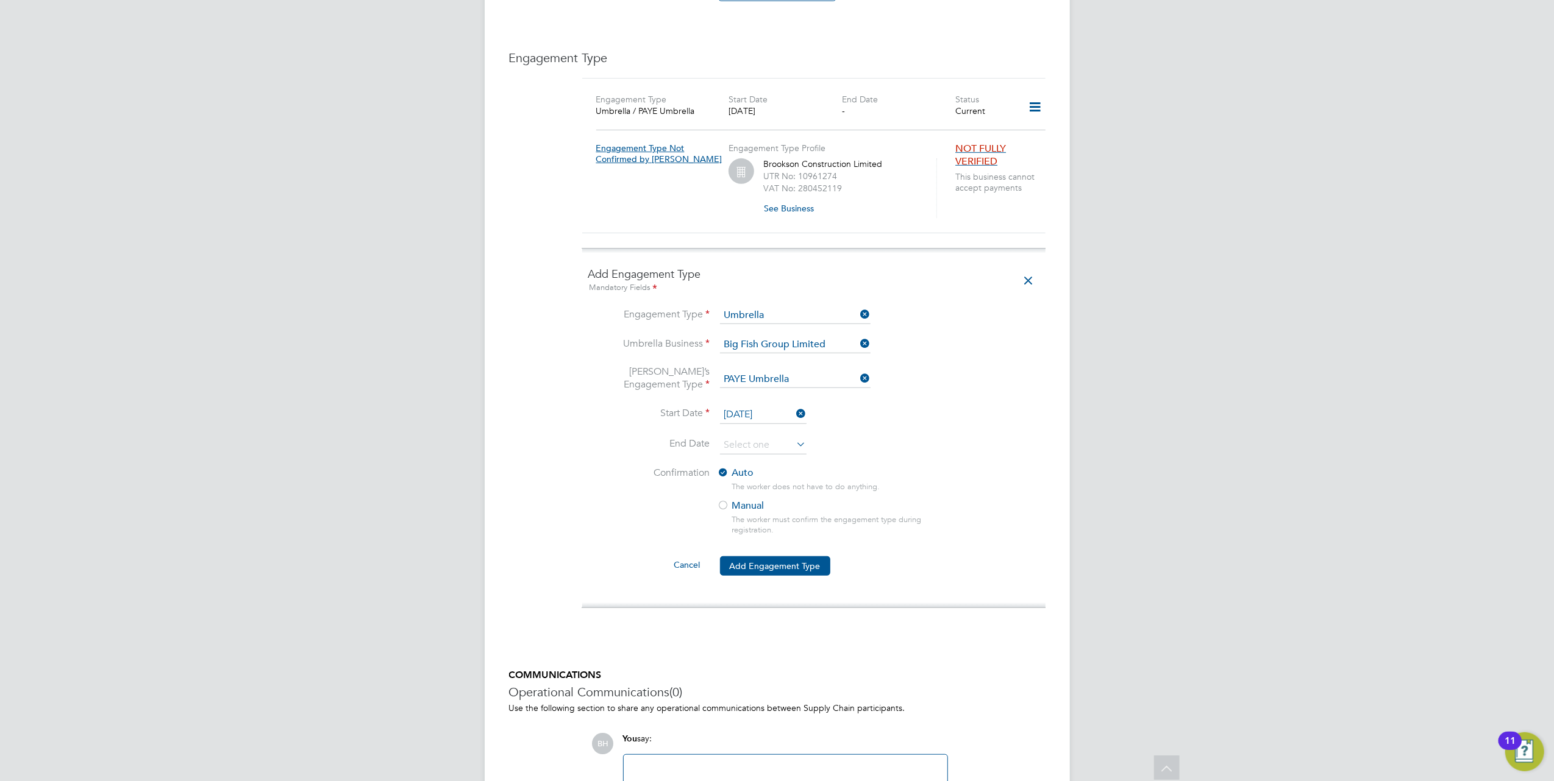
scroll to position [817, 0]
click at [756, 555] on button "Add Engagement Type" at bounding box center [775, 565] width 110 height 20
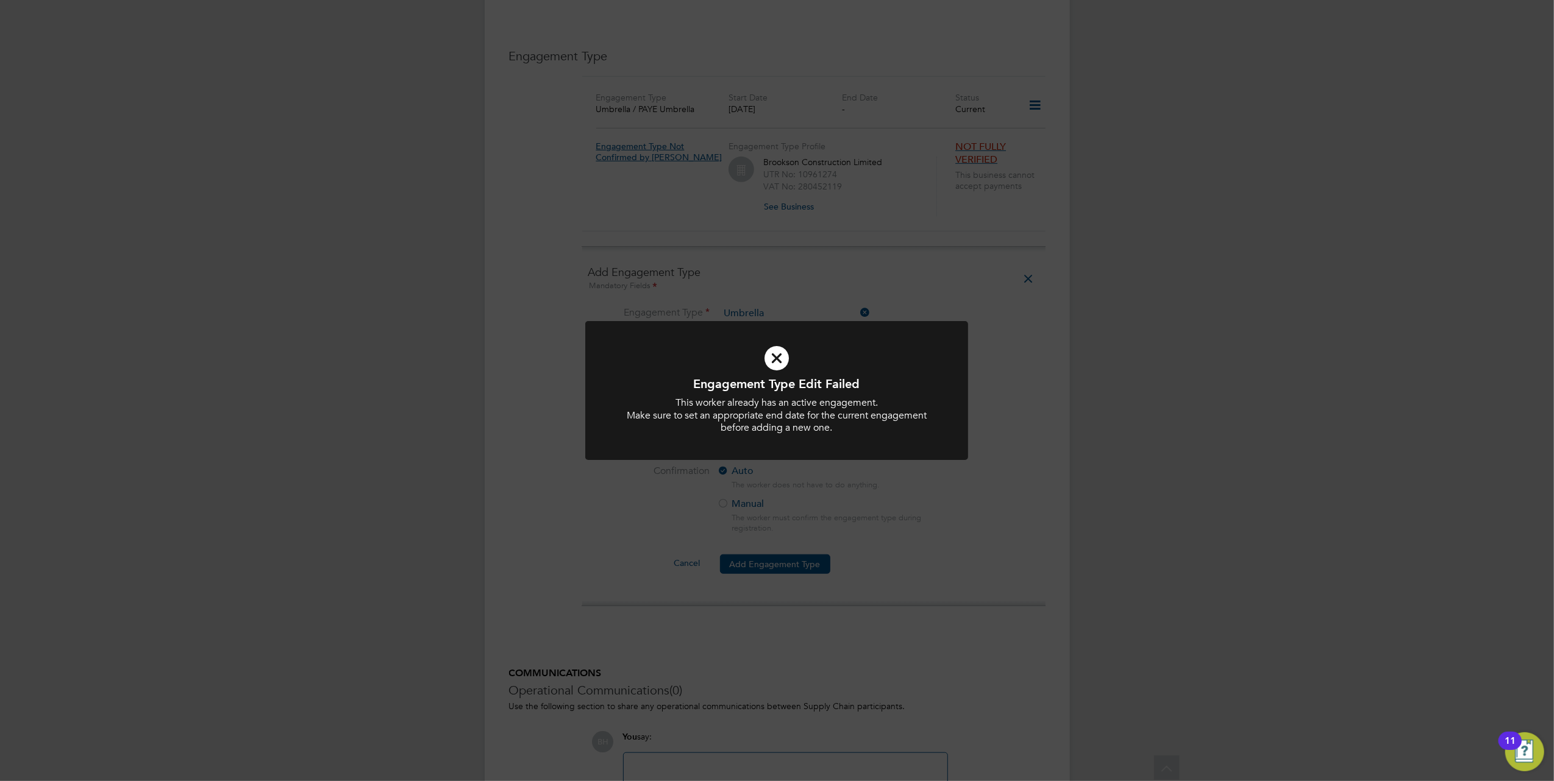
click at [897, 524] on div "Engagement Type Edit Failed This worker already has an active engagement. Make …" at bounding box center [777, 390] width 1554 height 781
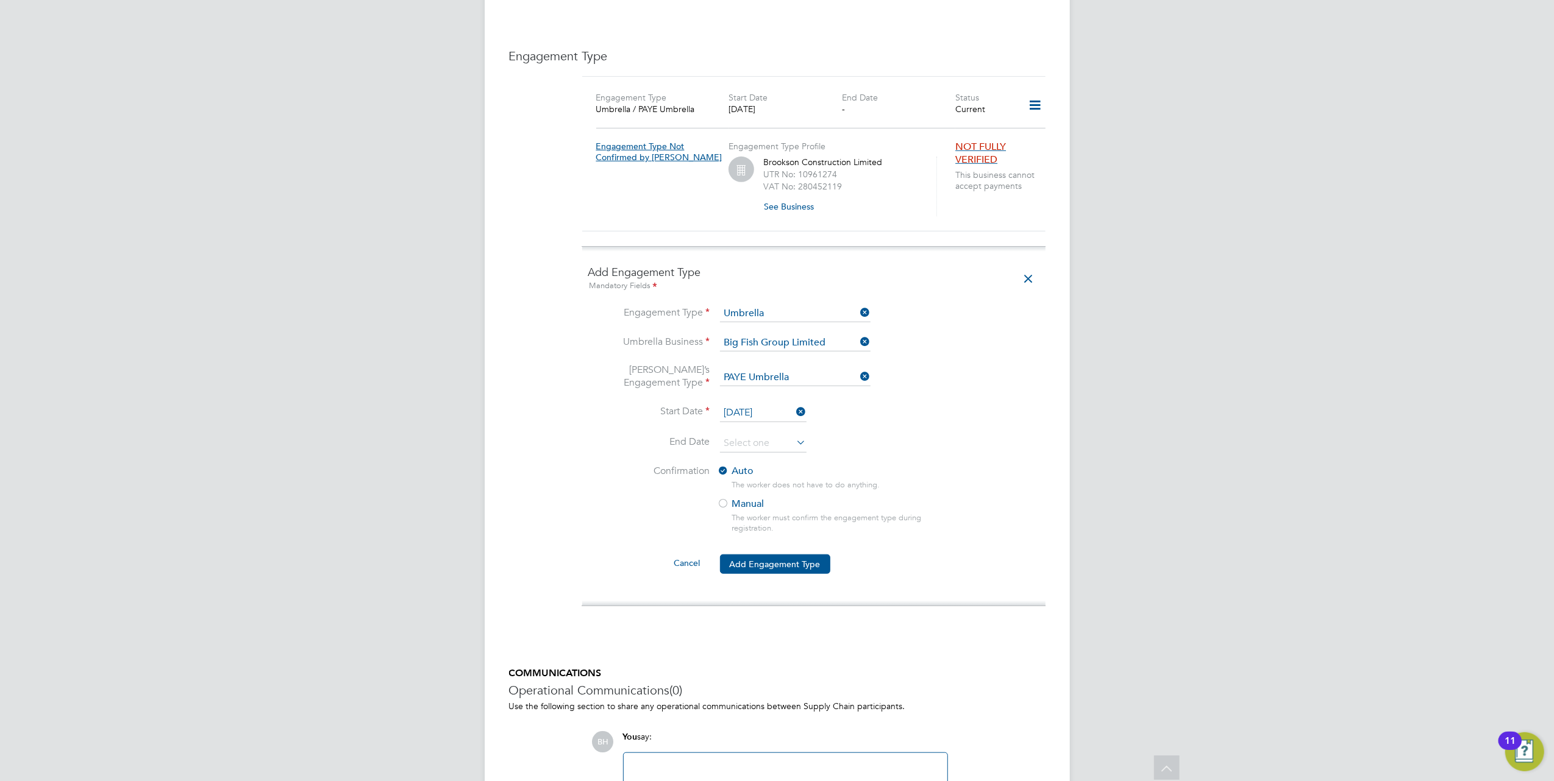
scroll to position [740, 0]
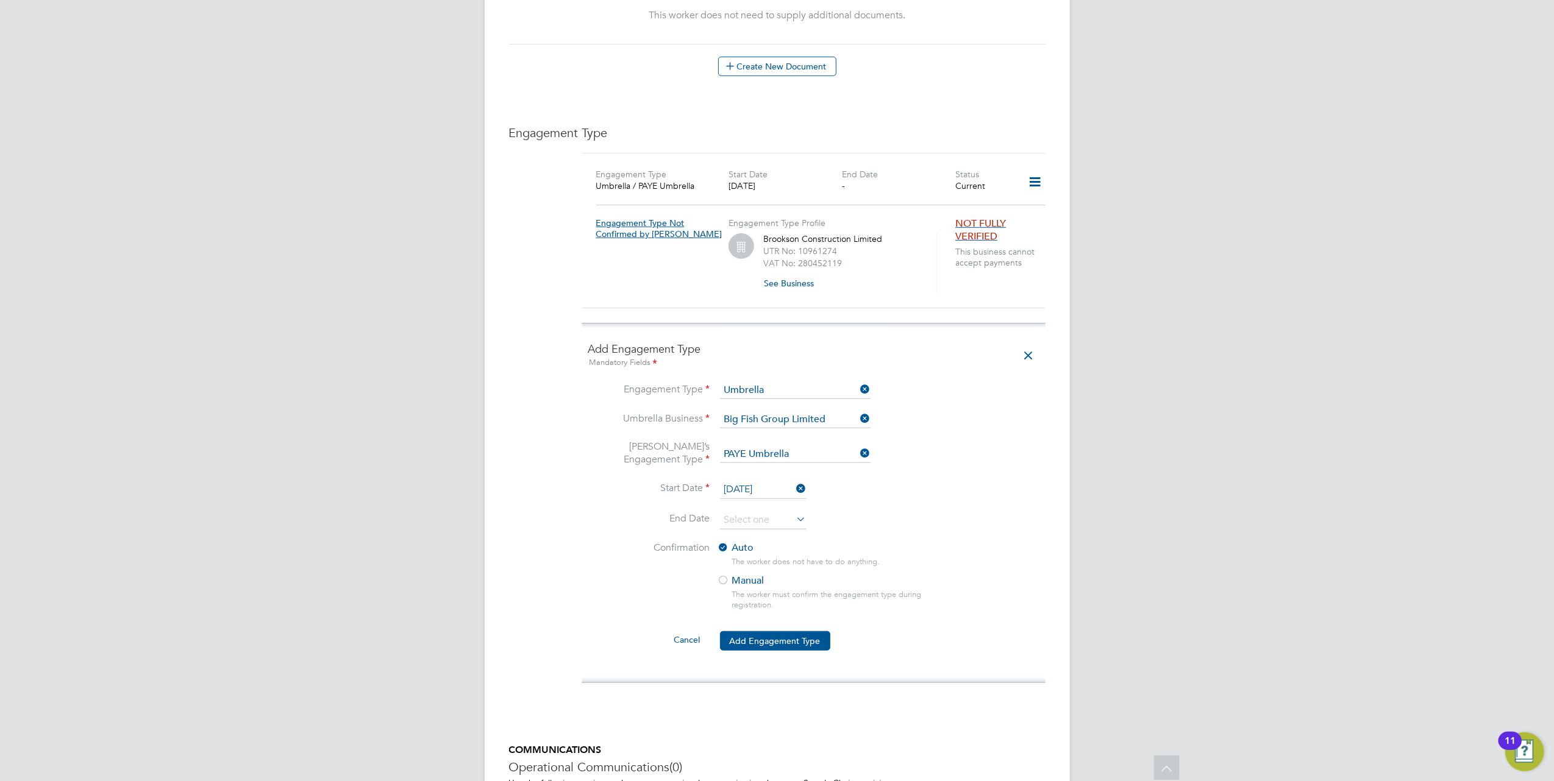
click at [1034, 168] on icon at bounding box center [1034, 182] width 21 height 28
click at [966, 227] on li "Show Engagement Type History" at bounding box center [972, 227] width 138 height 17
click at [964, 194] on li "Edit Engagement Type" at bounding box center [972, 193] width 138 height 17
click at [1017, 481] on li "Start Date 15 Sep 2025" at bounding box center [813, 496] width 451 height 30
click at [1025, 342] on icon at bounding box center [1028, 356] width 21 height 28
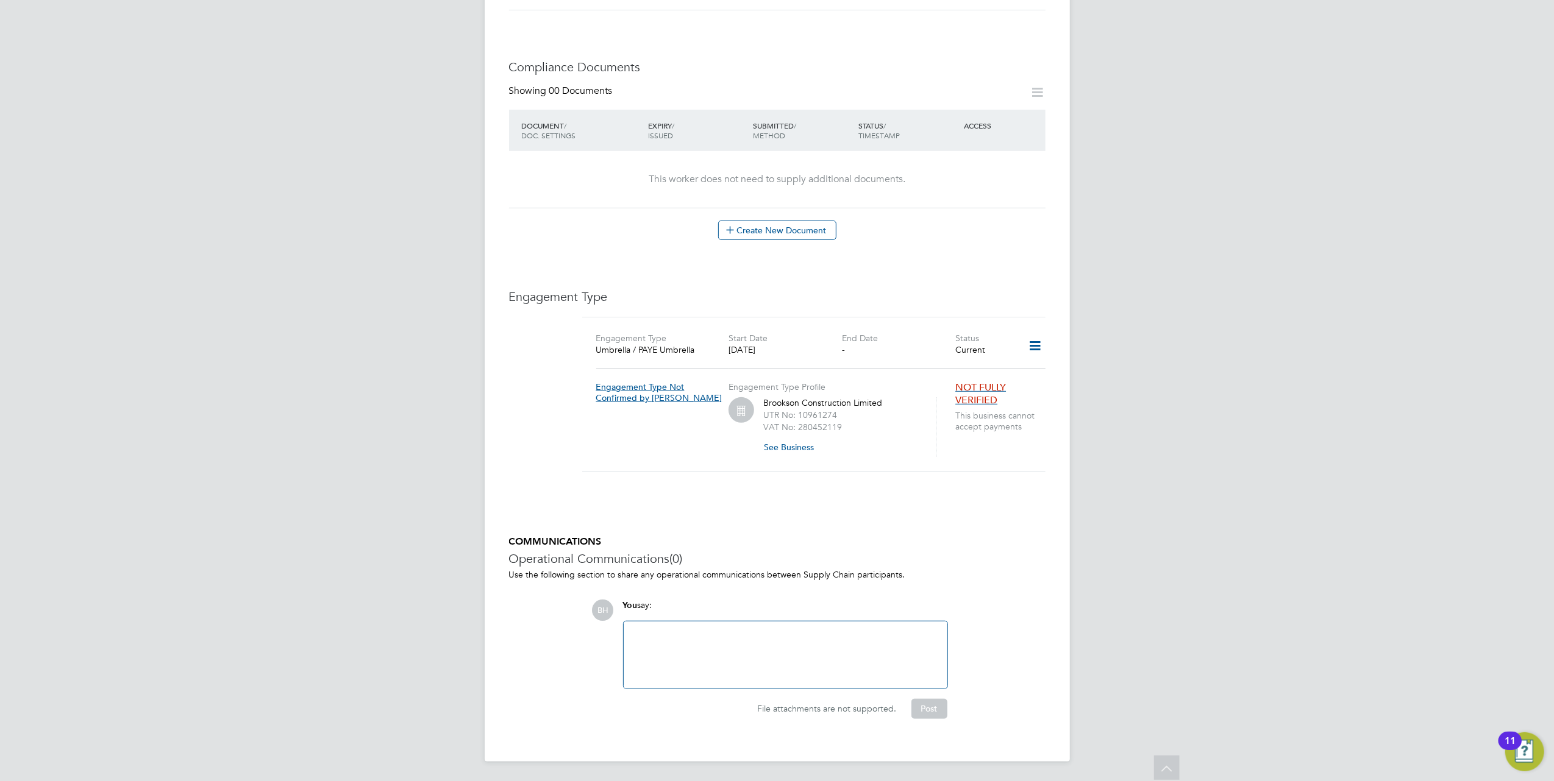
scroll to position [552, 0]
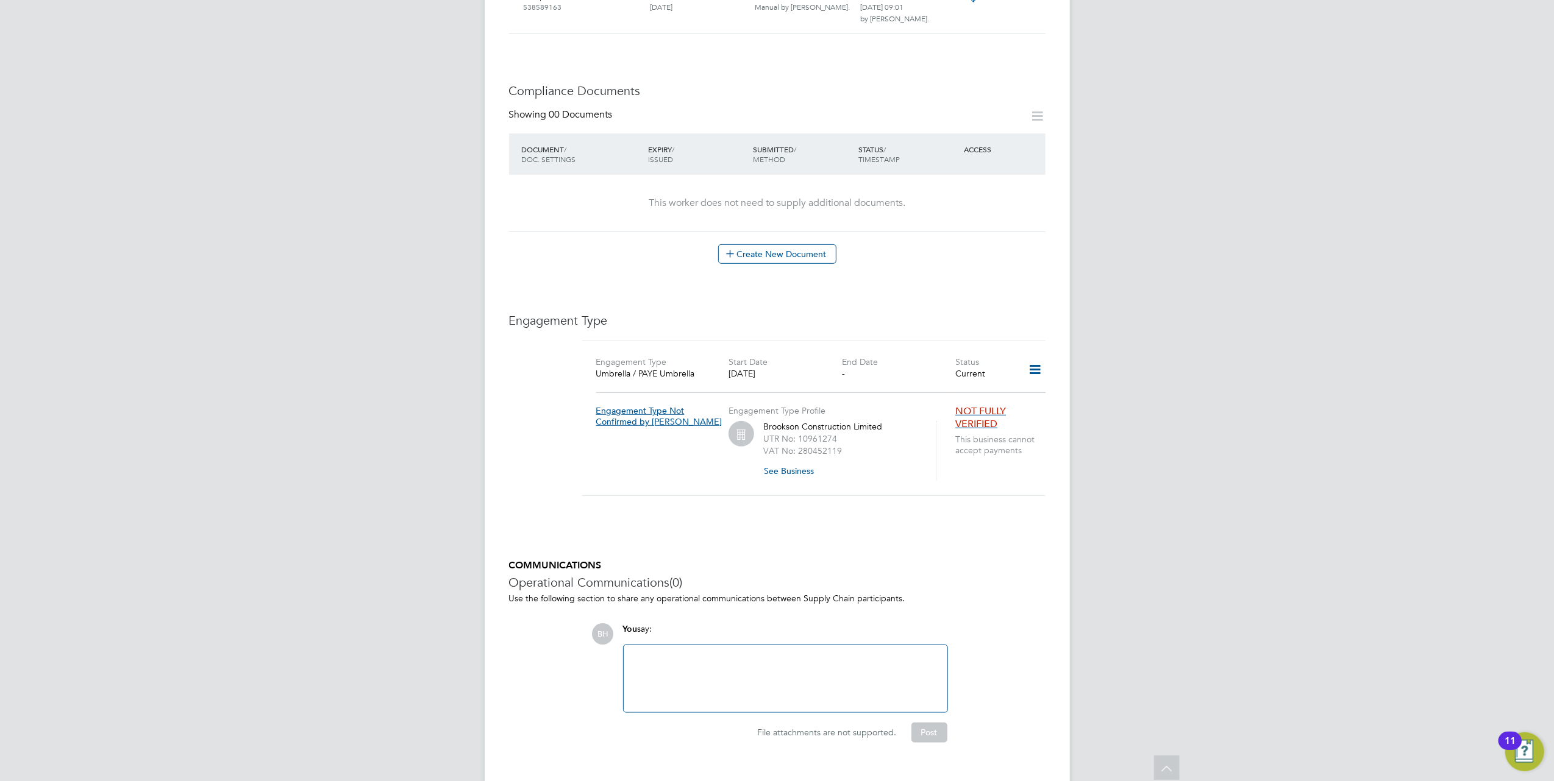
click at [1042, 356] on icon at bounding box center [1034, 370] width 21 height 28
click at [974, 381] on li "Edit Engagement Type" at bounding box center [971, 381] width 140 height 17
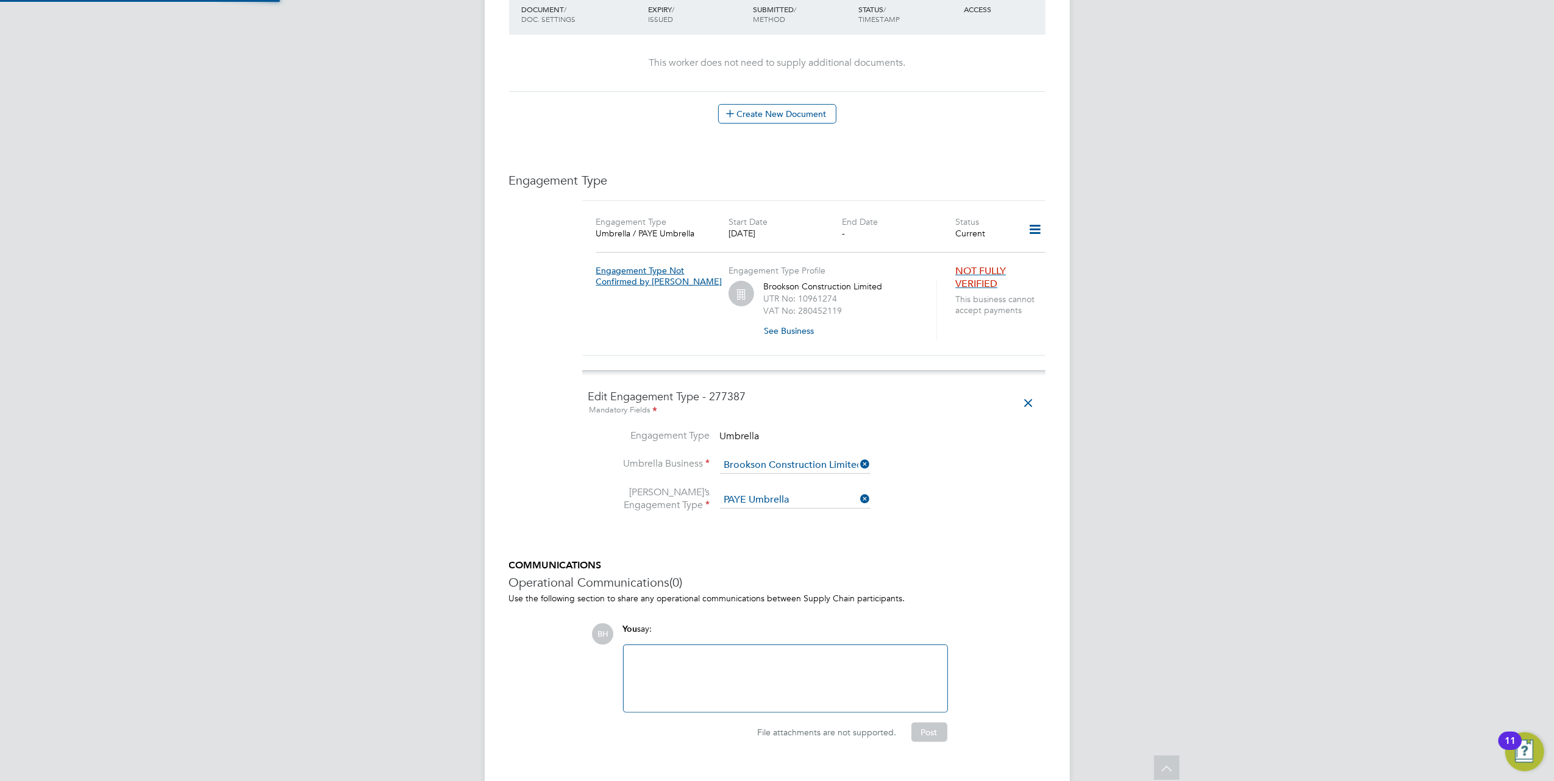
scroll to position [740, 0]
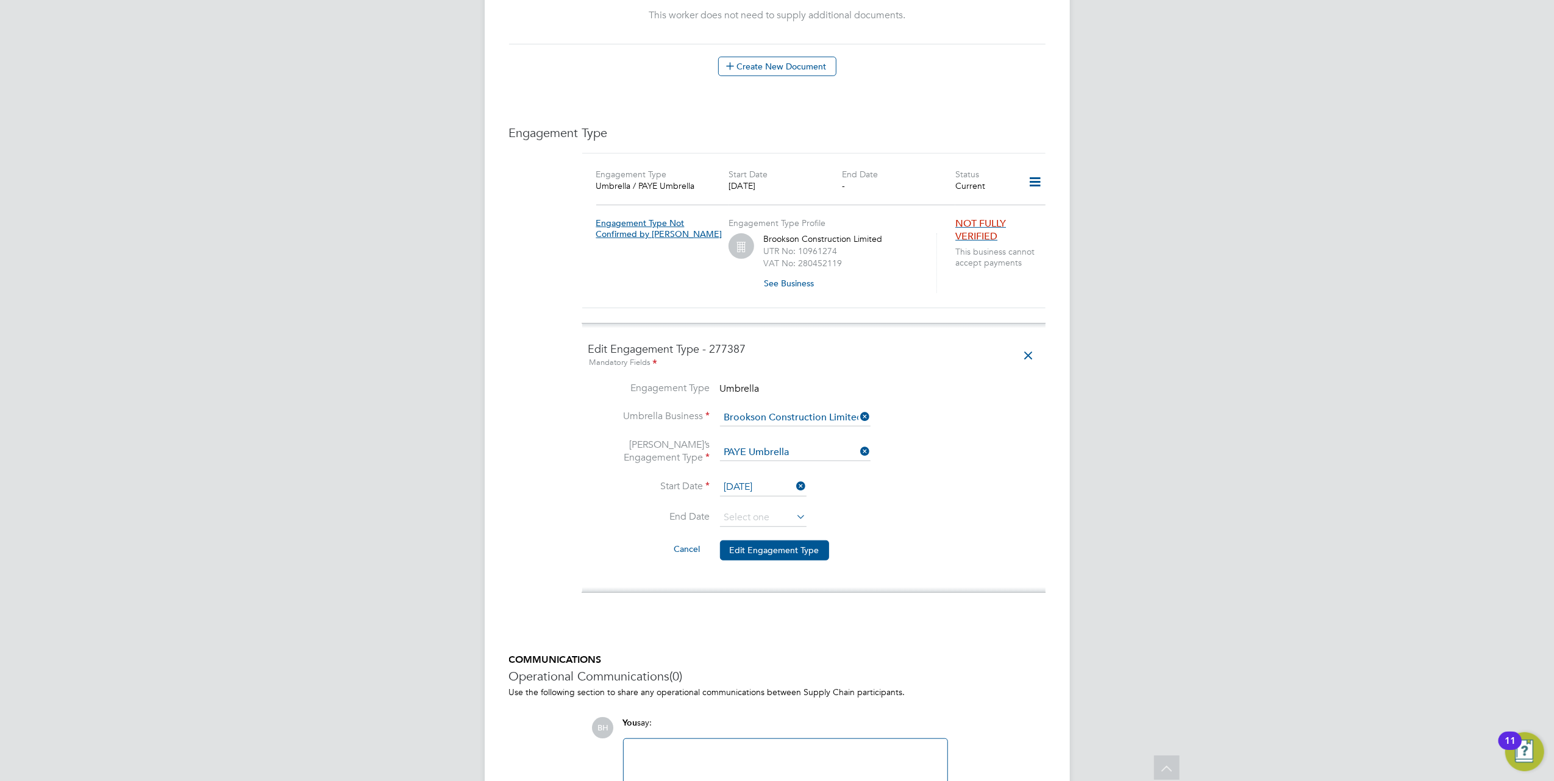
click at [1022, 342] on icon at bounding box center [1028, 356] width 21 height 28
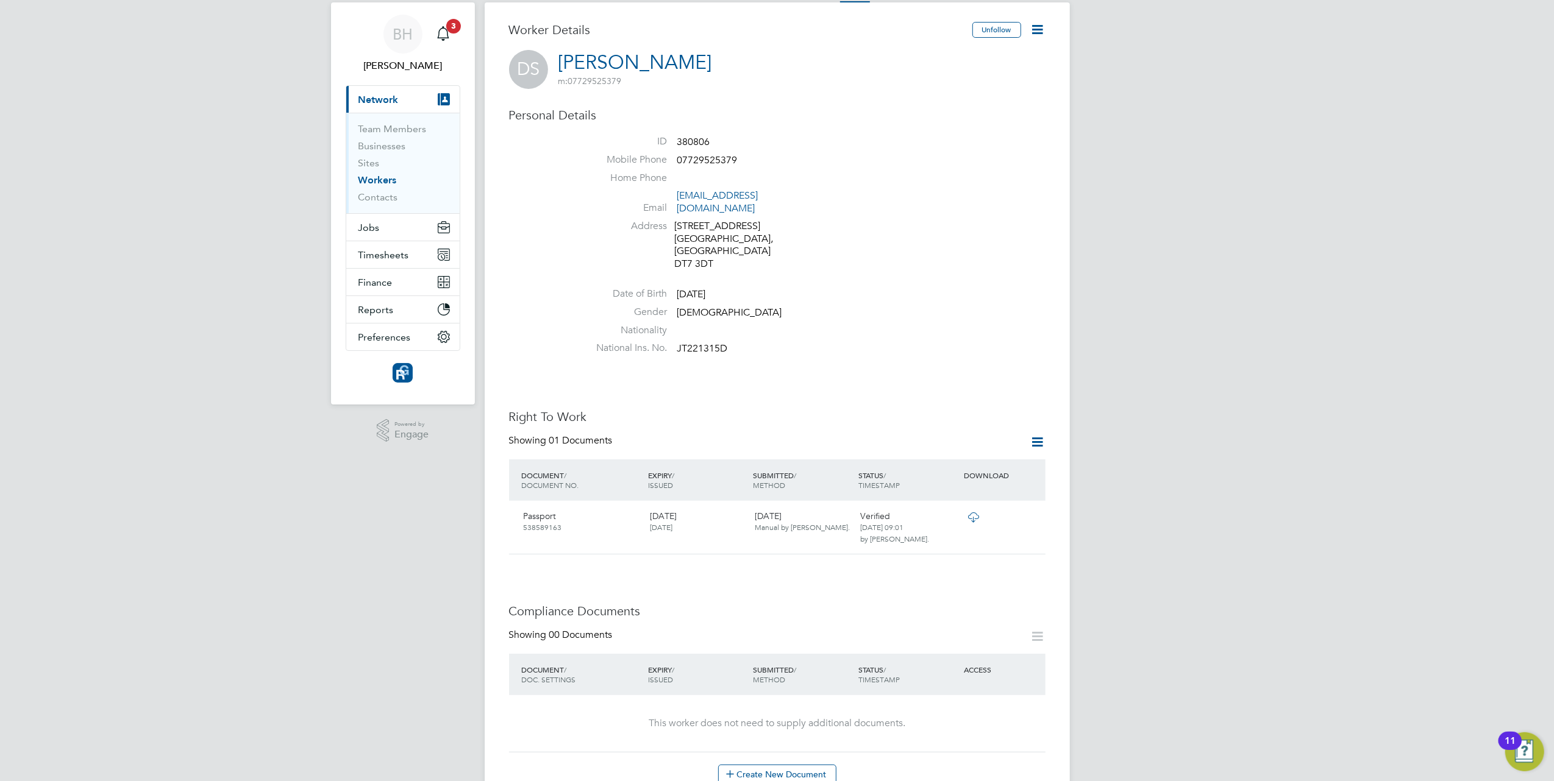
scroll to position [552, 0]
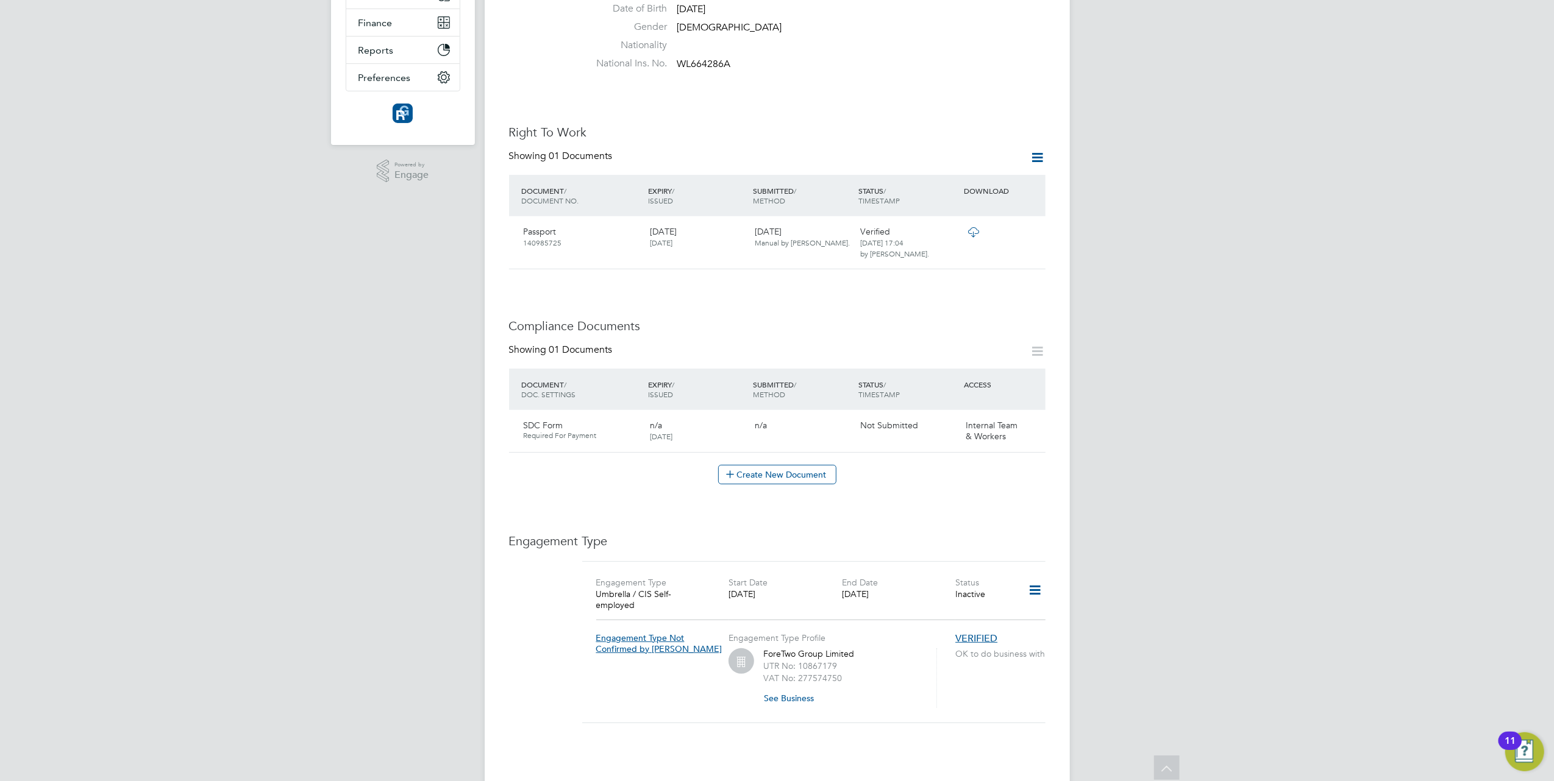
scroll to position [296, 0]
